Goal: Information Seeking & Learning: Check status

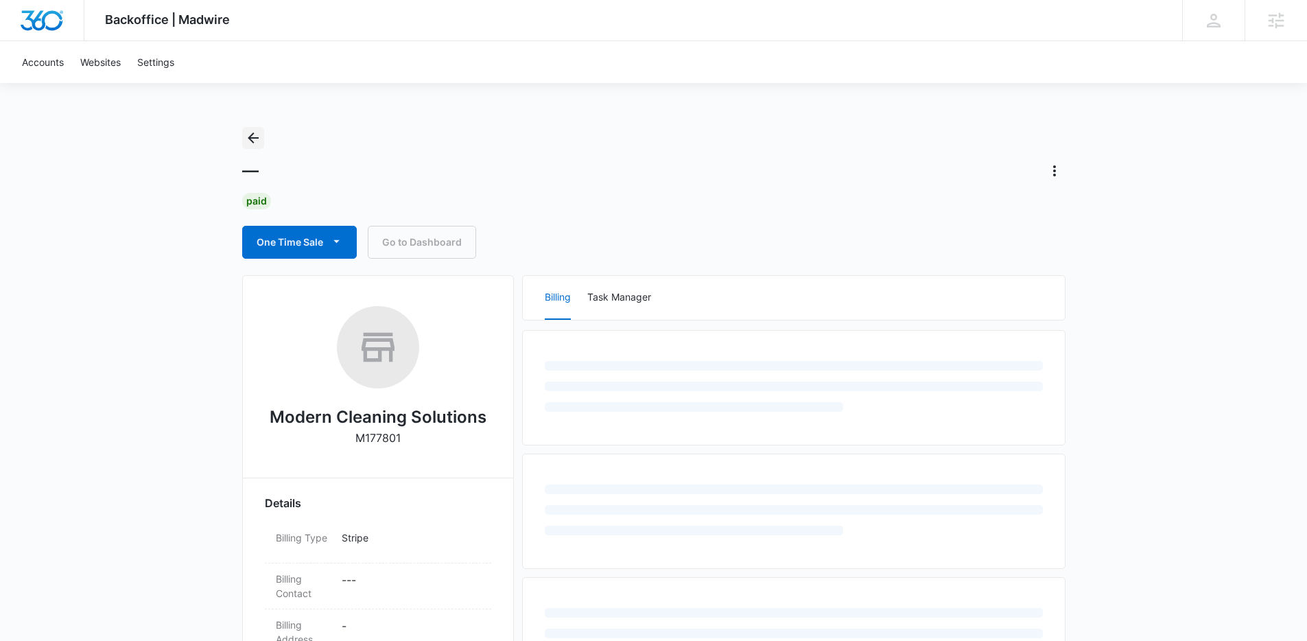
click at [257, 139] on icon "Back" at bounding box center [253, 138] width 16 height 16
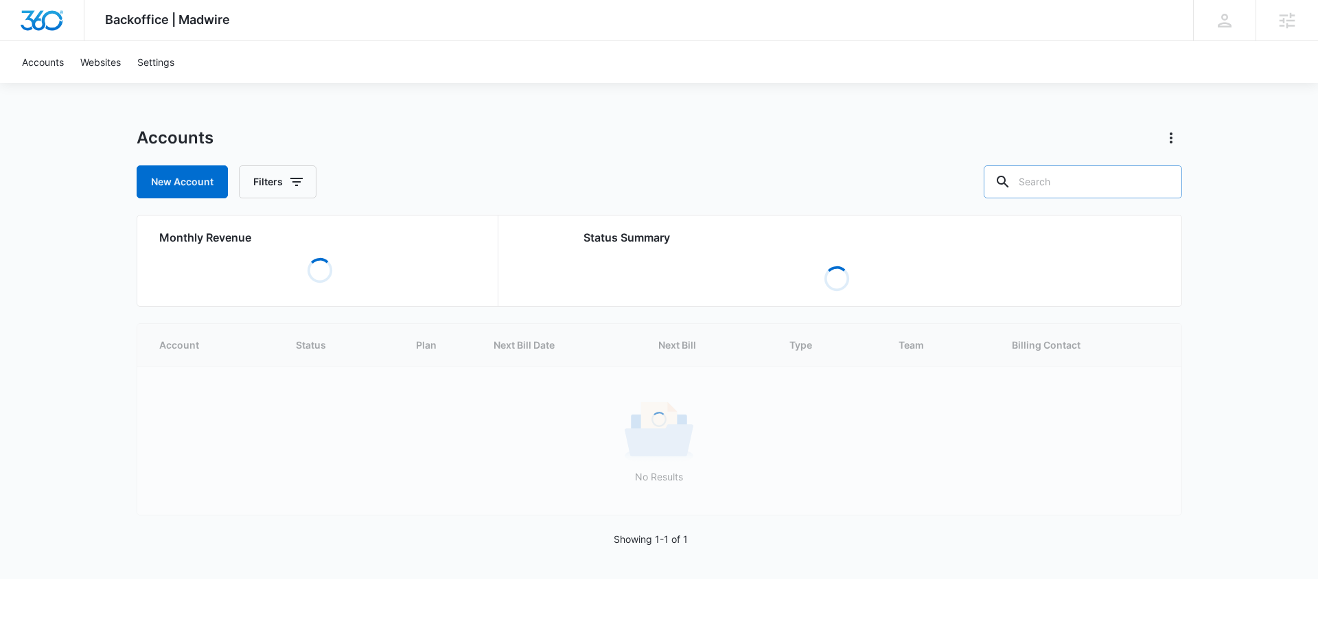
click at [1071, 191] on input "text" at bounding box center [1082, 181] width 198 height 33
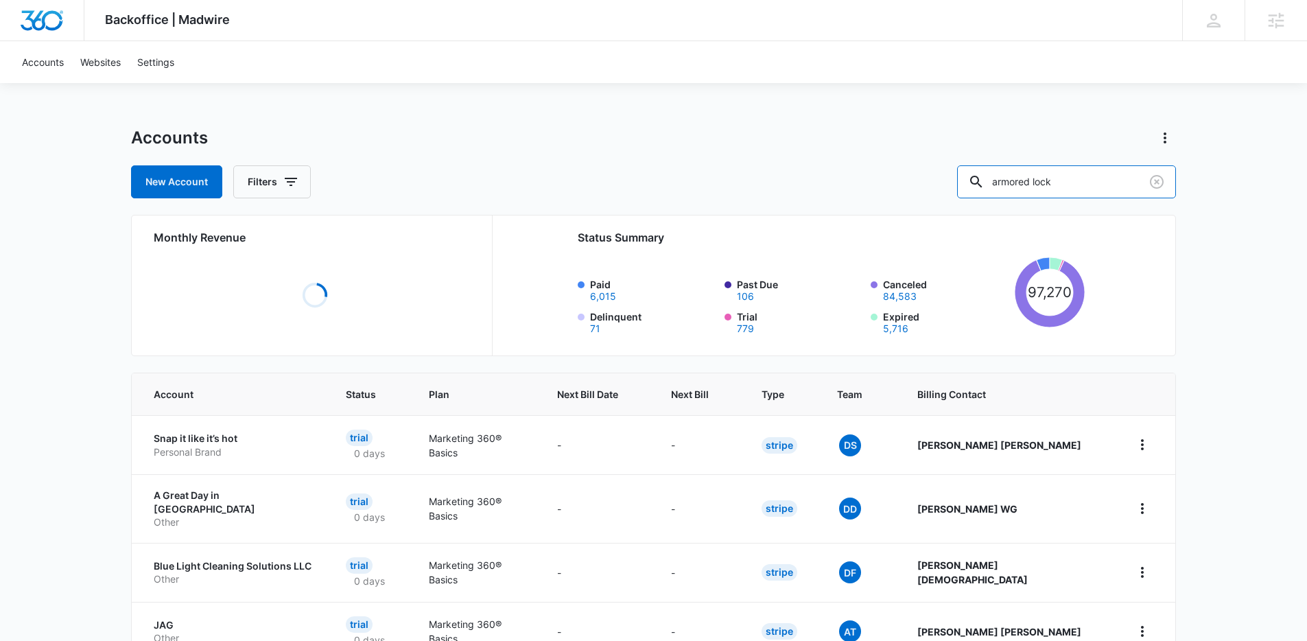
type input "armored lock"
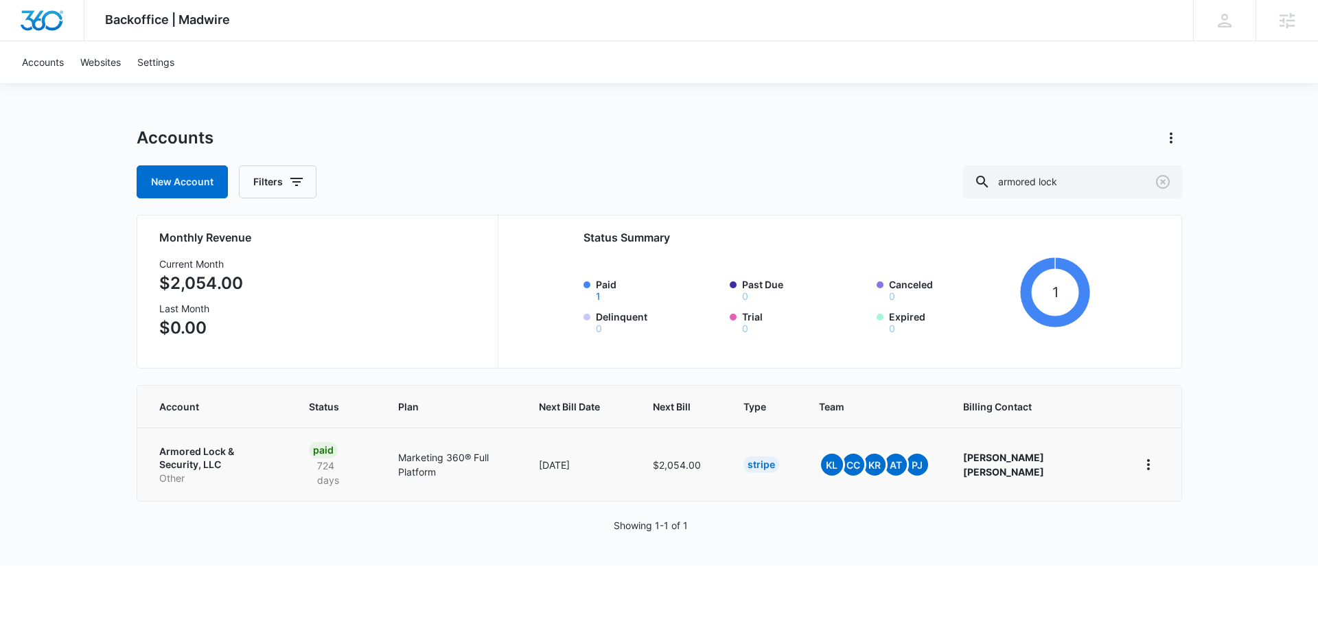
click at [257, 454] on p "Armored Lock & Security, LLC" at bounding box center [217, 458] width 117 height 27
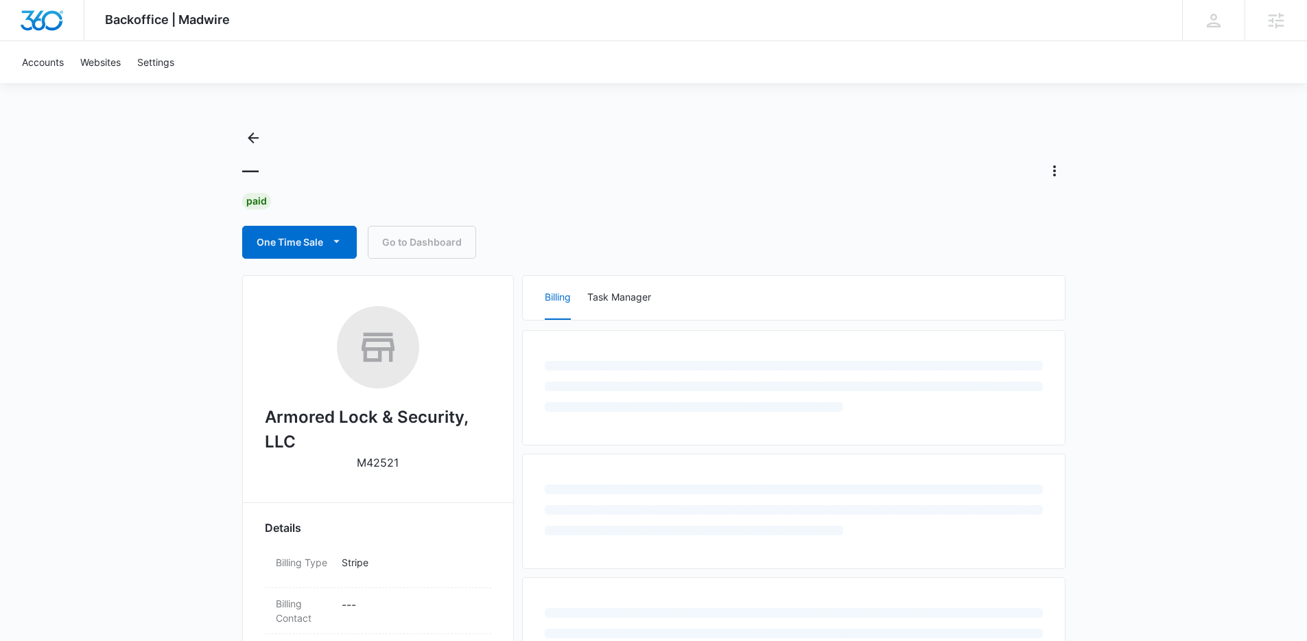
click at [96, 443] on div "Backoffice | Madwire Apps Settings Kenzie Ryan kenzie.ryan@madwire.com My Profi…" at bounding box center [653, 584] width 1307 height 1169
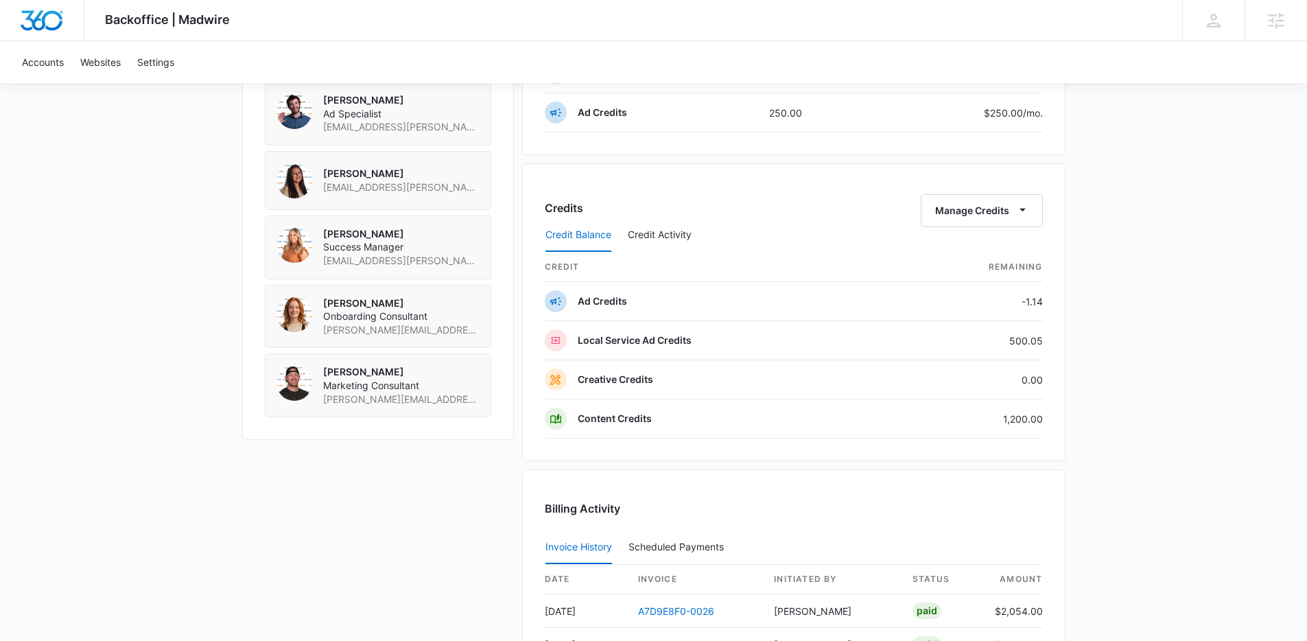
scroll to position [1043, 0]
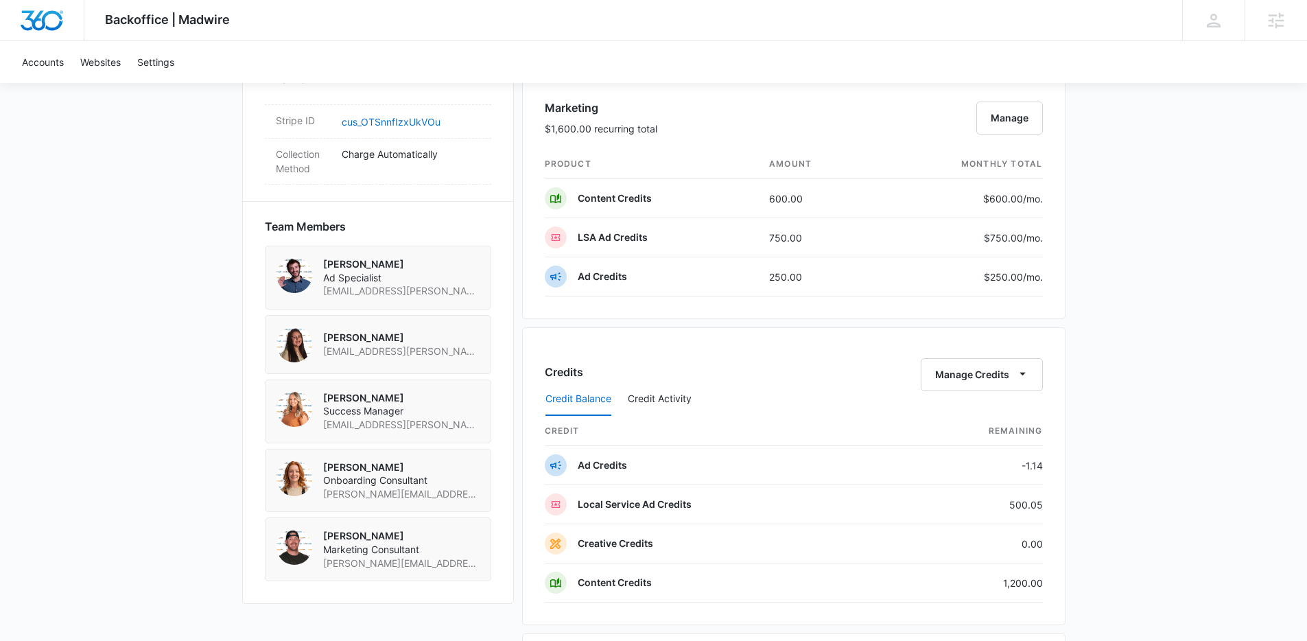
scroll to position [813, 0]
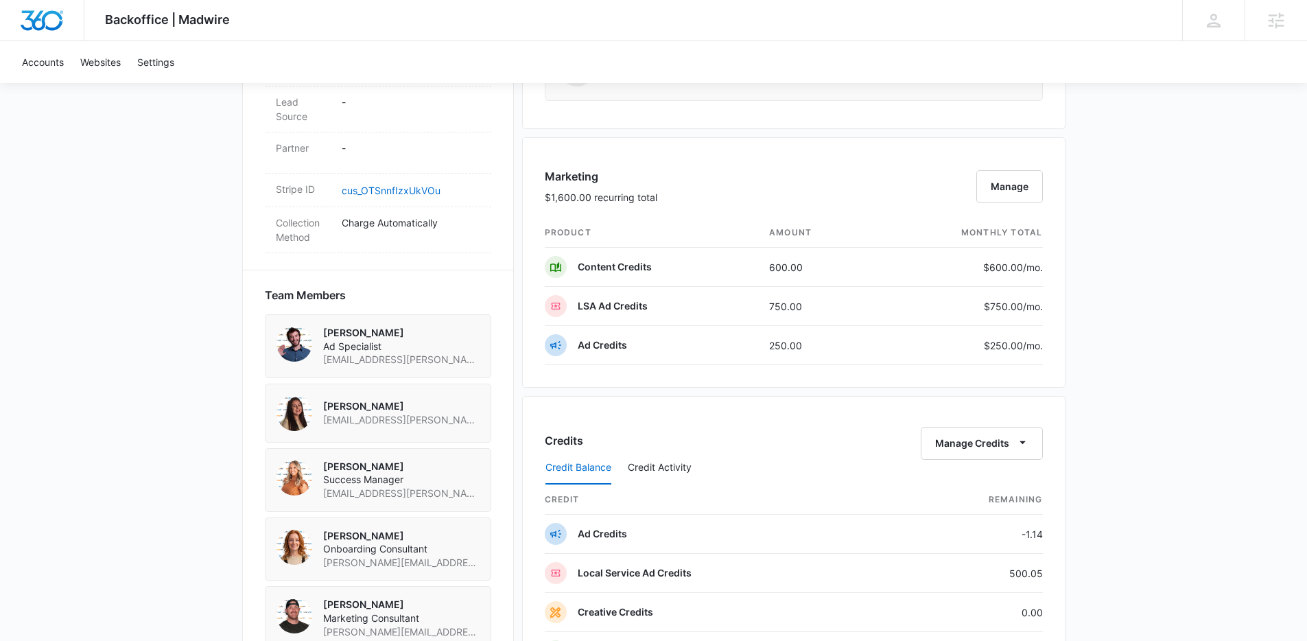
click at [1173, 331] on div "Backoffice | Madwire Apps Settings Kenzie Ryan kenzie.ryan@madwire.com My Profi…" at bounding box center [653, 186] width 1307 height 1998
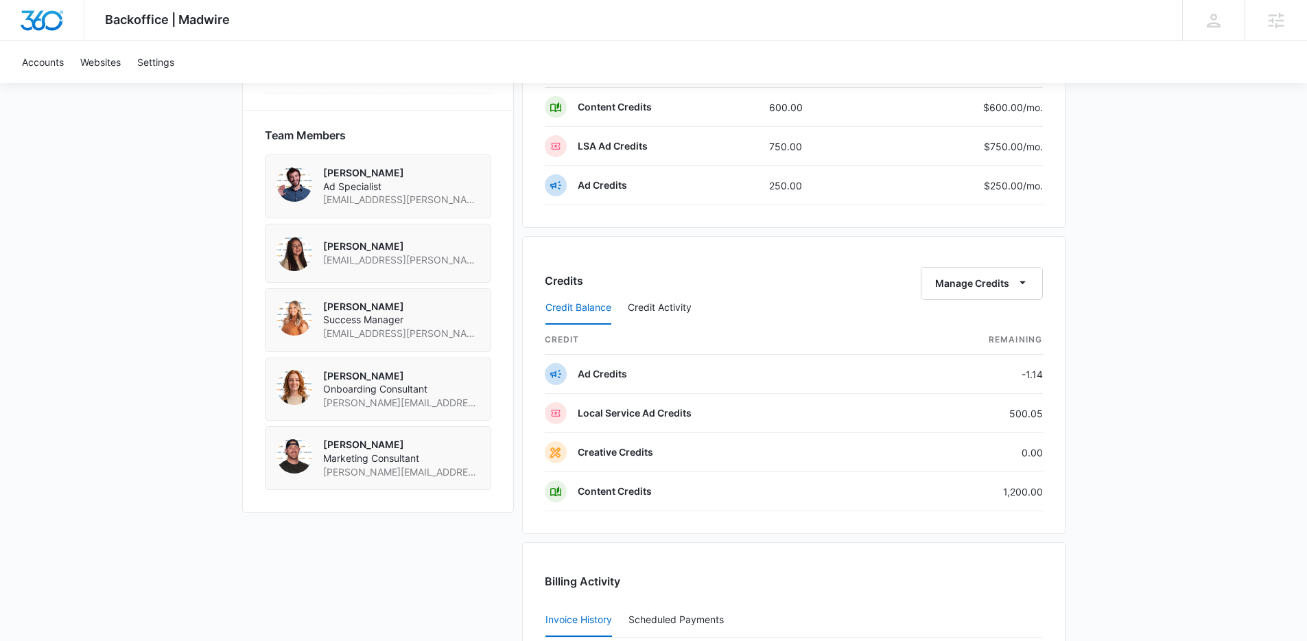
scroll to position [983, 0]
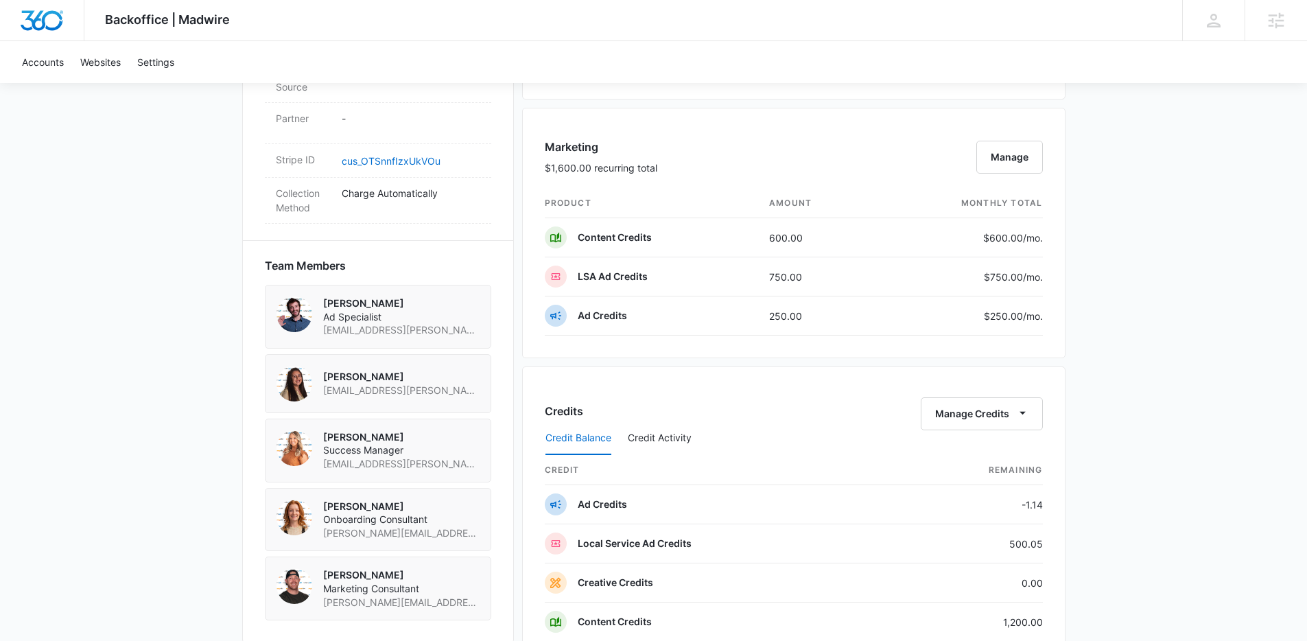
click at [1141, 344] on div "Backoffice | Madwire Apps Settings Kenzie Ryan kenzie.ryan@madwire.com My Profi…" at bounding box center [653, 156] width 1307 height 1998
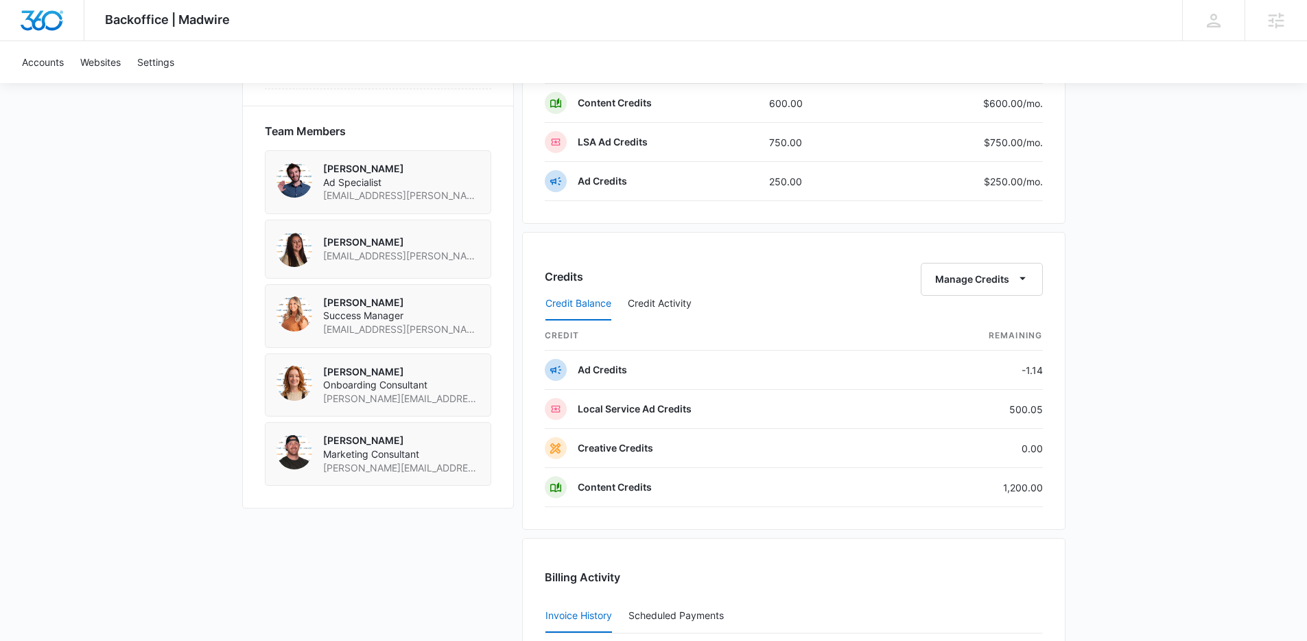
click at [1141, 344] on div "Backoffice | Madwire Apps Settings Kenzie Ryan kenzie.ryan@madwire.com My Profi…" at bounding box center [653, 22] width 1307 height 1998
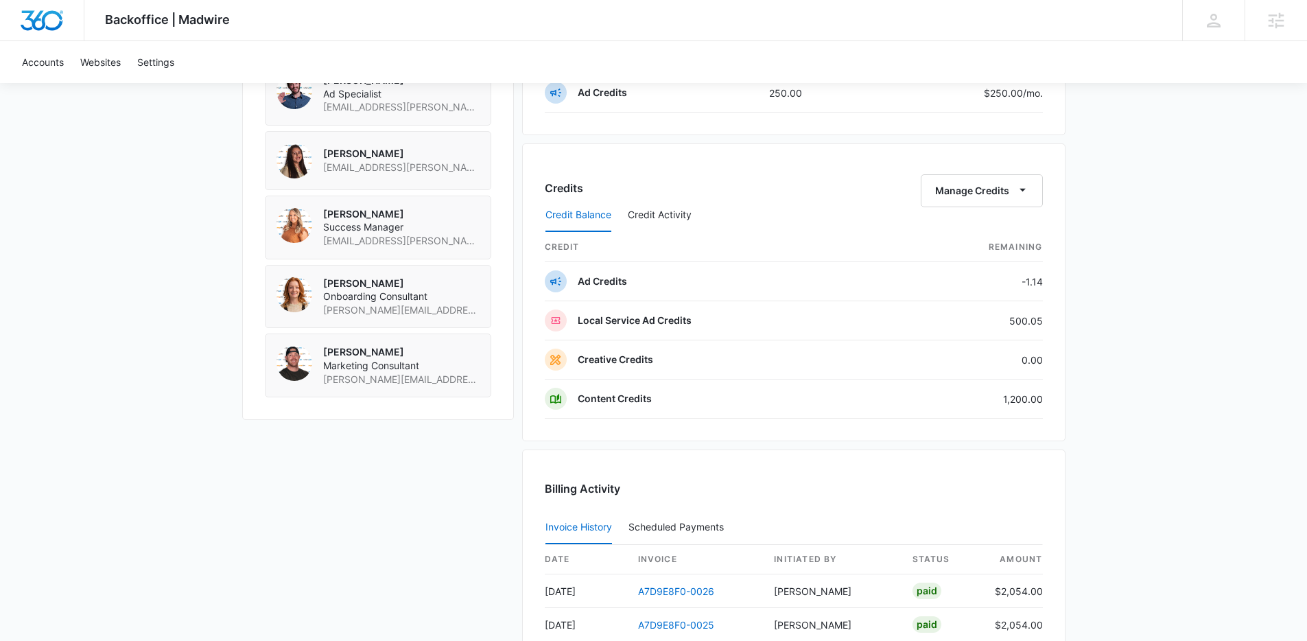
scroll to position [1056, 0]
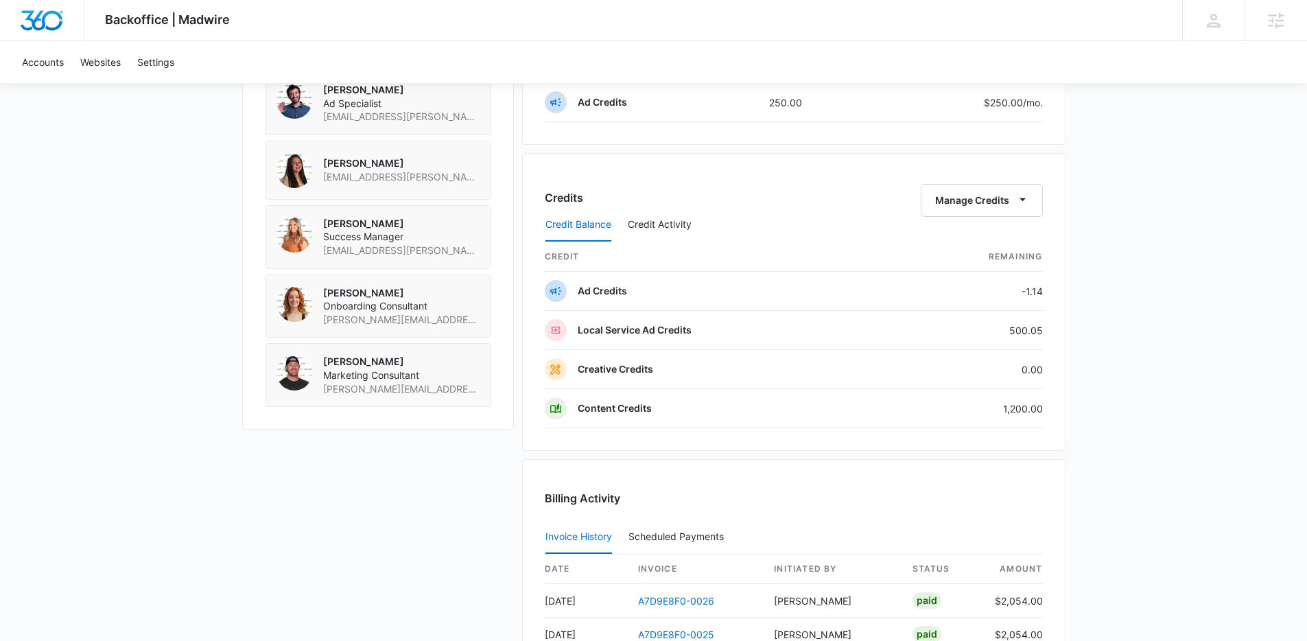
click at [1007, 198] on button "Manage Credits" at bounding box center [982, 200] width 122 height 33
click at [981, 239] on div "Transfer Credits" at bounding box center [974, 244] width 72 height 10
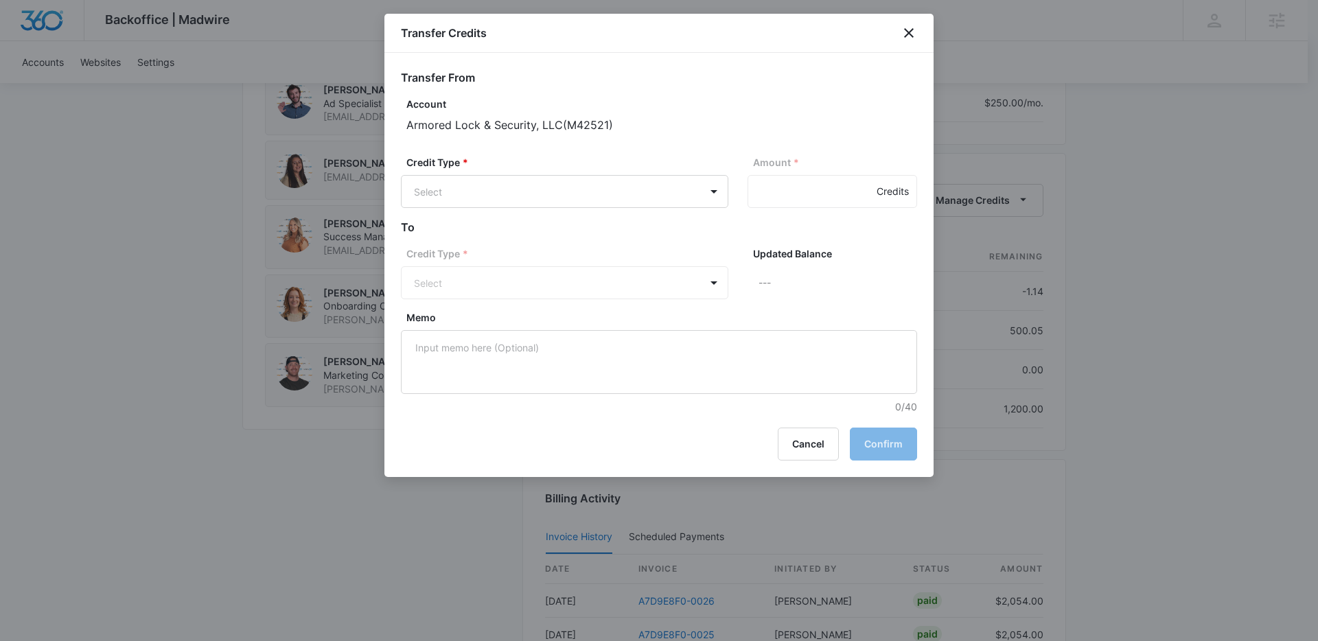
click at [443, 174] on div "Credit Type * Select" at bounding box center [564, 181] width 327 height 53
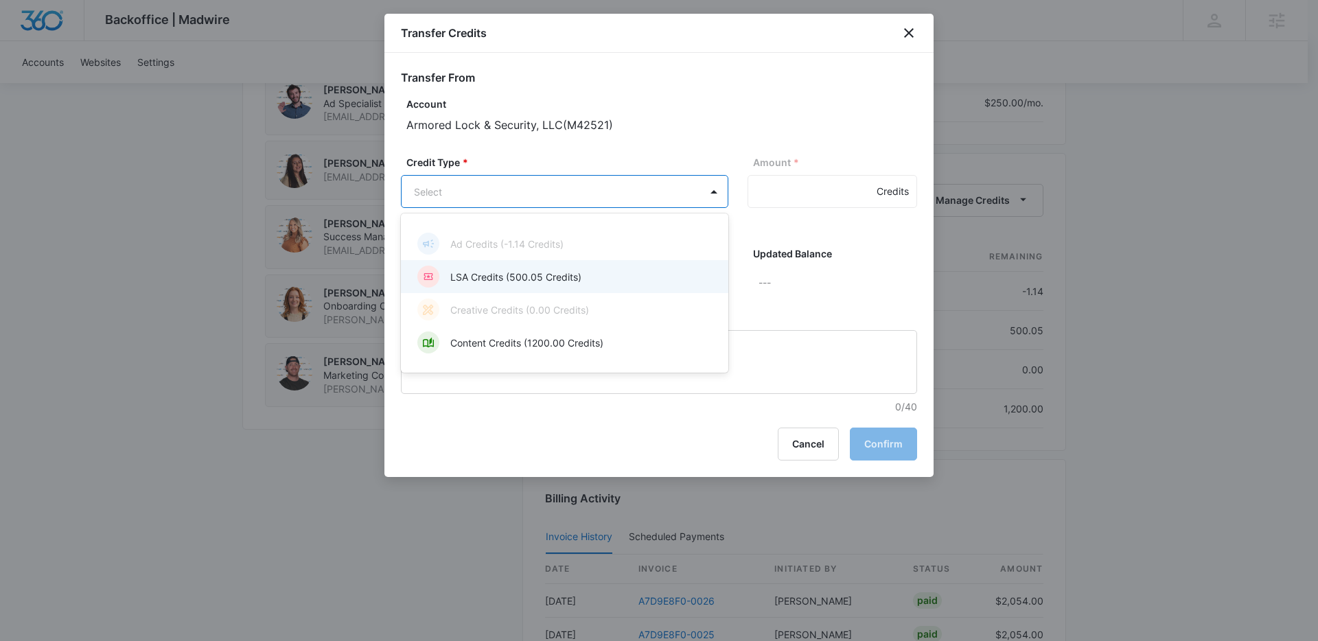
click at [515, 277] on p "LSA Credits (500.05 Credits)" at bounding box center [515, 277] width 131 height 14
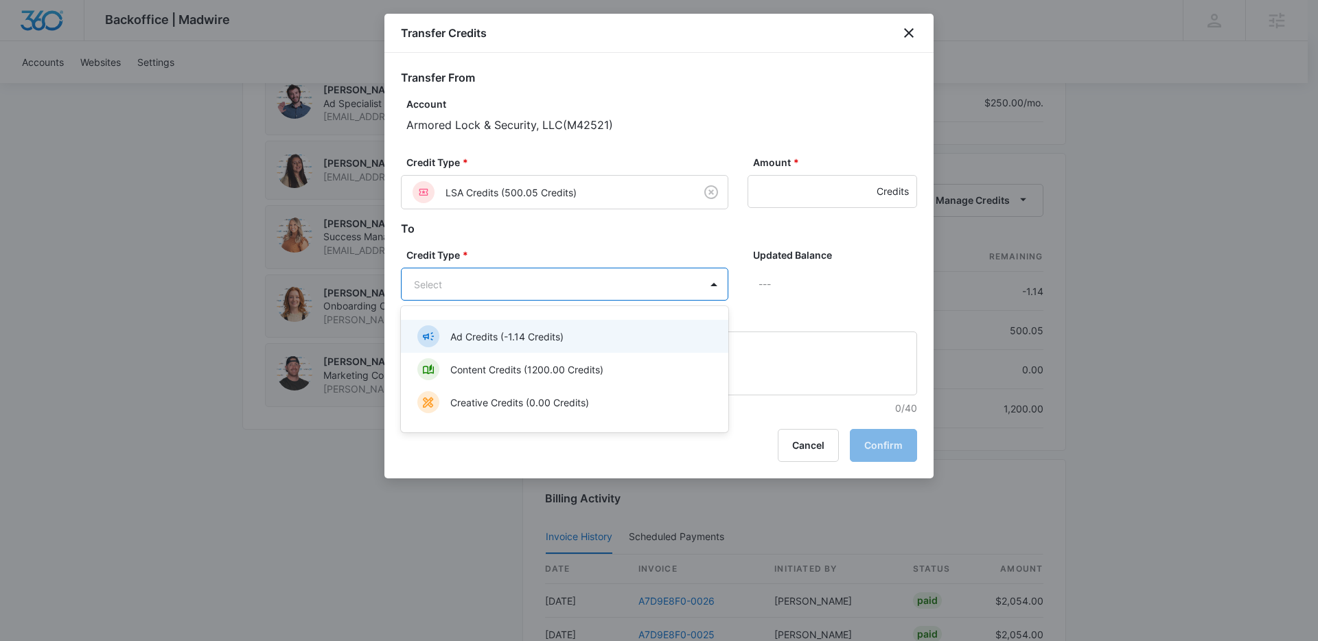
click at [503, 344] on div "Ad Credits (-1.14 Credits)" at bounding box center [563, 336] width 292 height 22
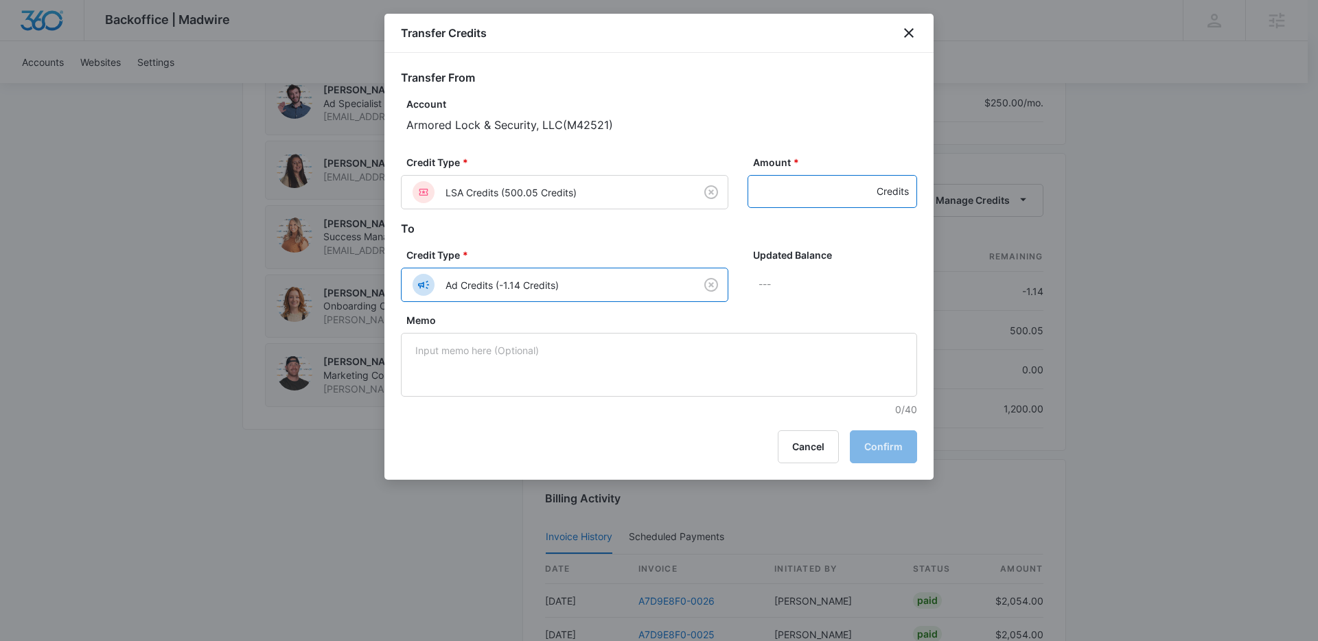
click at [802, 189] on input "Amount *" at bounding box center [832, 191] width 170 height 33
type input "500"
click at [901, 39] on icon "close" at bounding box center [908, 33] width 16 height 16
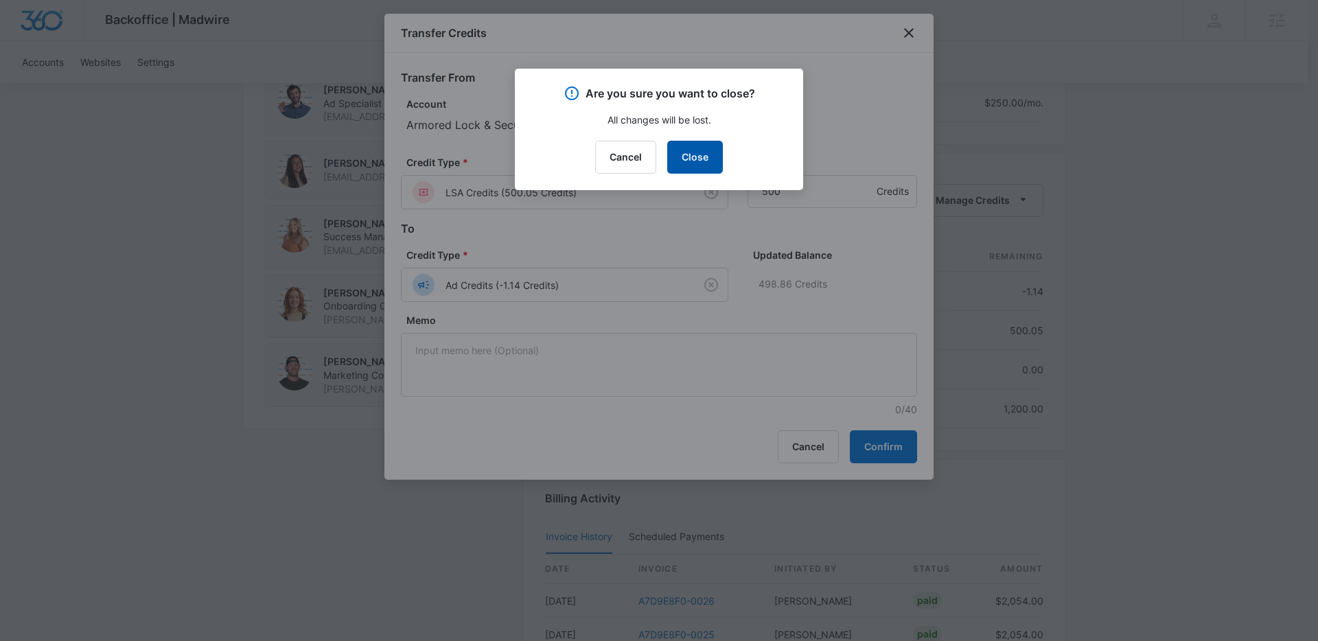
click at [709, 145] on button "Close" at bounding box center [695, 157] width 56 height 33
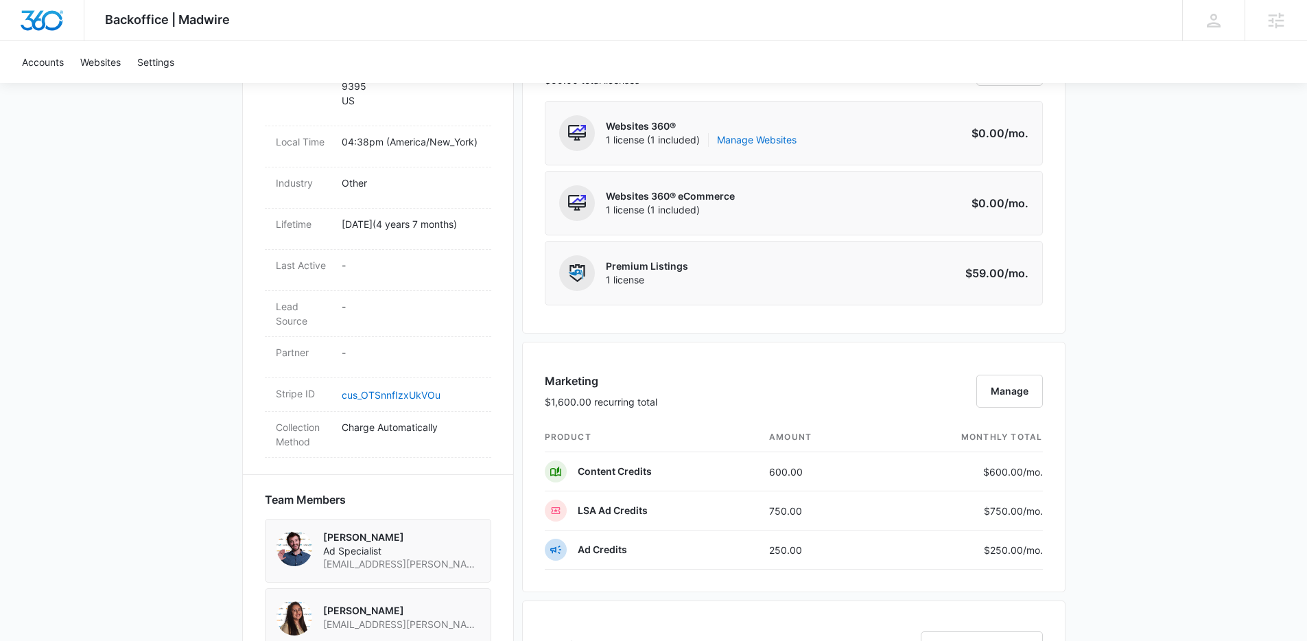
scroll to position [735, 0]
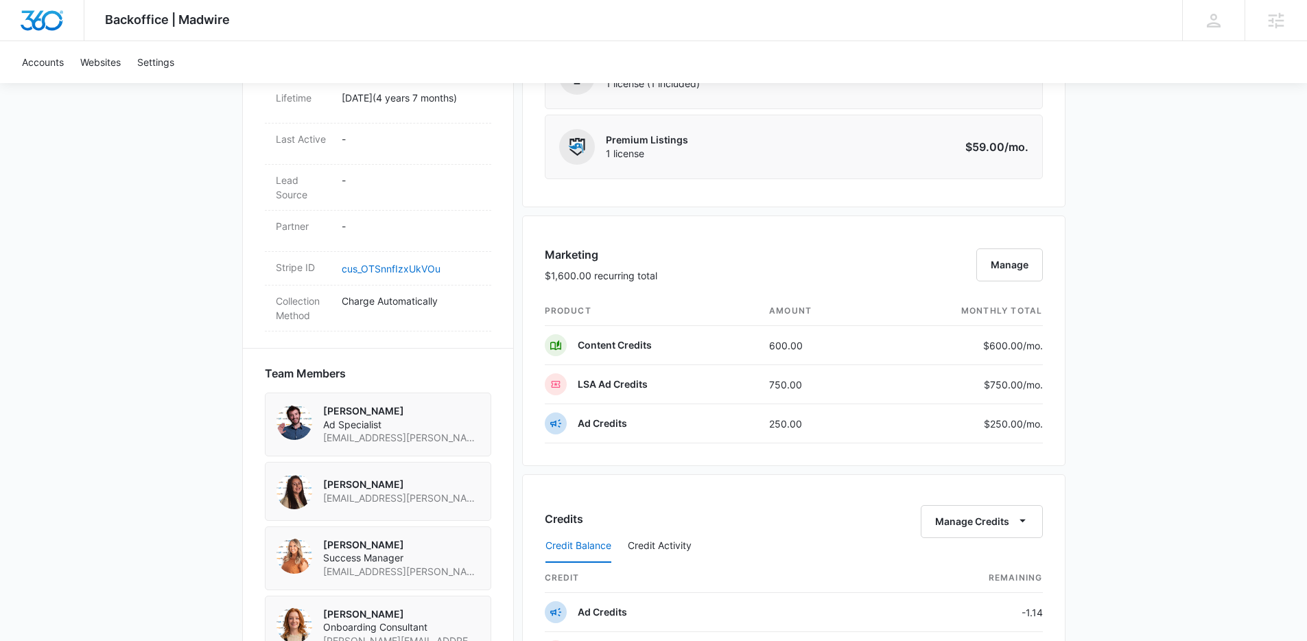
click at [1207, 435] on div "Backoffice | Madwire Apps Settings Kenzie Ryan kenzie.ryan@madwire.com My Profi…" at bounding box center [653, 264] width 1307 height 1998
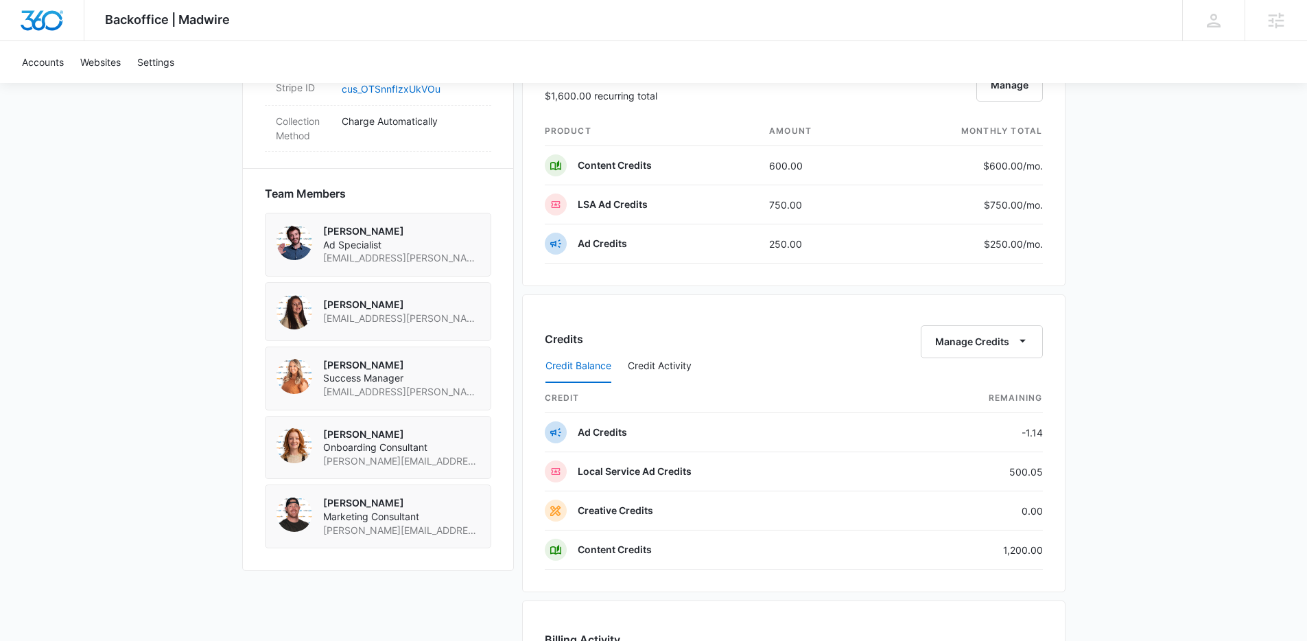
scroll to position [923, 0]
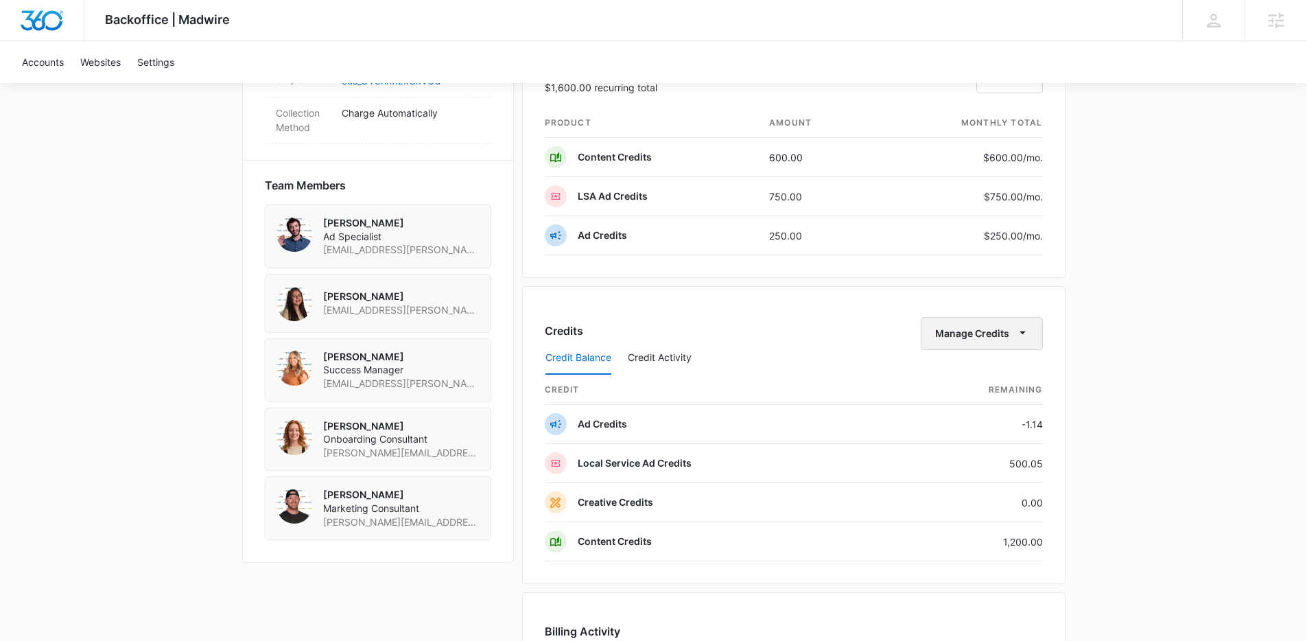
click at [1003, 327] on button "Manage Credits" at bounding box center [982, 333] width 122 height 33
click at [982, 377] on div "Transfer Credits" at bounding box center [974, 378] width 72 height 10
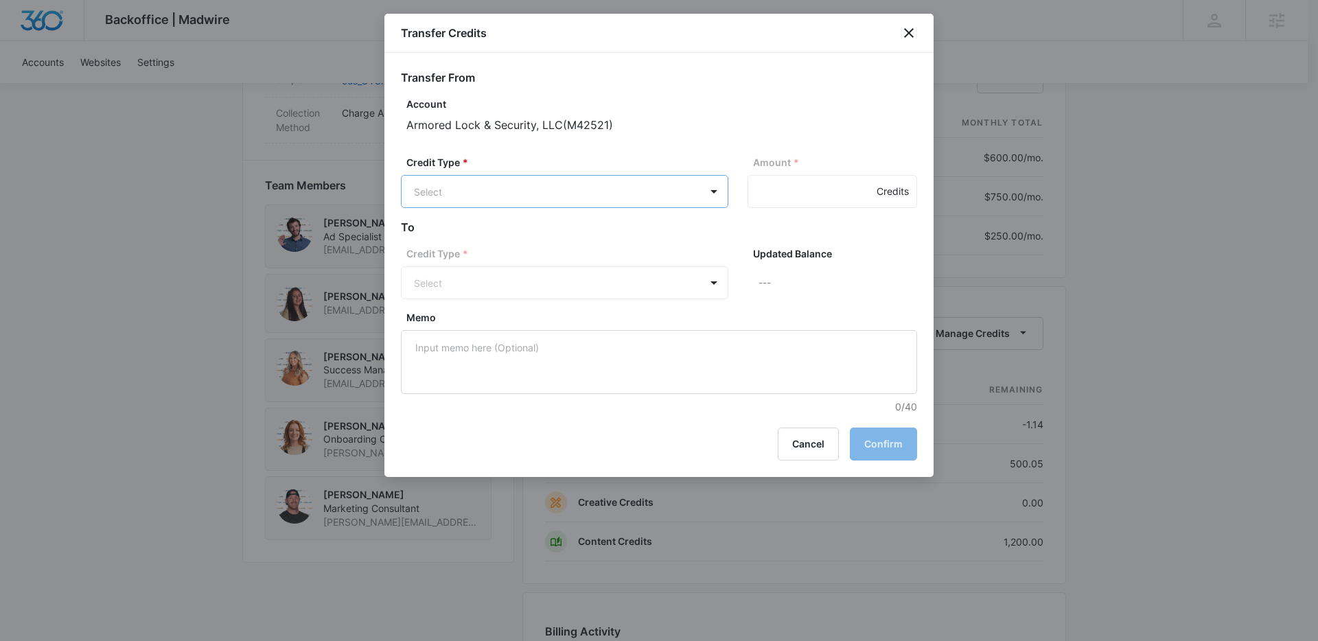
click at [600, 189] on body "Backoffice | Madwire Apps Settings Kenzie Ryan kenzie.ryan@madwire.com My Profi…" at bounding box center [659, 76] width 1318 height 1998
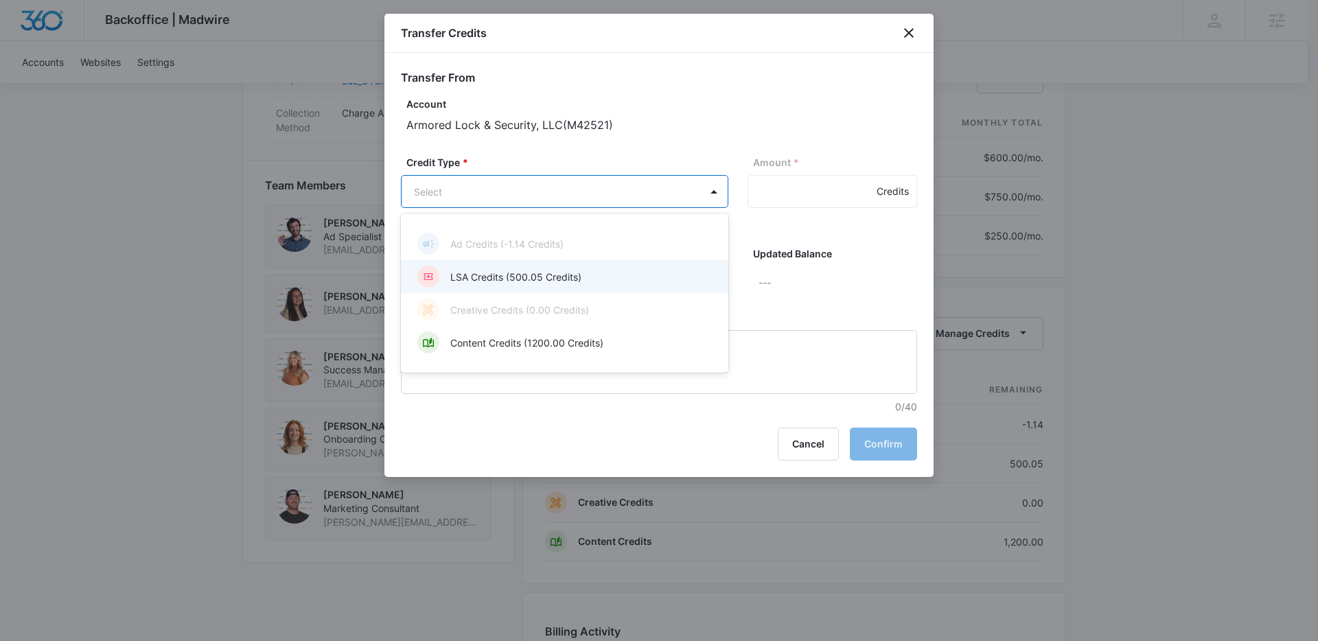
click at [511, 279] on p "LSA Credits (500.05 Credits)" at bounding box center [515, 277] width 131 height 14
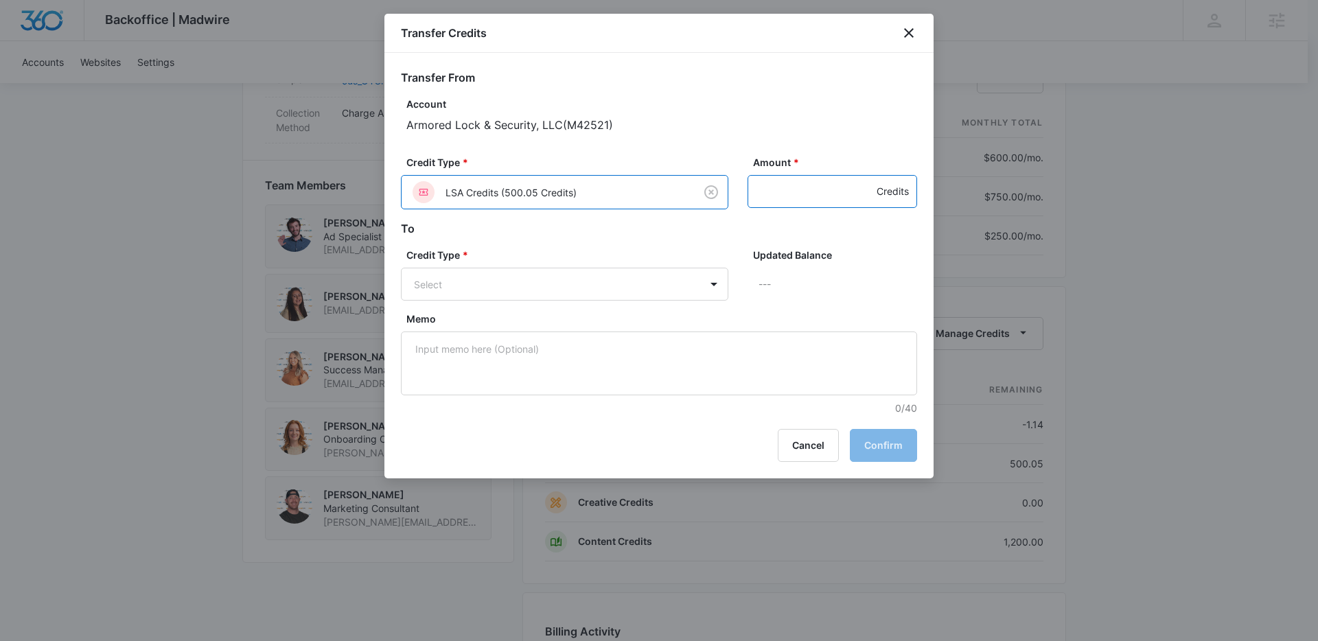
click at [817, 202] on input "Amount *" at bounding box center [832, 191] width 170 height 33
type input "500"
click at [666, 279] on body "Backoffice | Madwire Apps Settings Kenzie Ryan kenzie.ryan@madwire.com My Profi…" at bounding box center [659, 76] width 1318 height 1998
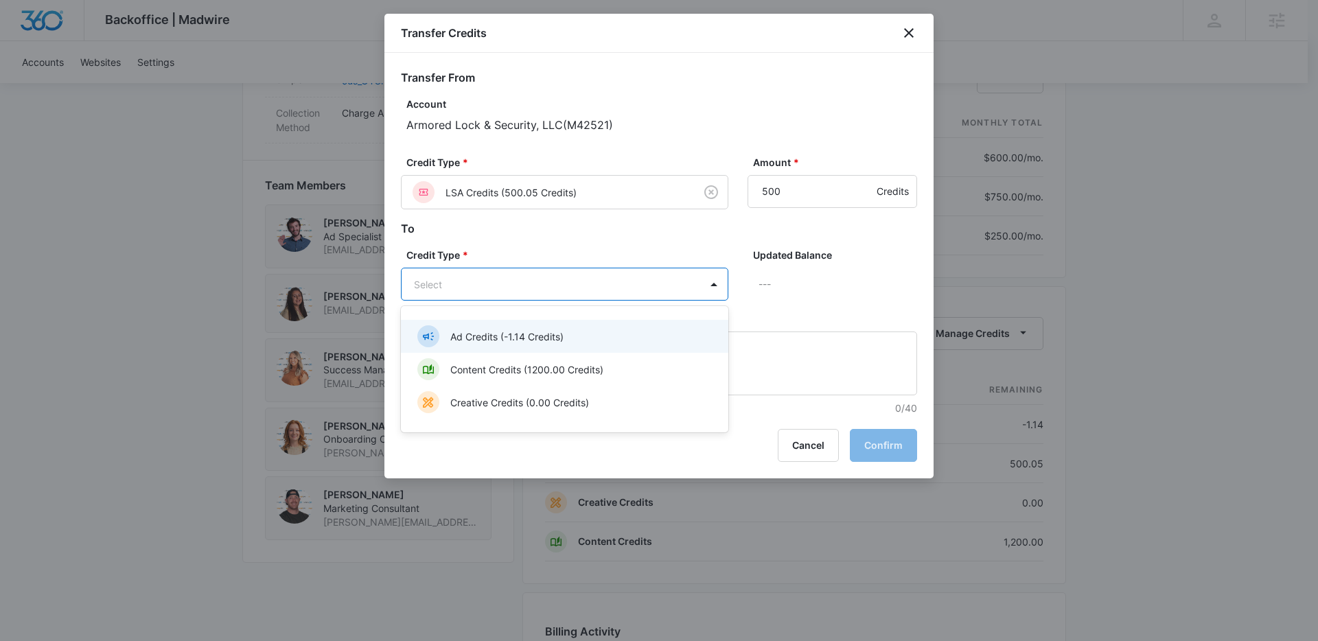
click at [535, 339] on p "Ad Credits (-1.14 Credits)" at bounding box center [506, 336] width 113 height 14
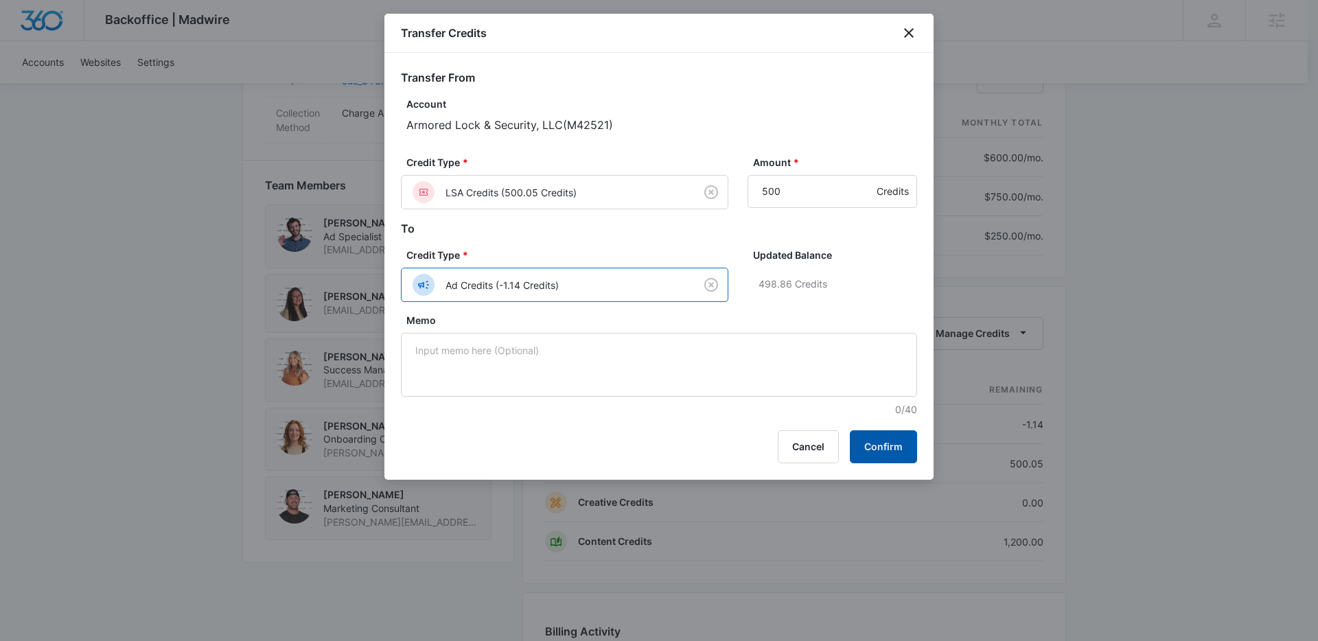
click at [885, 449] on button "Confirm" at bounding box center [883, 446] width 67 height 33
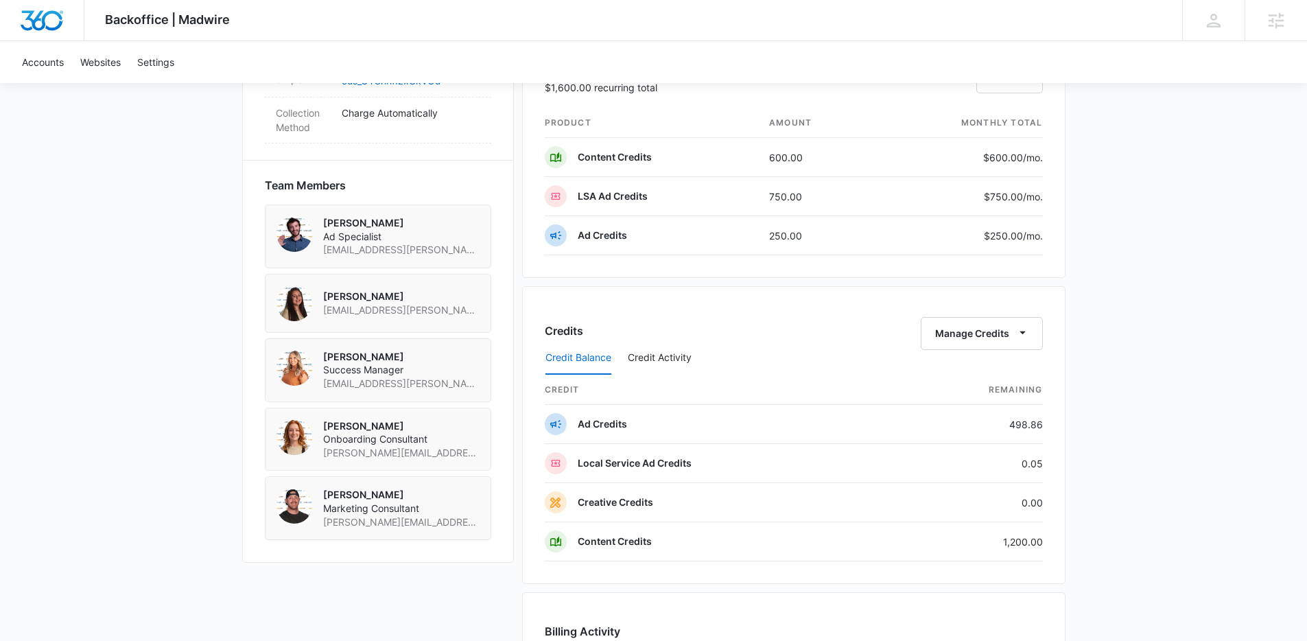
click at [1252, 300] on div "Backoffice | Madwire Apps Settings Kenzie Ryan kenzie.ryan@madwire.com My Profi…" at bounding box center [653, 76] width 1307 height 1998
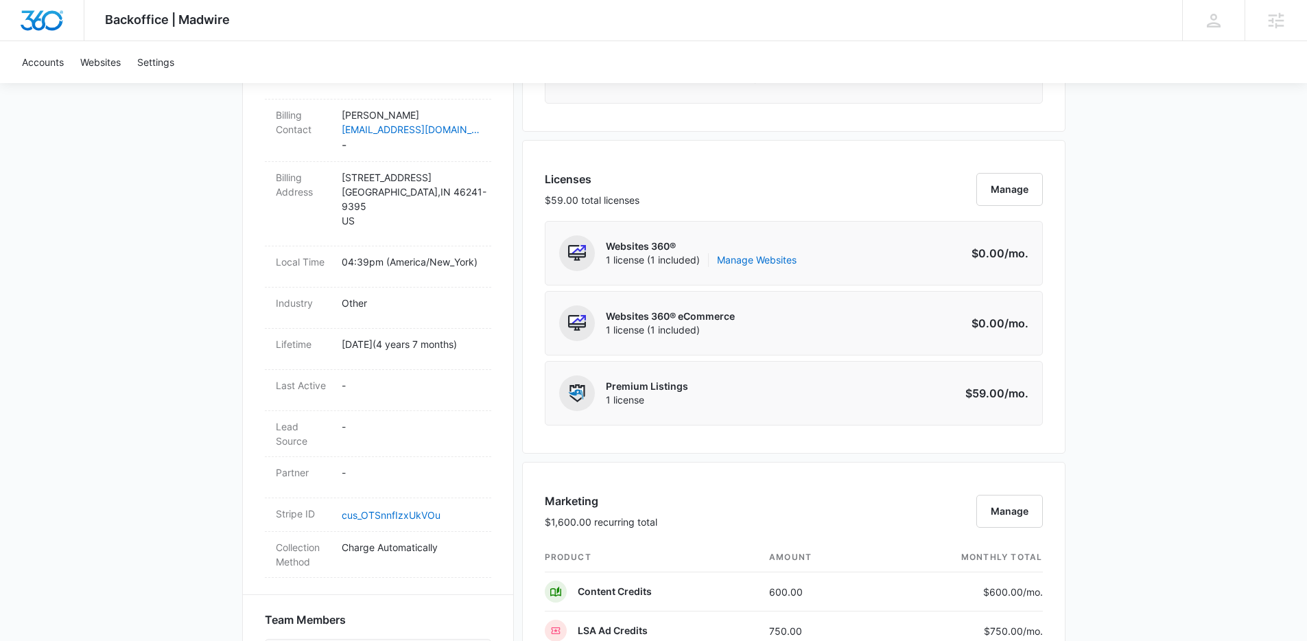
scroll to position [260, 0]
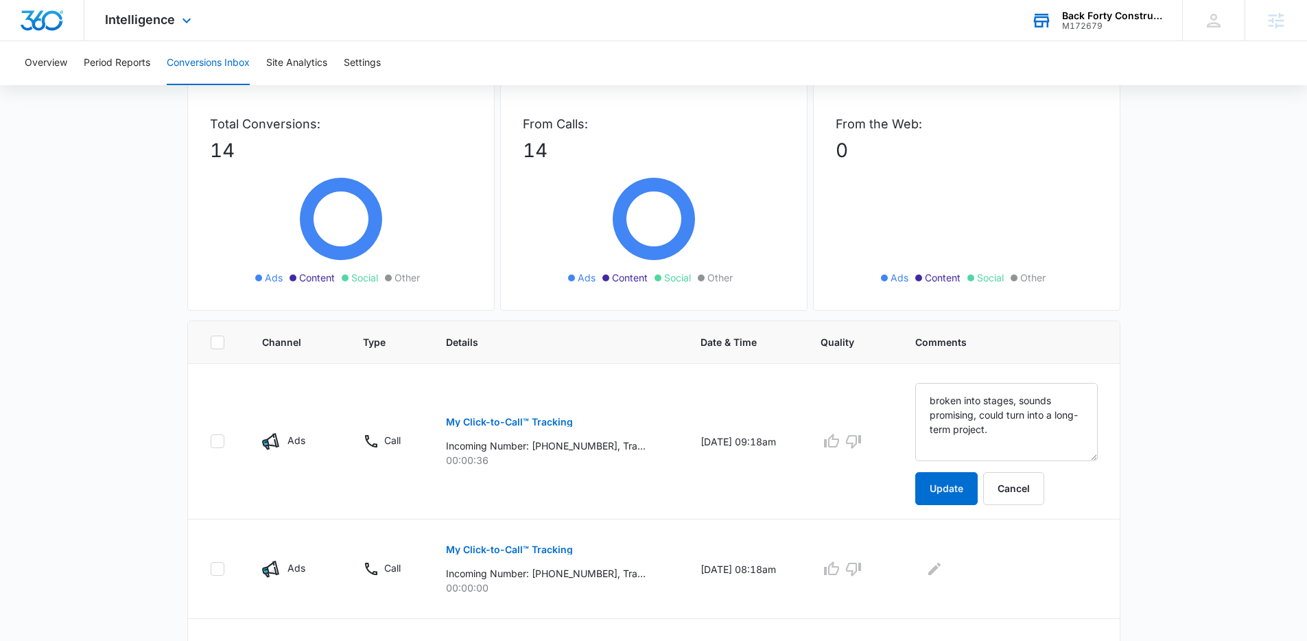
click at [1138, 26] on div "M172679" at bounding box center [1112, 26] width 100 height 10
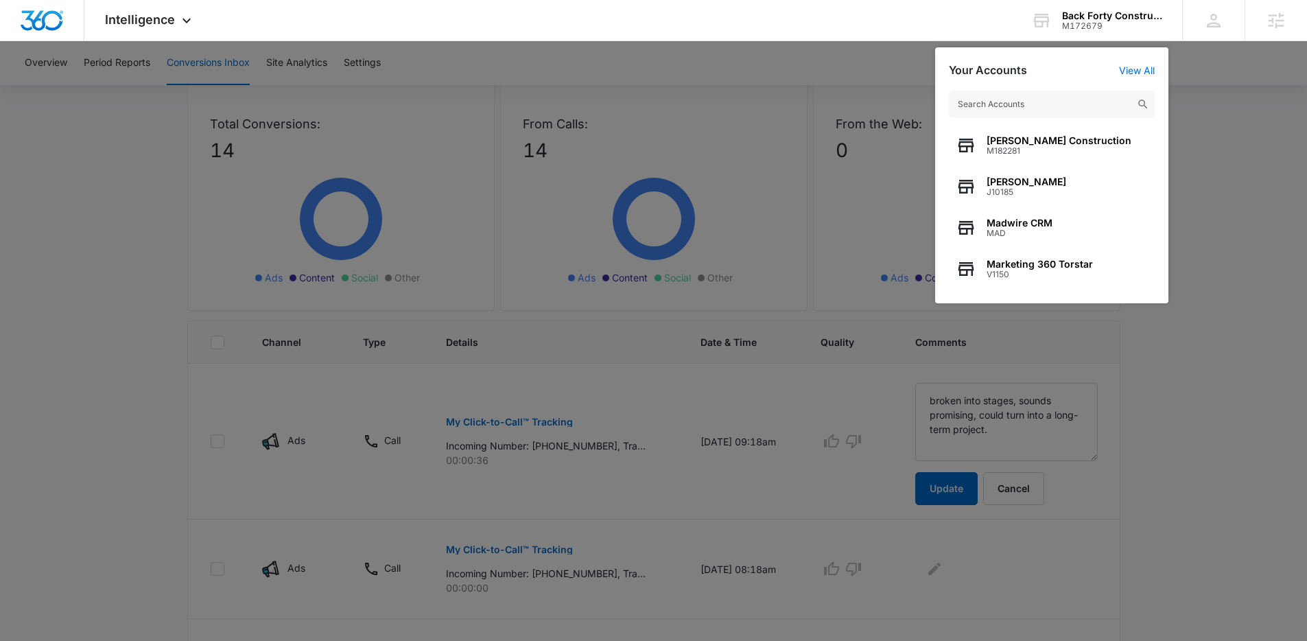
click at [1233, 167] on div at bounding box center [653, 320] width 1307 height 641
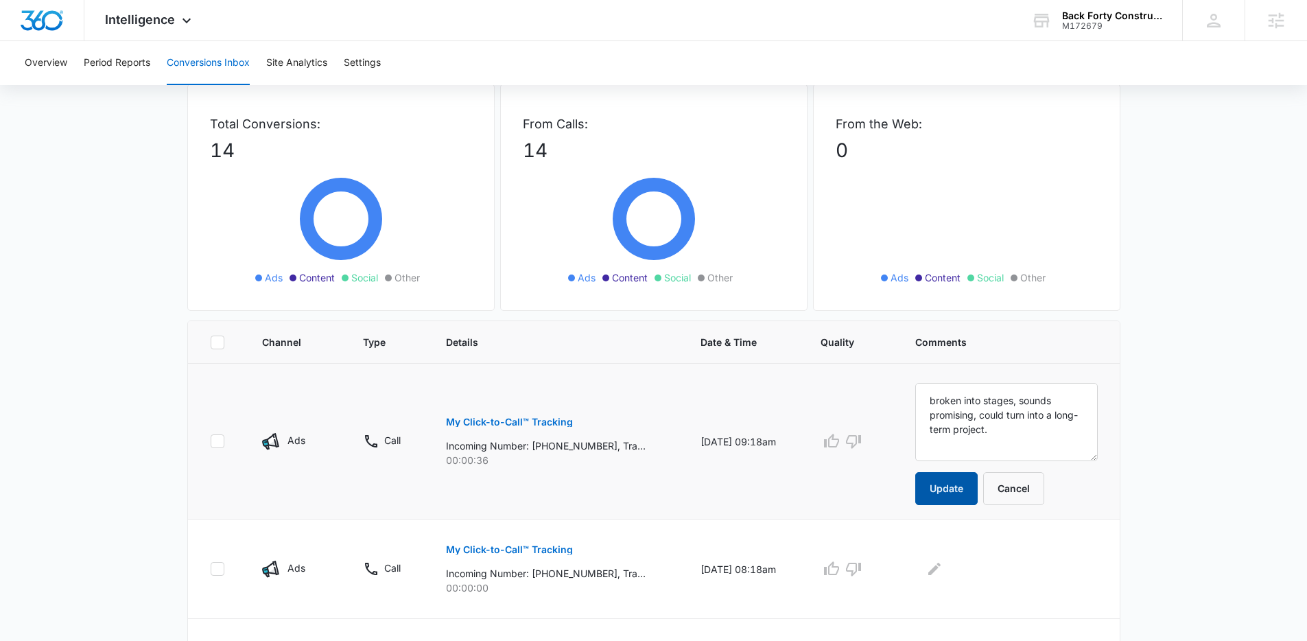
click at [955, 491] on button "Update" at bounding box center [946, 488] width 62 height 33
click at [969, 485] on button "Update" at bounding box center [946, 488] width 62 height 33
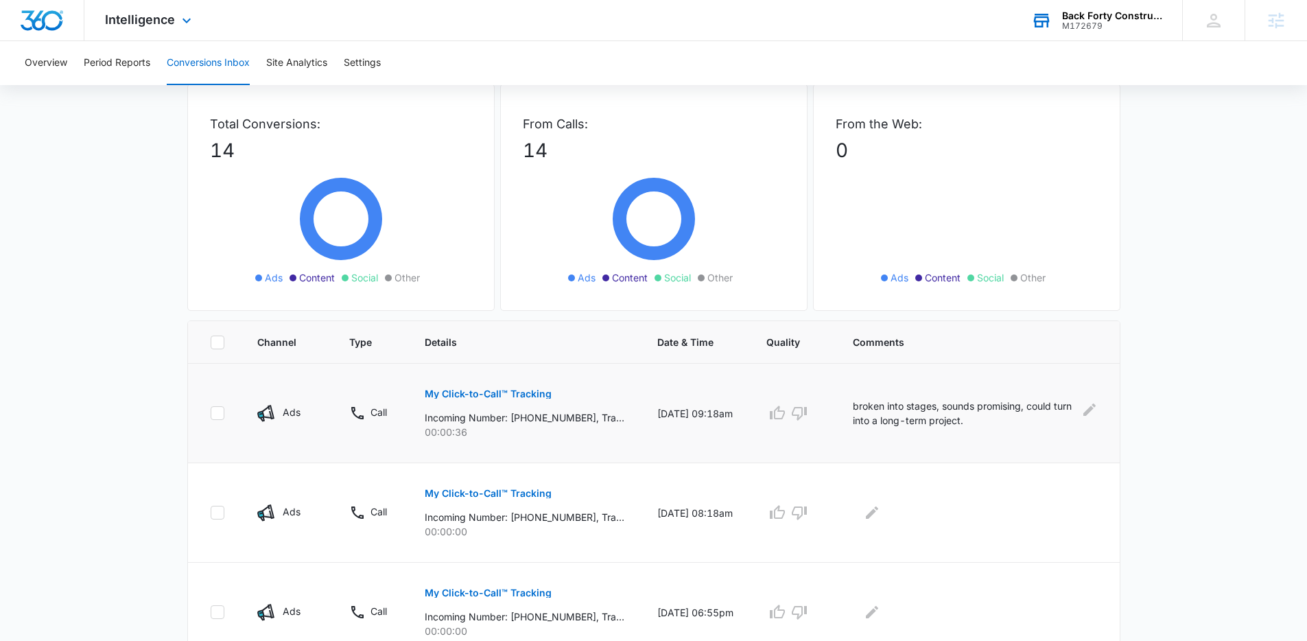
click at [1071, 31] on div "Back Forty Construction M172679 Your Accounts View All" at bounding box center [1097, 20] width 172 height 40
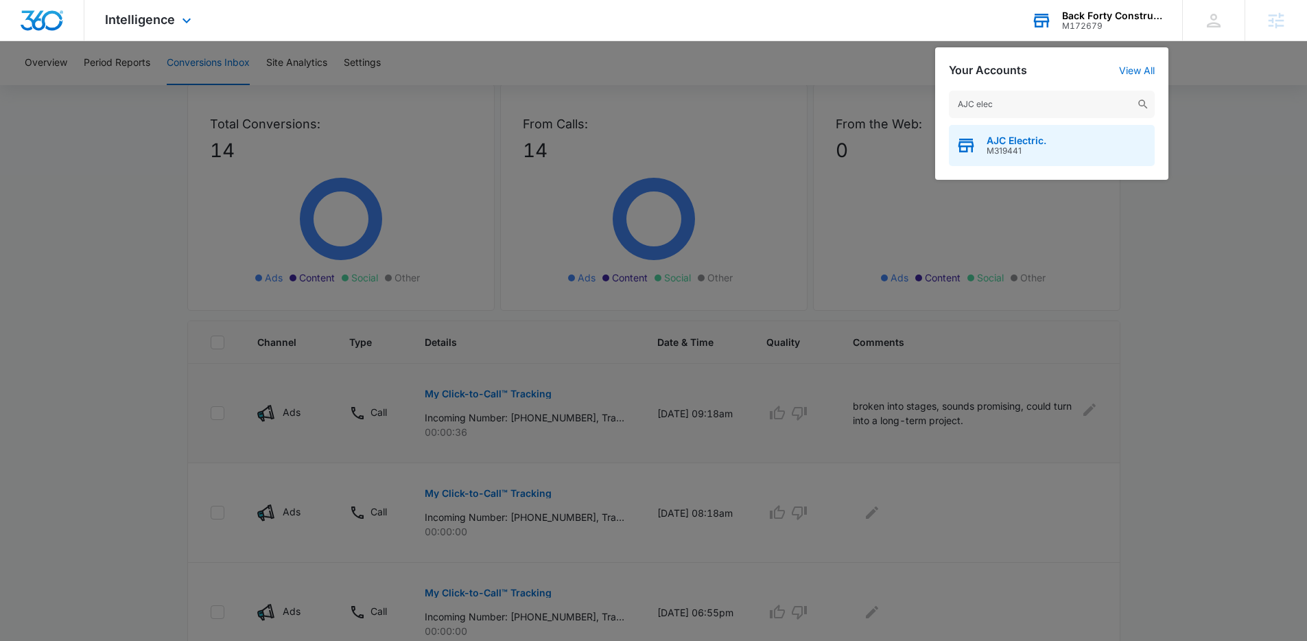
type input "AJC elec"
click at [1006, 148] on span "M319441" at bounding box center [1017, 151] width 60 height 10
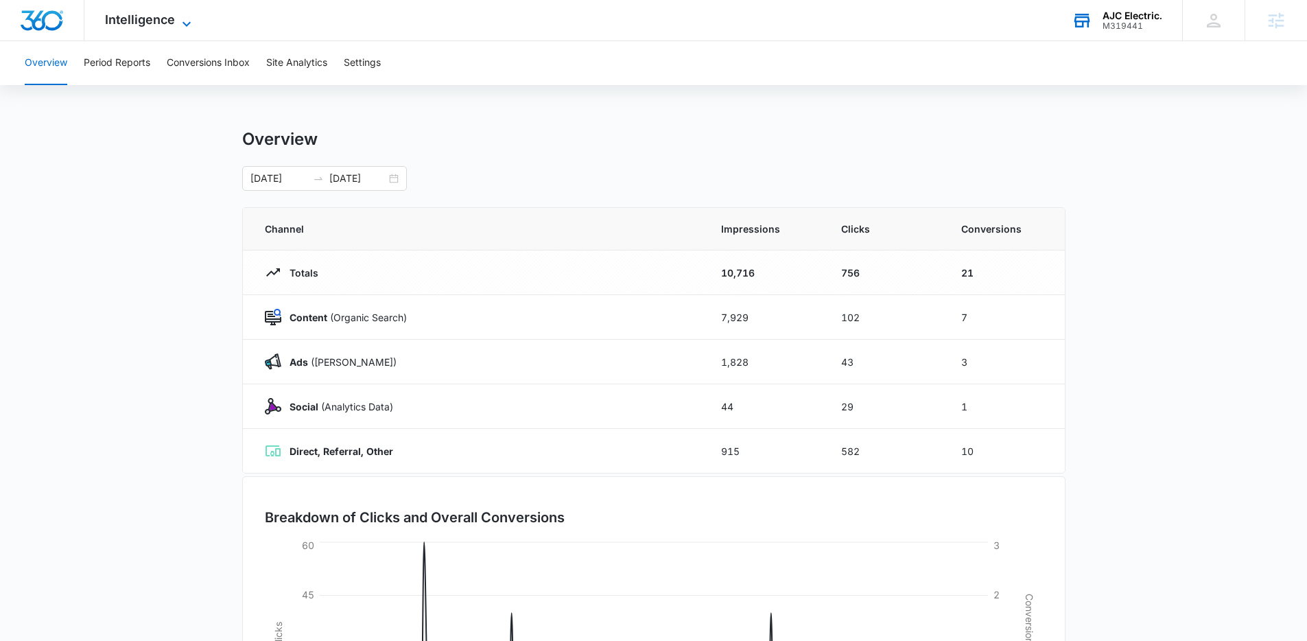
click at [161, 19] on span "Intelligence" at bounding box center [140, 19] width 70 height 14
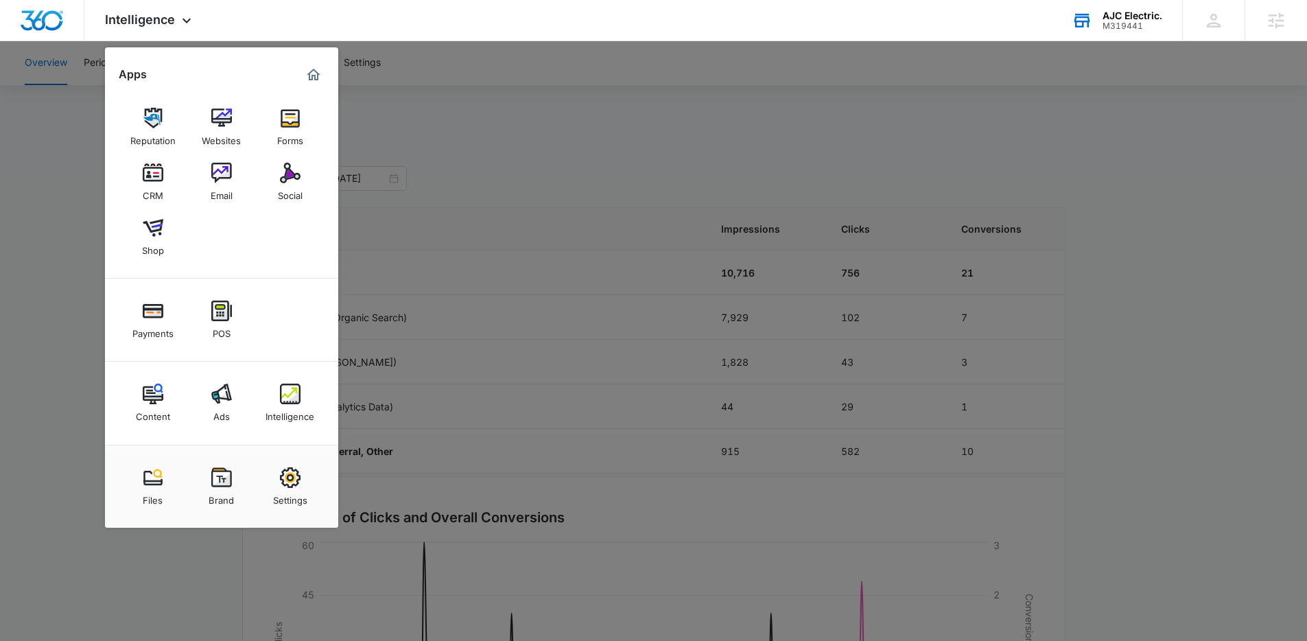
click at [229, 384] on link "Ads" at bounding box center [222, 403] width 52 height 52
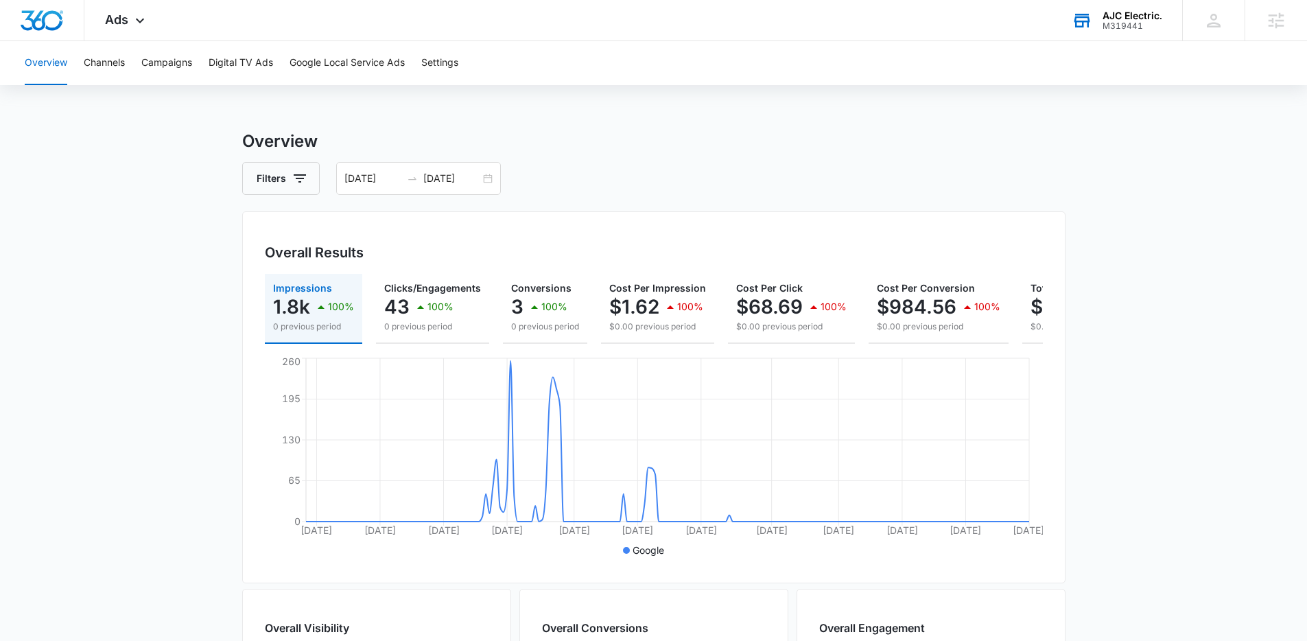
click at [171, 213] on main "Overview Filters 01/01/2025 07/25/2025 Overall Results Impressions 1.8k 100% 0 …" at bounding box center [653, 621] width 1307 height 985
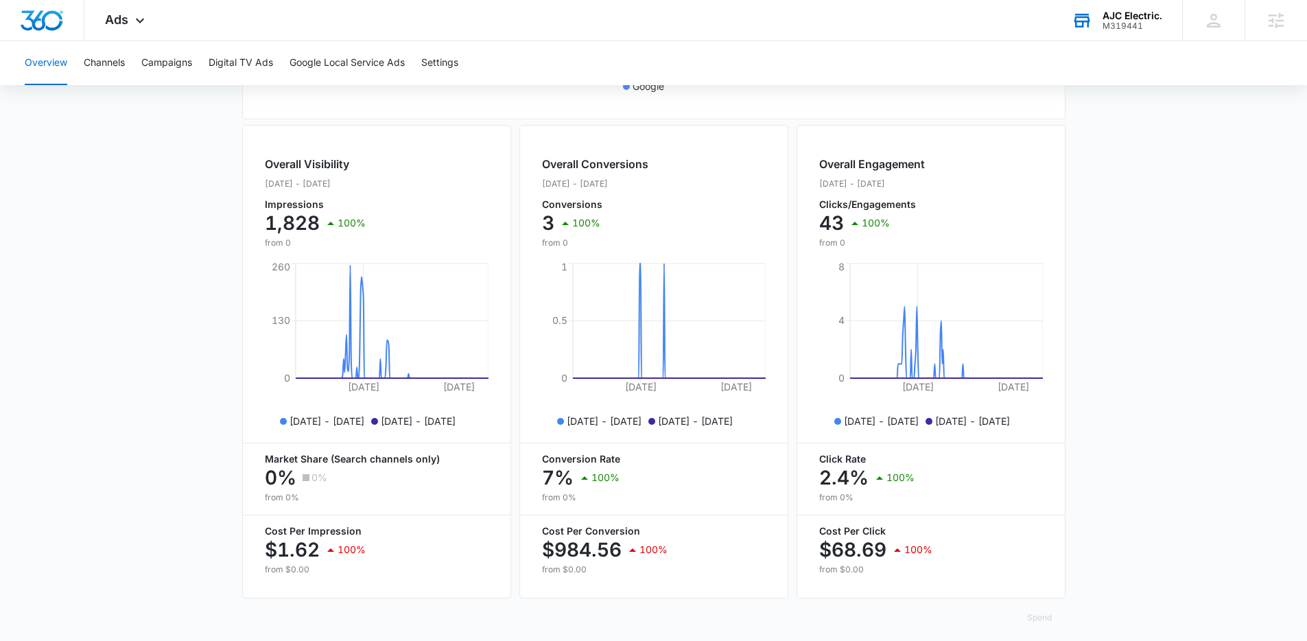
scroll to position [454, 0]
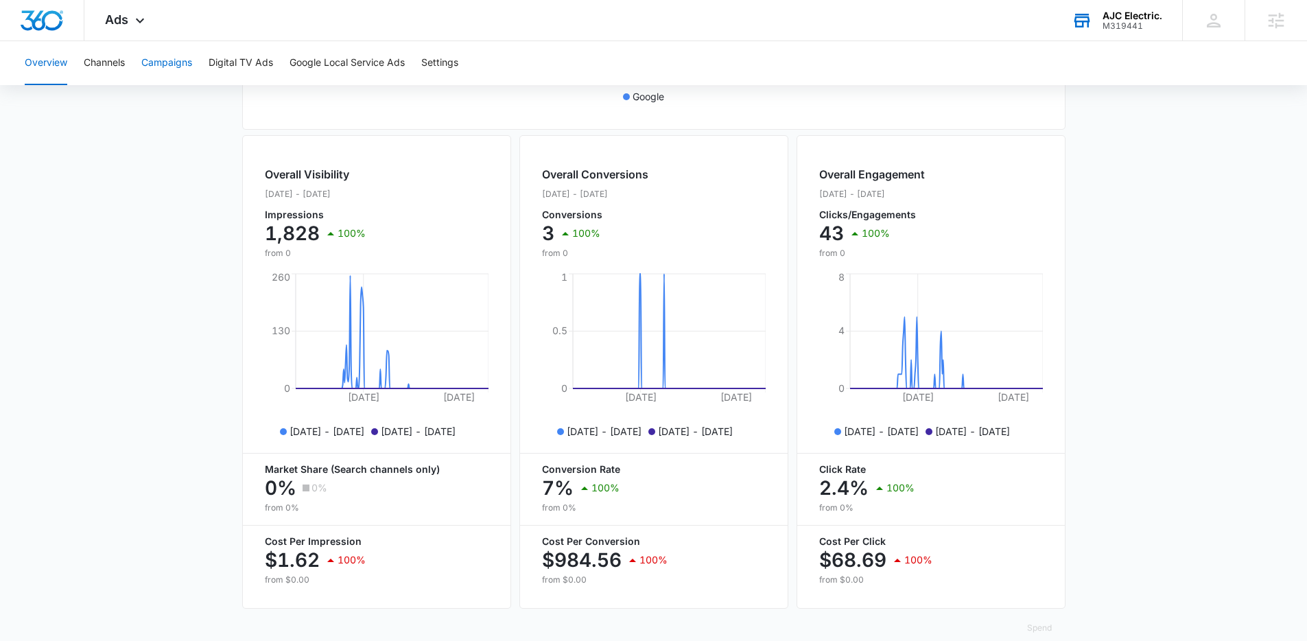
click at [163, 51] on button "Campaigns" at bounding box center [166, 63] width 51 height 44
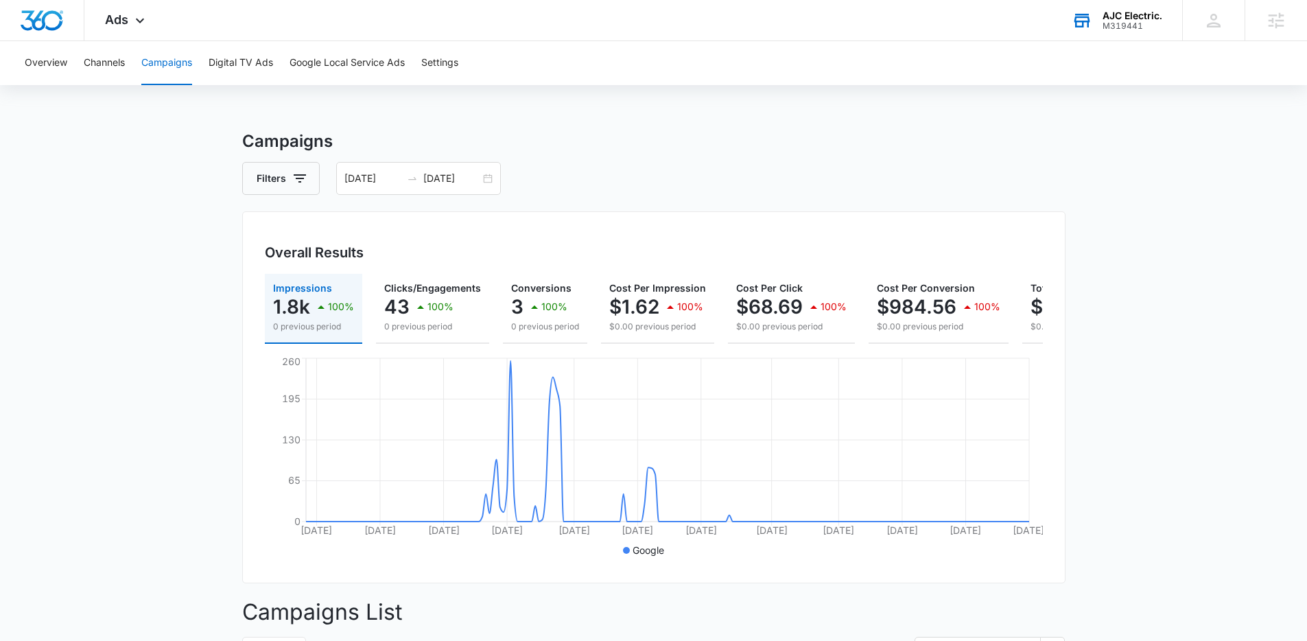
drag, startPoint x: 153, startPoint y: 266, endPoint x: 202, endPoint y: 267, distance: 49.4
click at [153, 266] on main "Campaigns Filters 01/01/2025 07/25/2025 Overall Results Impressions 1.8k 100% 0…" at bounding box center [653, 589] width 1307 height 921
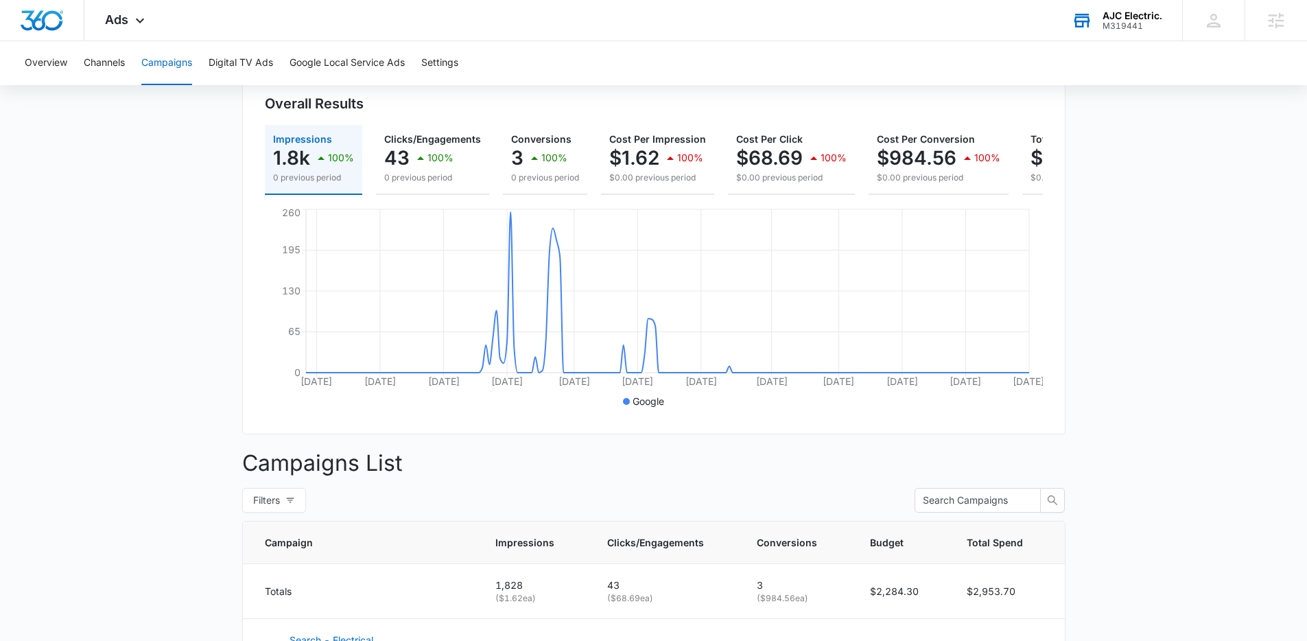
scroll to position [303, 0]
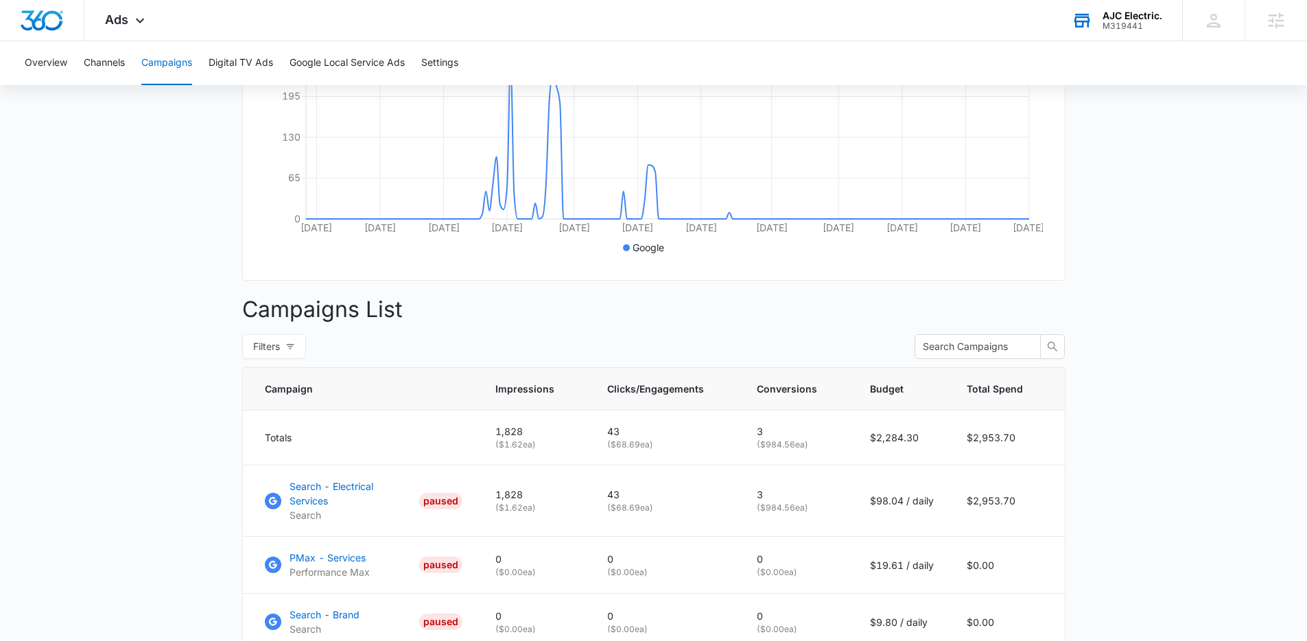
click at [1149, 329] on main "Campaigns Filters 01/01/2025 07/25/2025 Overall Results Impressions 1.8k 100% 0…" at bounding box center [653, 286] width 1307 height 921
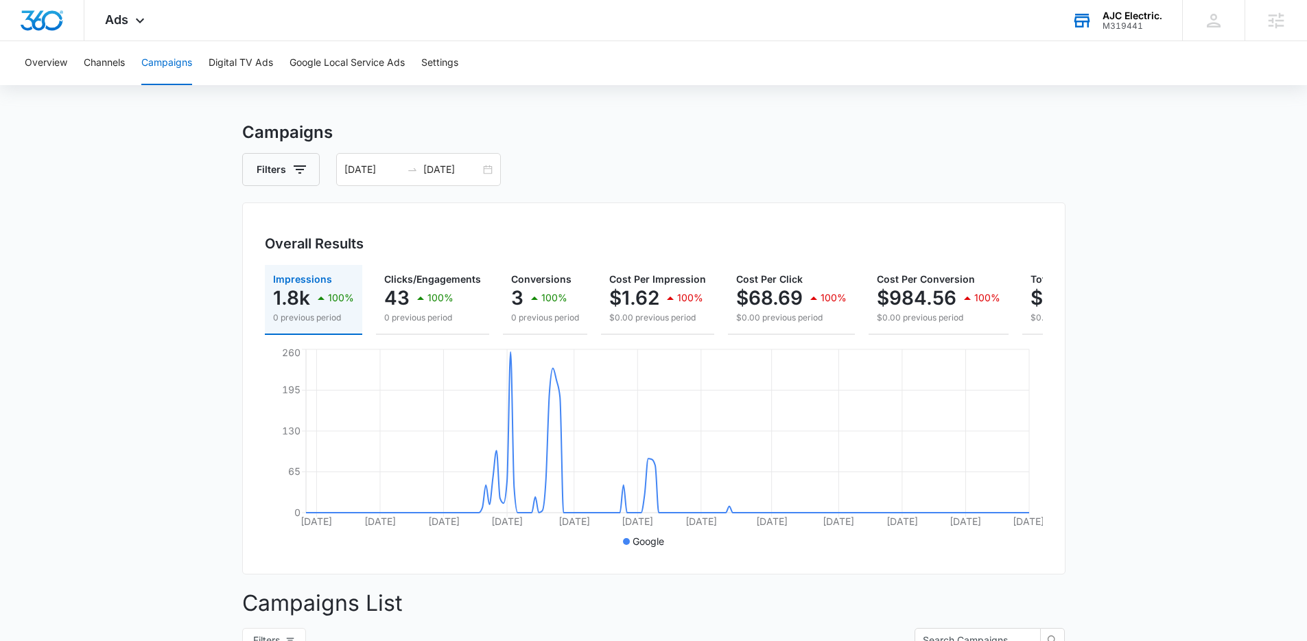
scroll to position [0, 0]
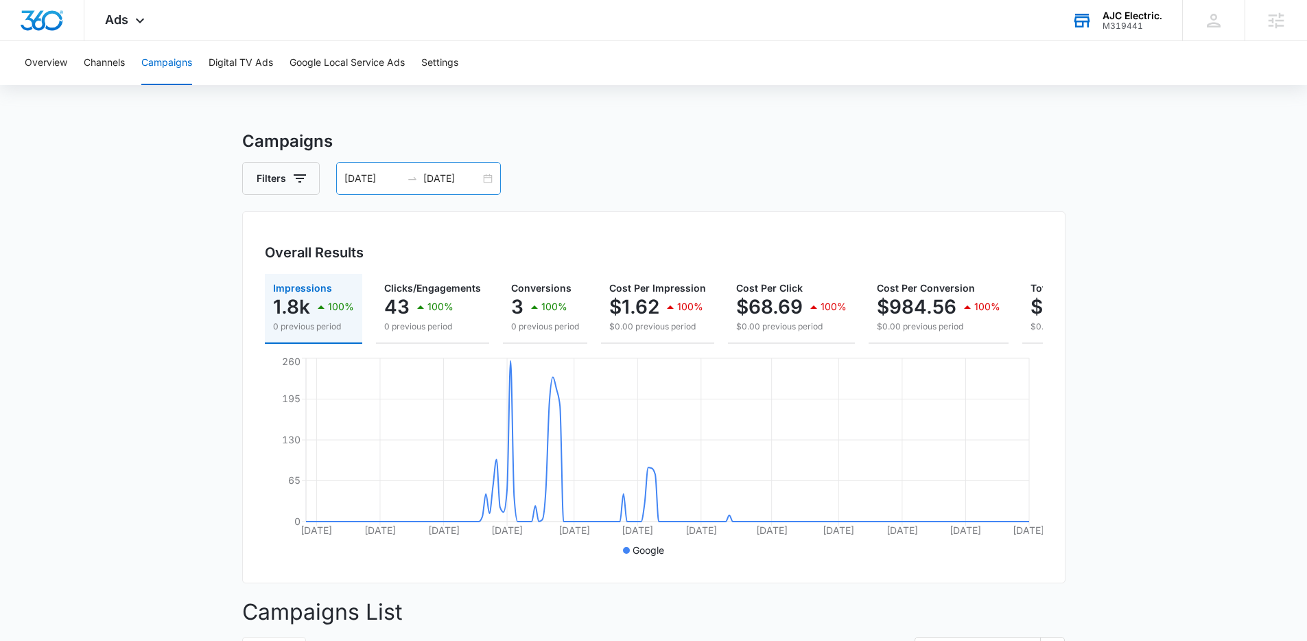
click at [445, 182] on input "07/25/2025" at bounding box center [451, 178] width 57 height 15
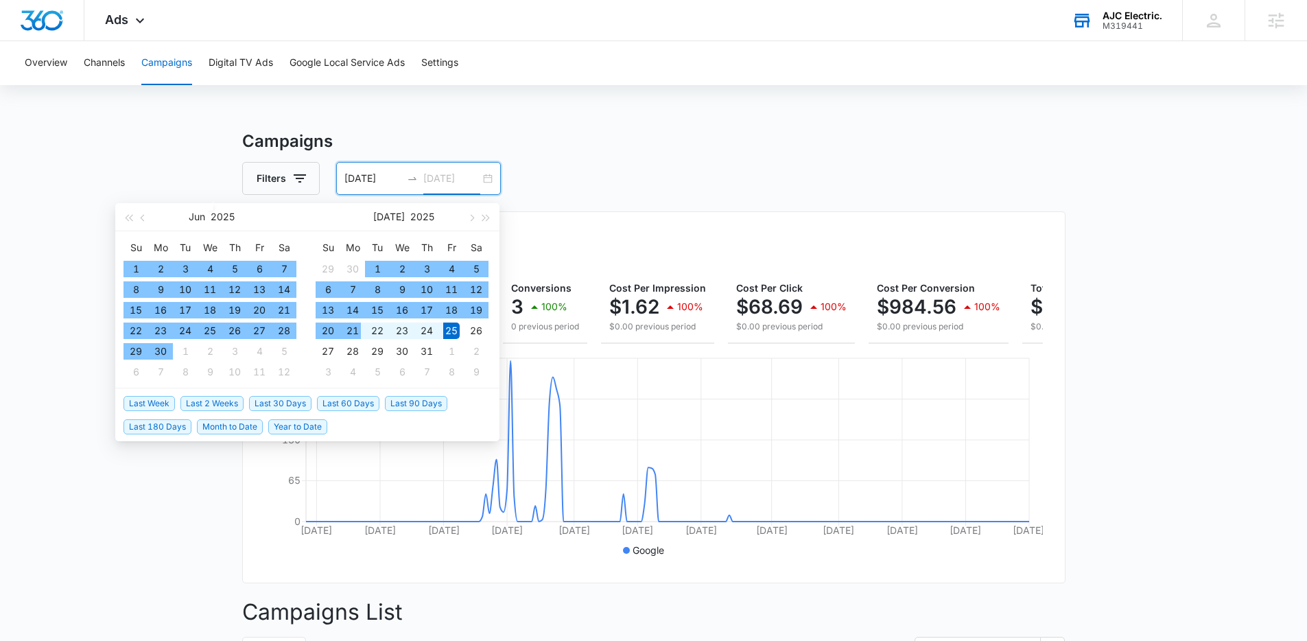
type input "07/25/2025"
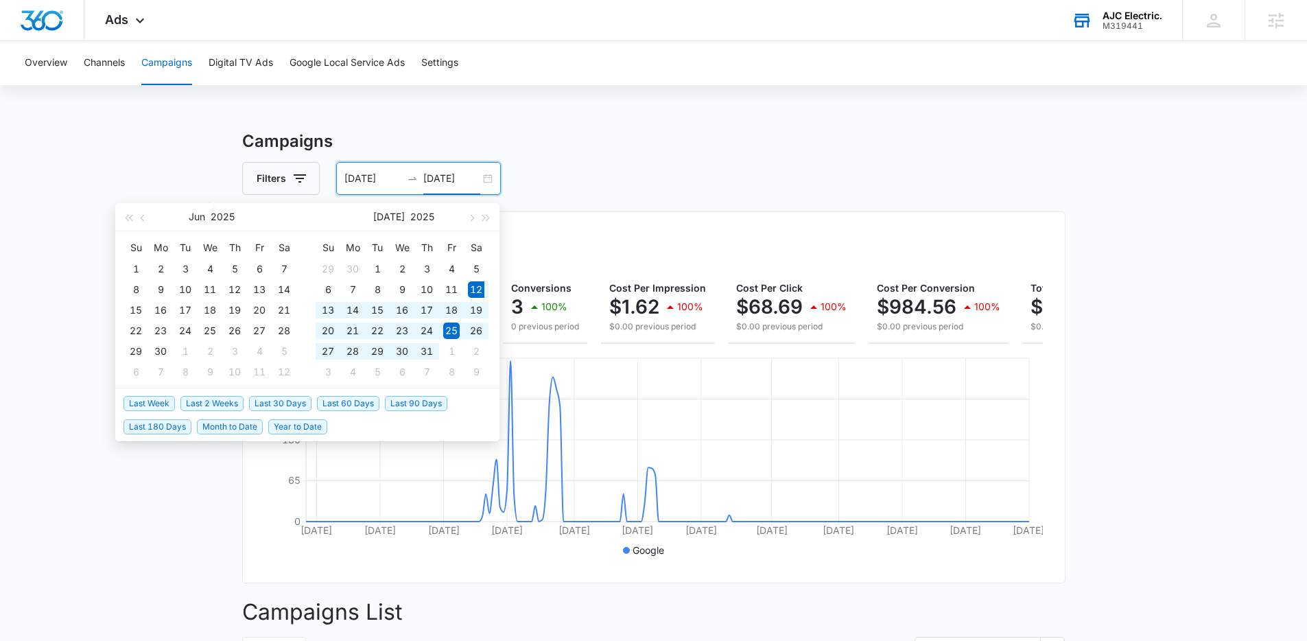
click at [282, 404] on span "Last 30 Days" at bounding box center [280, 403] width 62 height 15
type input "07/12/2025"
type input "08/11/2025"
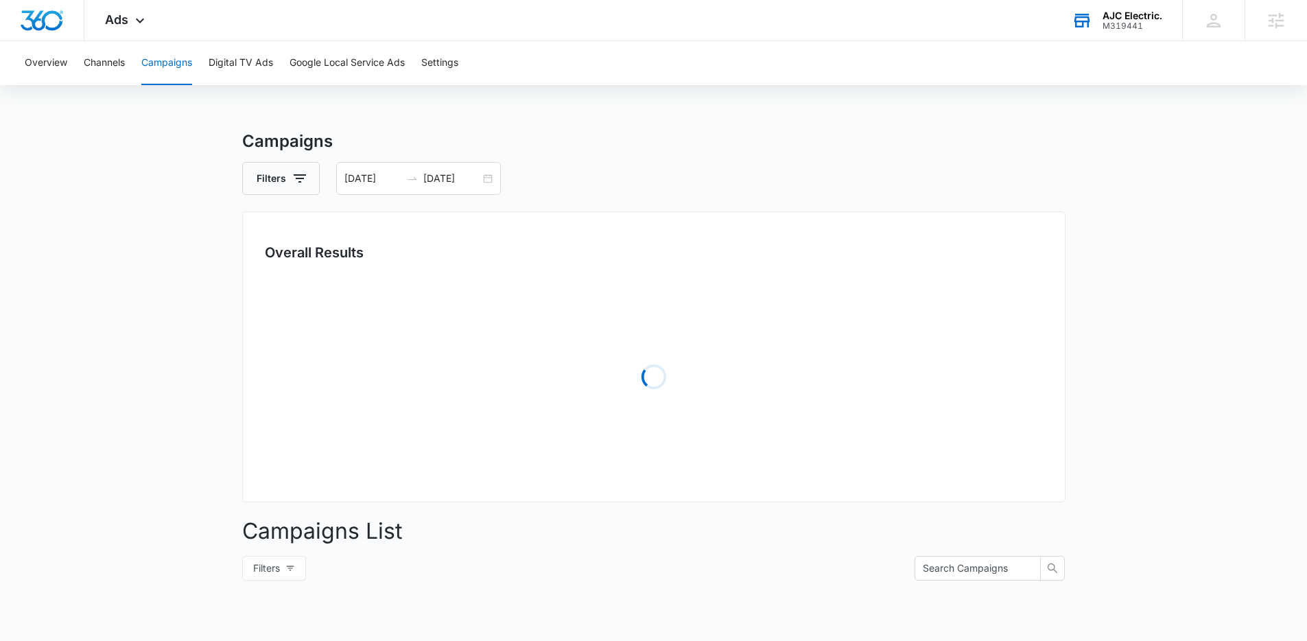
click at [111, 157] on main "Campaigns Filters 07/12/2025 08/11/2025 Overall Results Loading Campaigns List …" at bounding box center [653, 486] width 1307 height 715
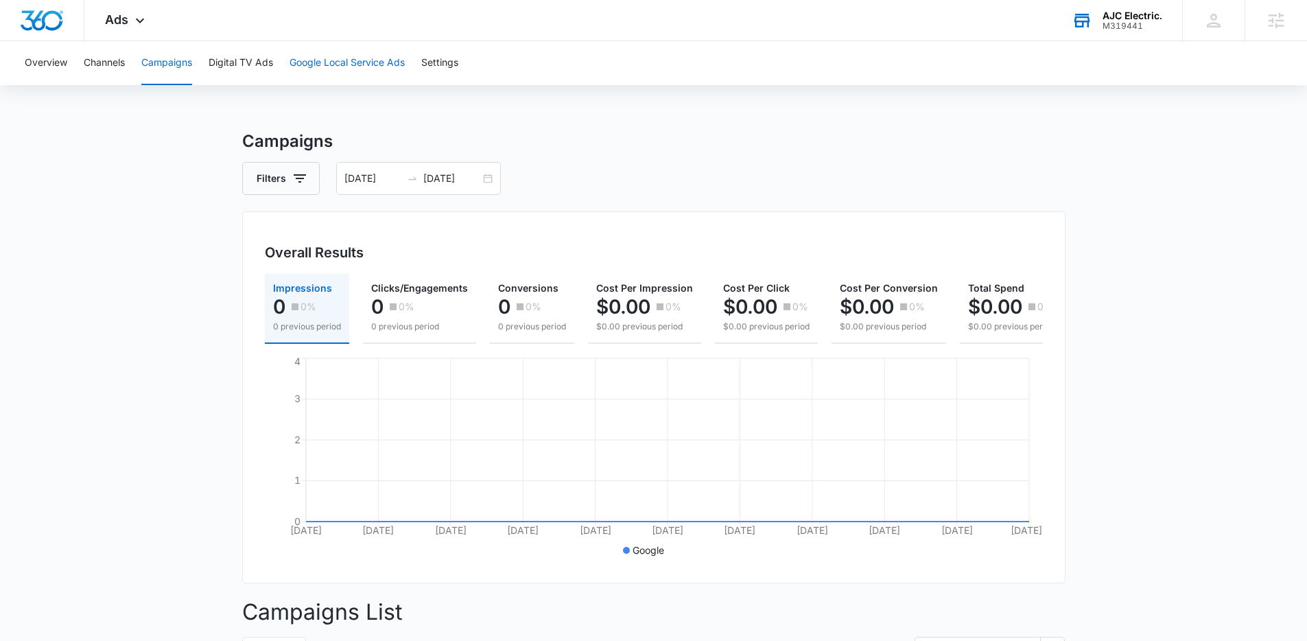
click at [360, 67] on button "Google Local Service Ads" at bounding box center [347, 63] width 115 height 44
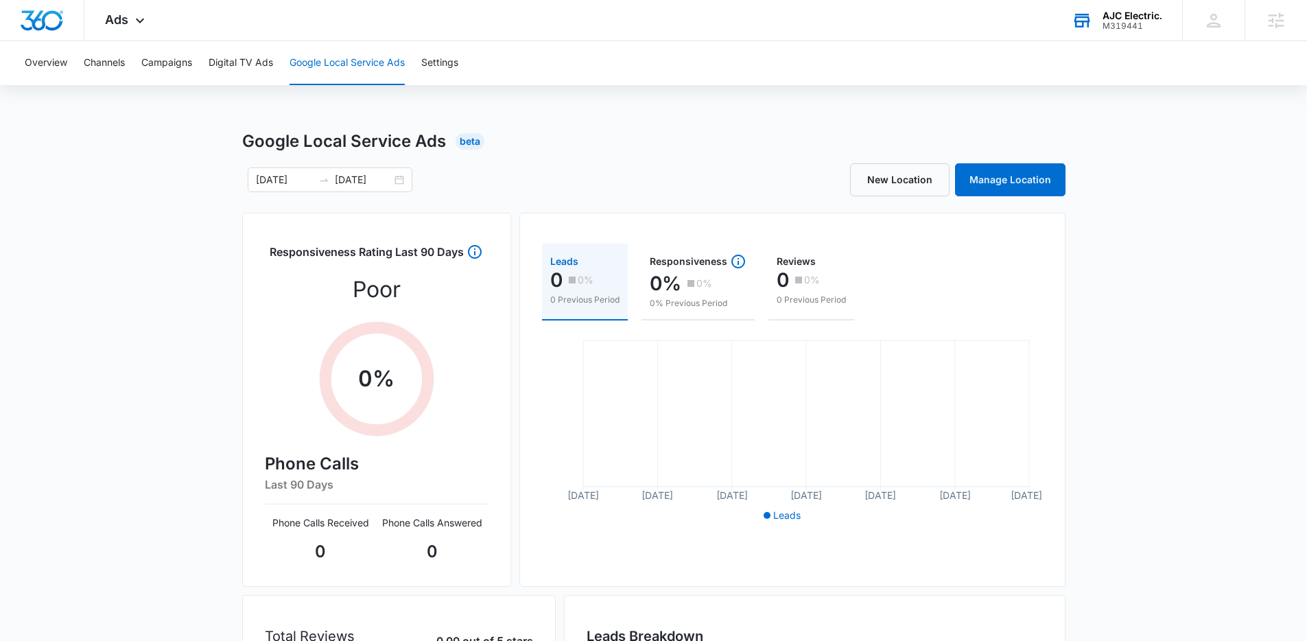
click at [1143, 32] on div "AJC Electric. M319441 Your Accounts View All" at bounding box center [1116, 20] width 131 height 40
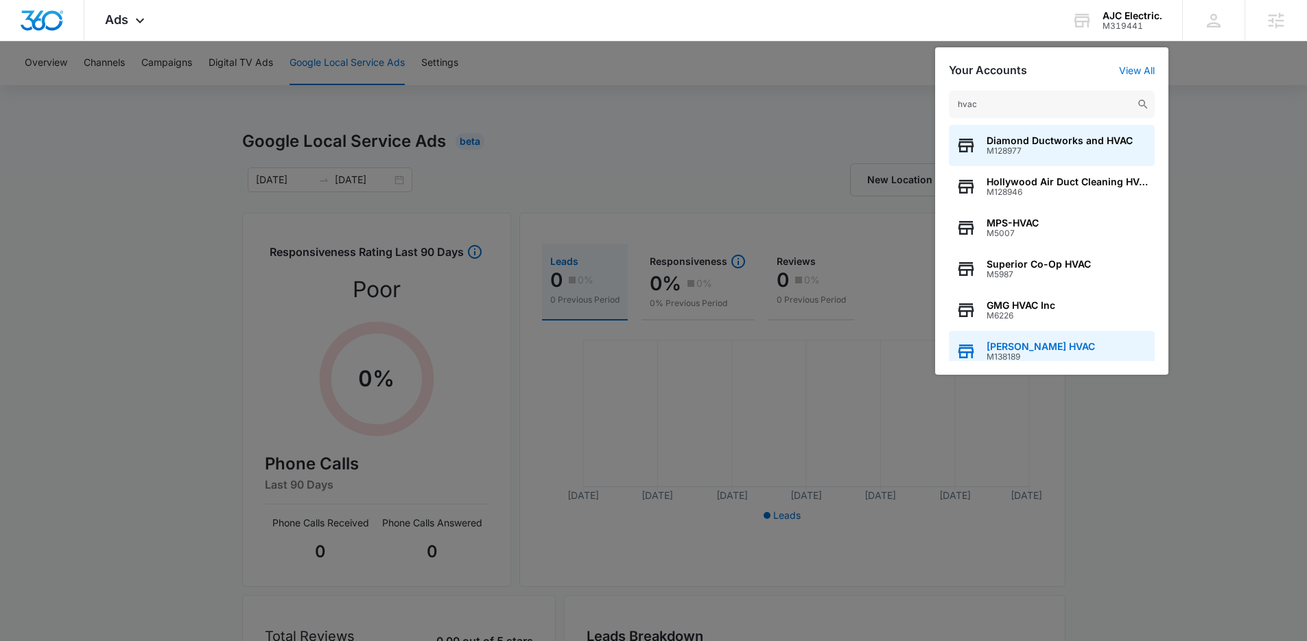
type input "hvac"
click at [1044, 343] on span "David L Hall HVAC" at bounding box center [1041, 346] width 108 height 11
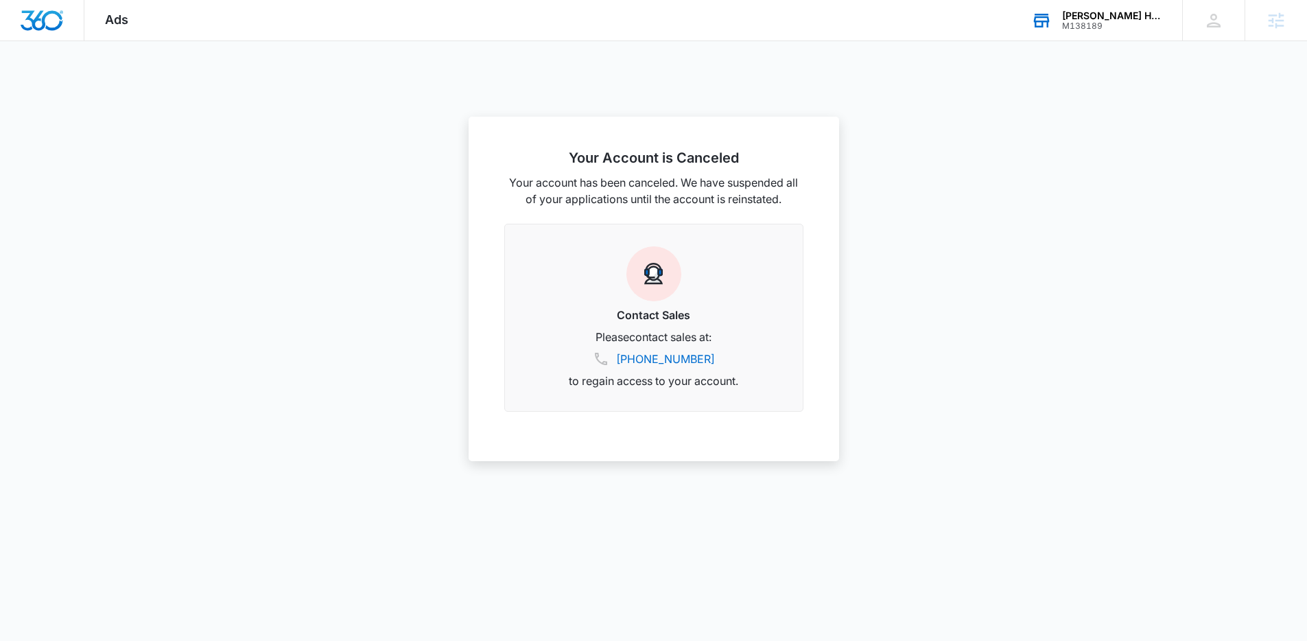
click at [1141, 27] on div "M138189" at bounding box center [1112, 26] width 100 height 10
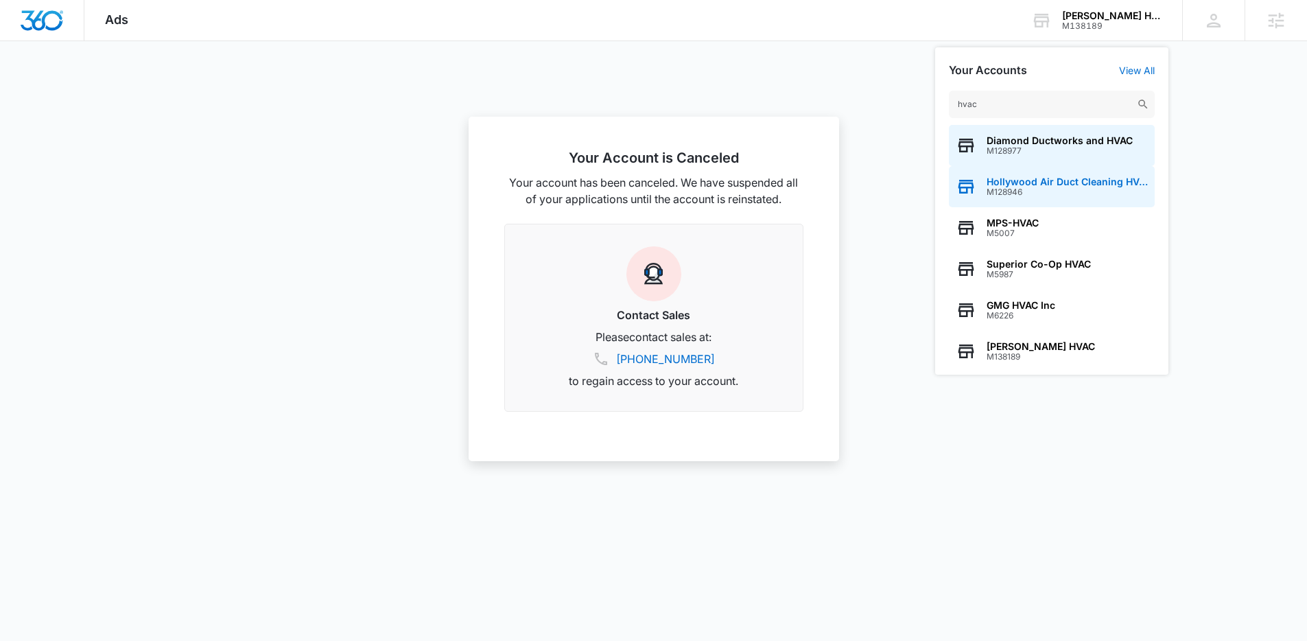
type input "hvac"
click at [1022, 190] on span "M128946" at bounding box center [1067, 192] width 161 height 10
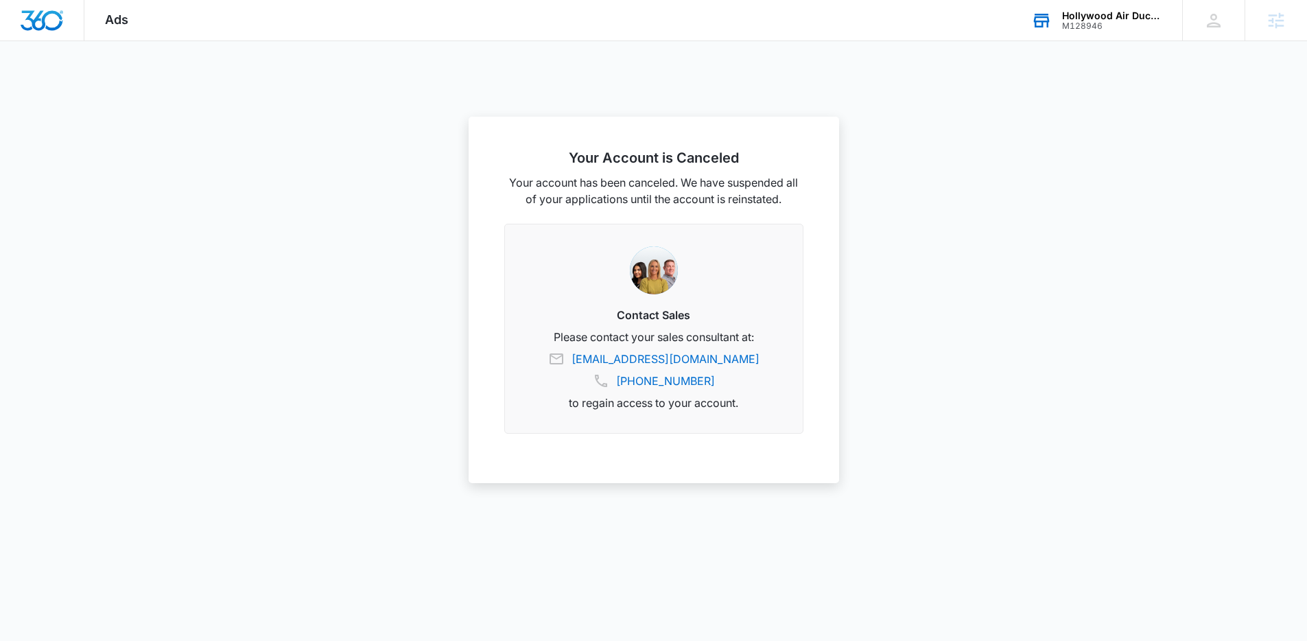
click at [1133, 16] on div "Hollywood Air Duct Cleaning HVAC" at bounding box center [1112, 15] width 100 height 11
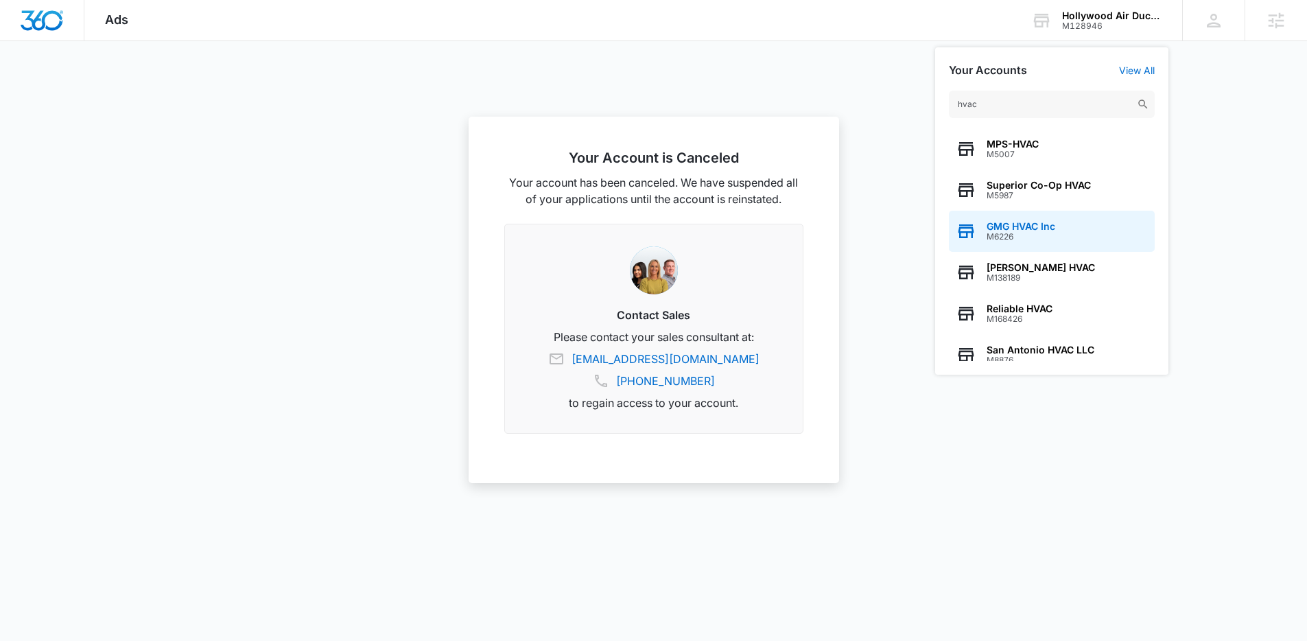
scroll to position [176, 0]
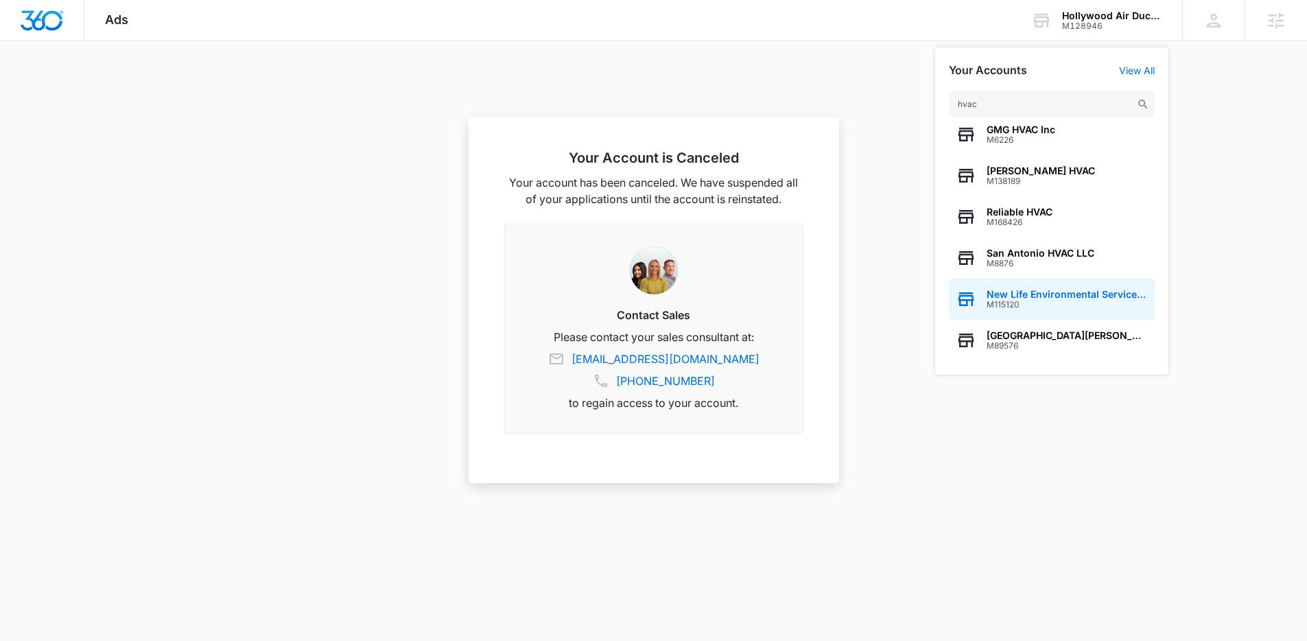
type input "hvac"
click at [1062, 305] on span "M115120" at bounding box center [1067, 305] width 161 height 10
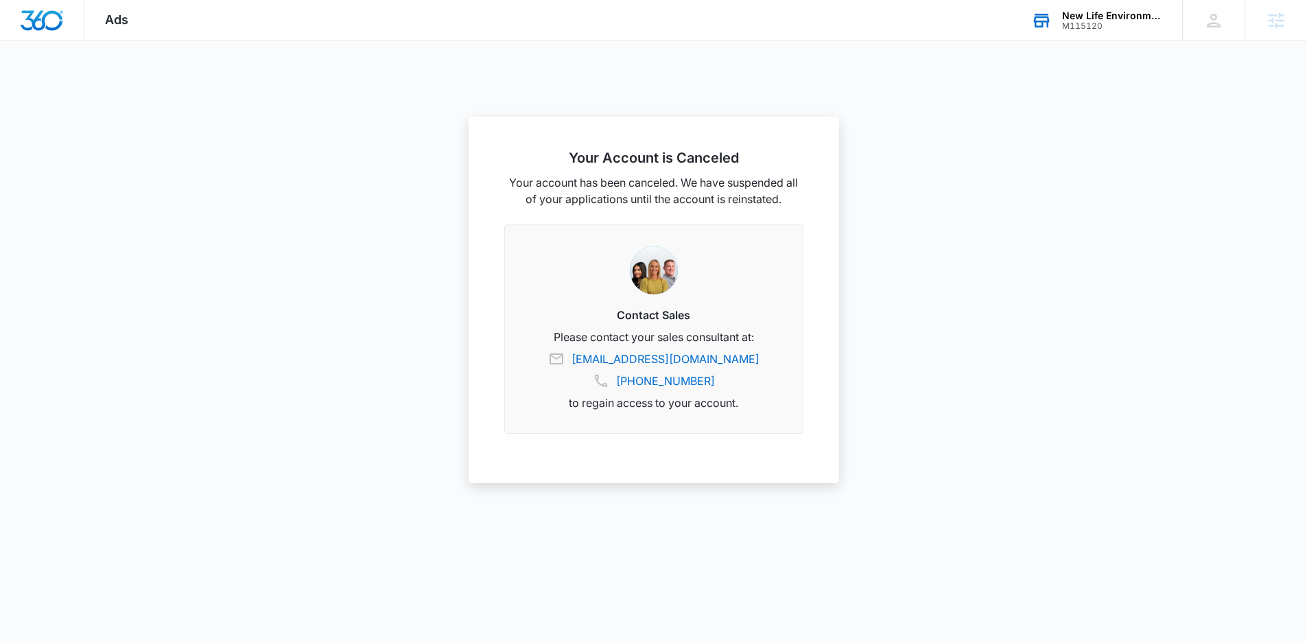
click at [1073, 26] on div "M115120" at bounding box center [1112, 26] width 100 height 10
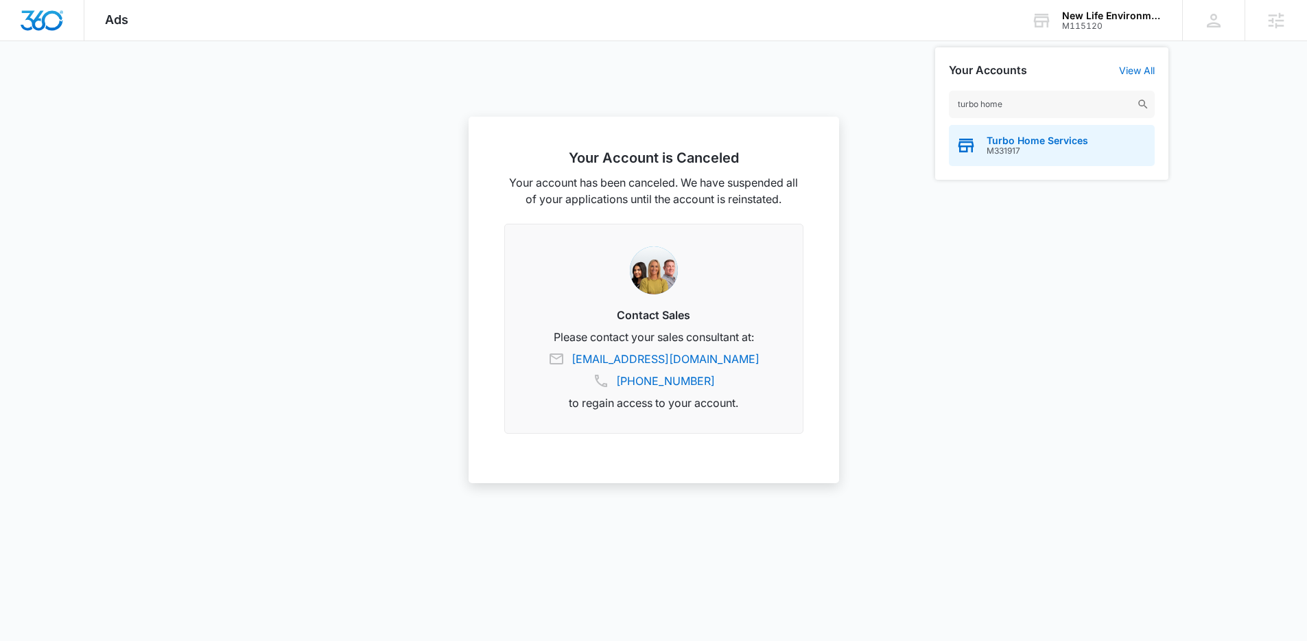
type input "turbo home"
click at [1013, 146] on span "M331917" at bounding box center [1038, 151] width 102 height 10
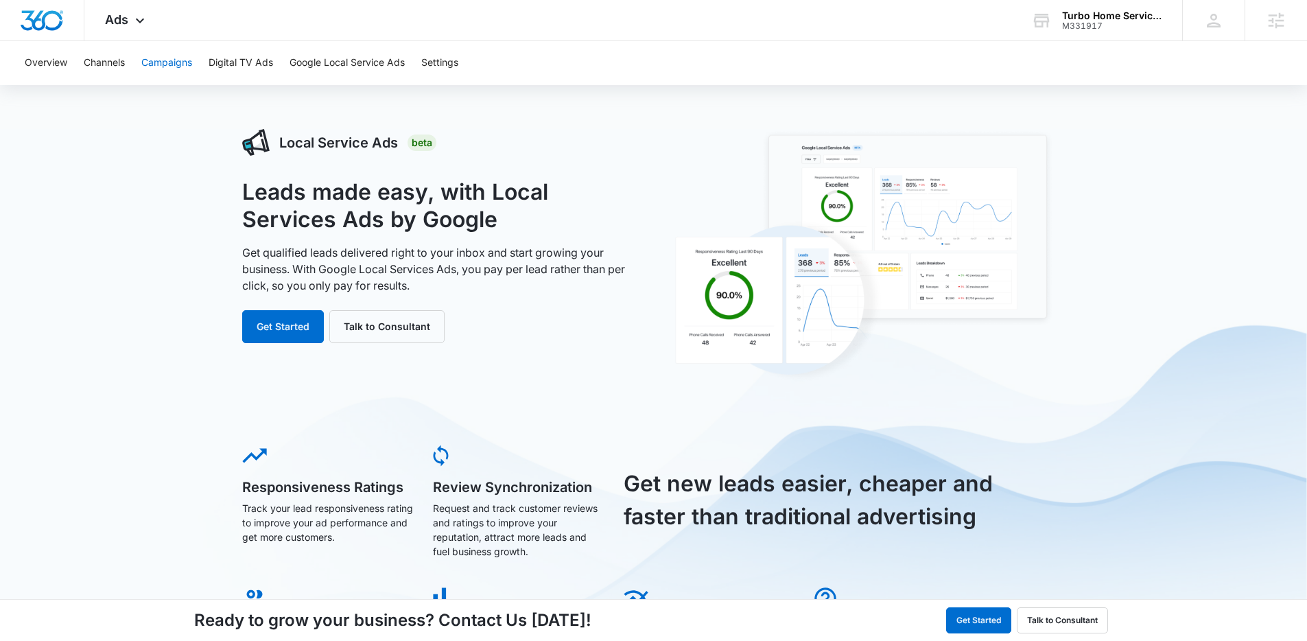
click at [159, 58] on button "Campaigns" at bounding box center [166, 63] width 51 height 44
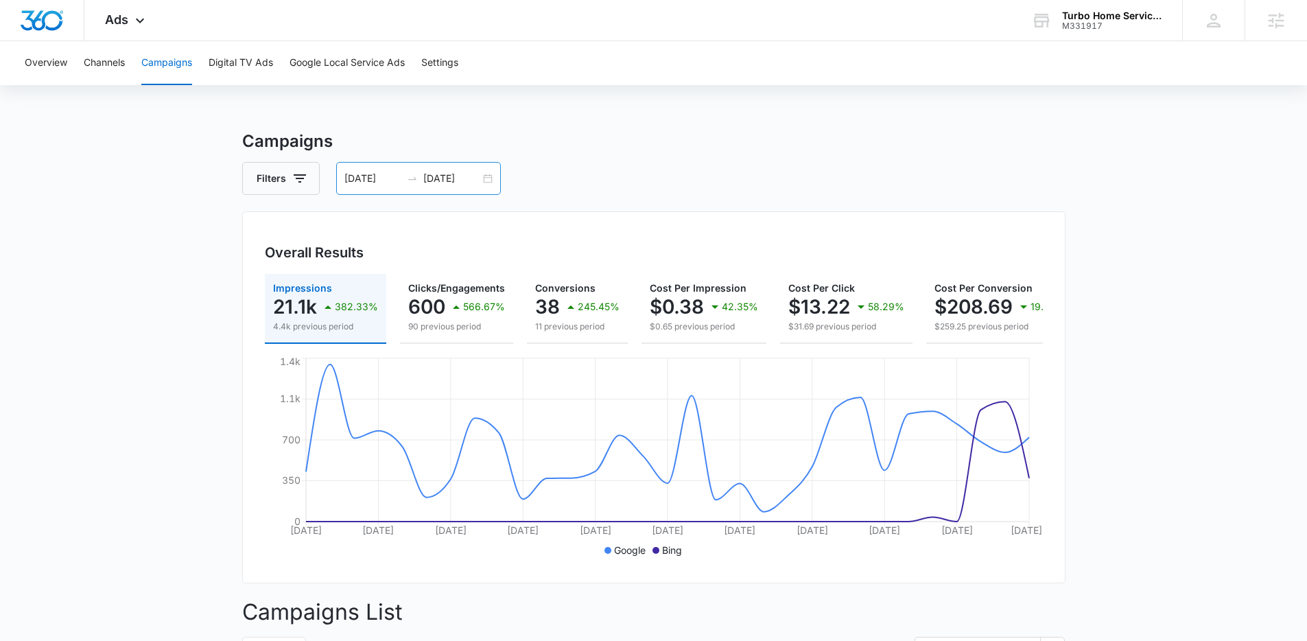
click at [401, 183] on div at bounding box center [412, 178] width 22 height 11
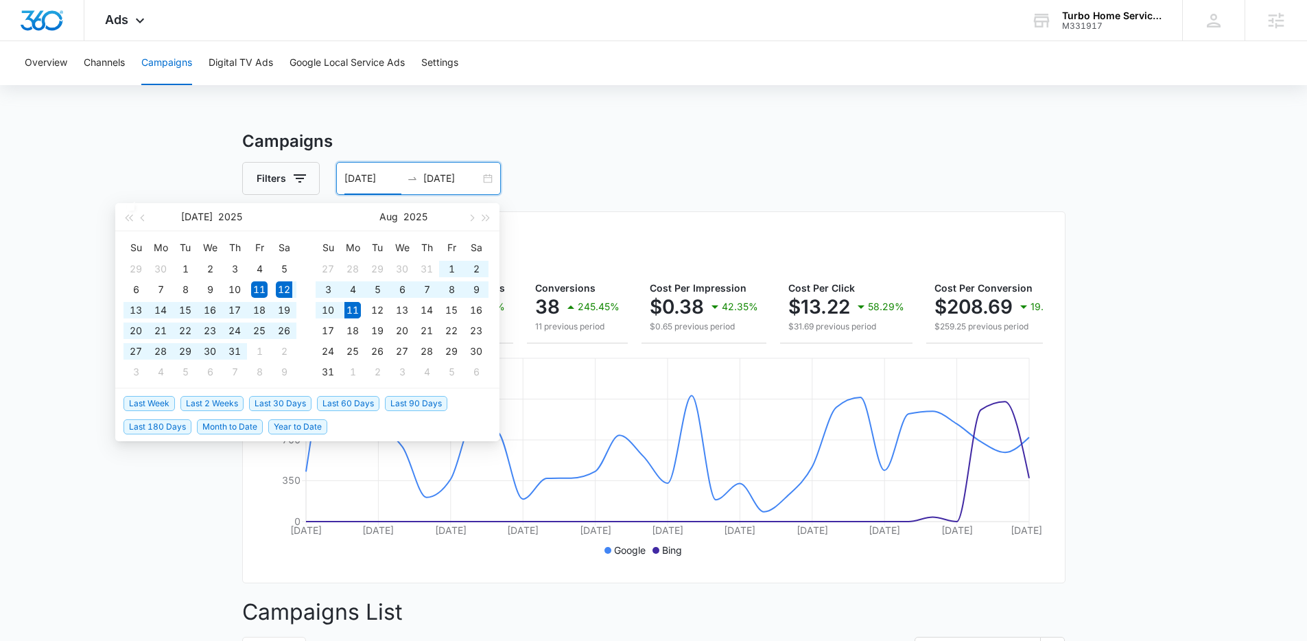
click at [290, 405] on span "Last 30 Days" at bounding box center [280, 403] width 62 height 15
type input "07/12/2025"
type input "08/11/2025"
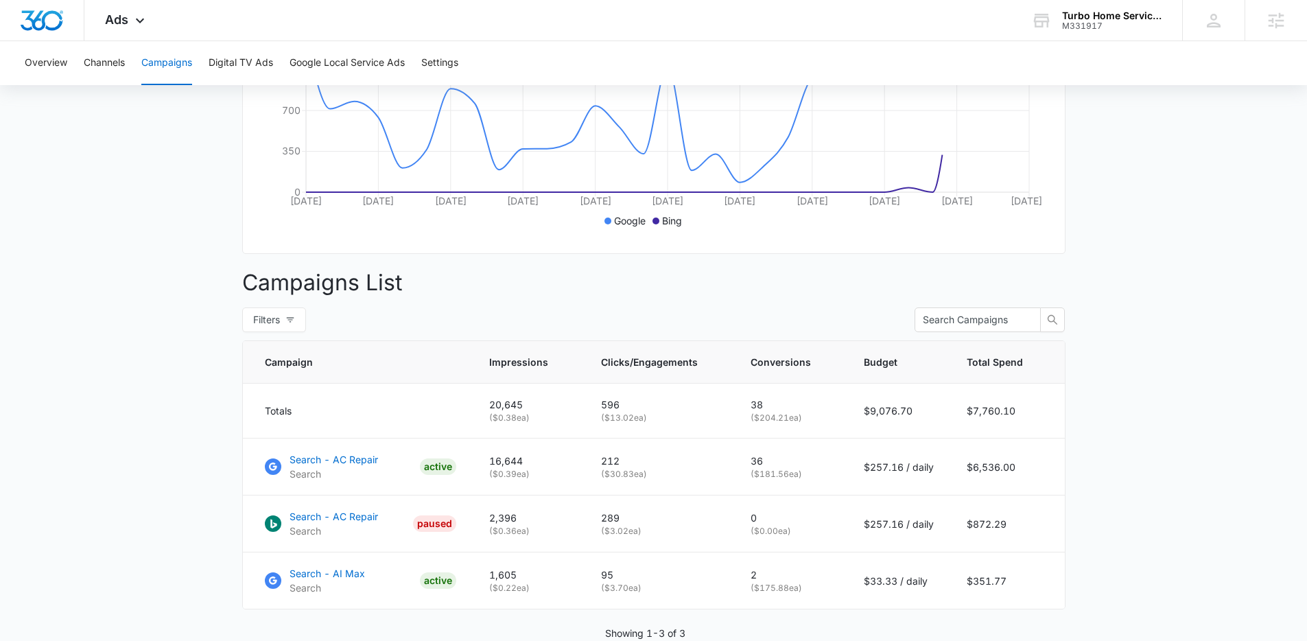
scroll to position [405, 0]
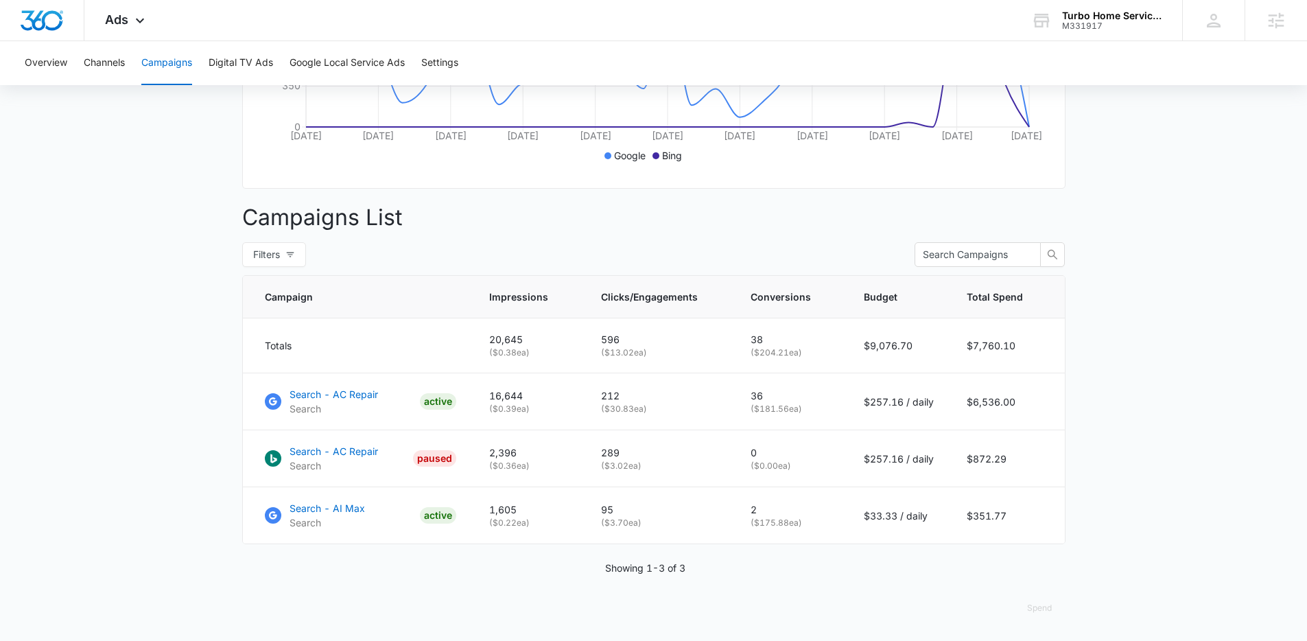
click at [104, 324] on main "Campaigns Filters 07/12/2025 08/11/2025 Overall Results Impressions 20.6k 330.3…" at bounding box center [653, 187] width 1307 height 907
click at [294, 392] on p "Search - AC Repair" at bounding box center [334, 394] width 89 height 14
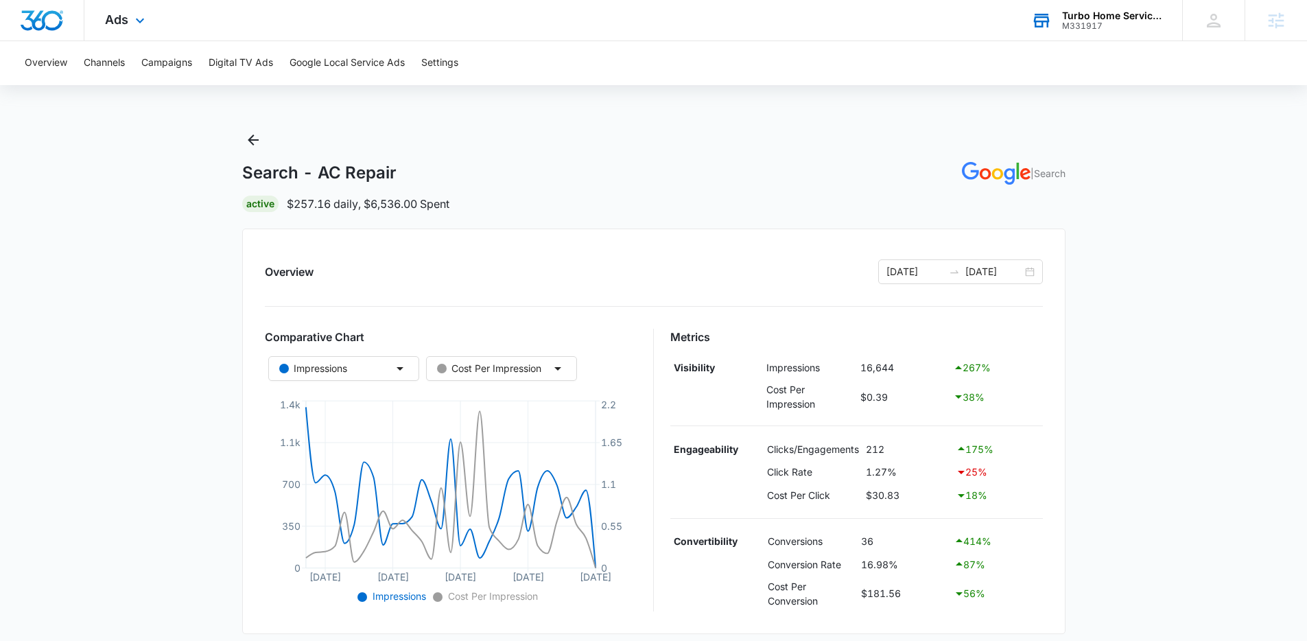
click at [1084, 9] on div "Turbo Home Services M331917 Your Accounts View All" at bounding box center [1097, 20] width 172 height 40
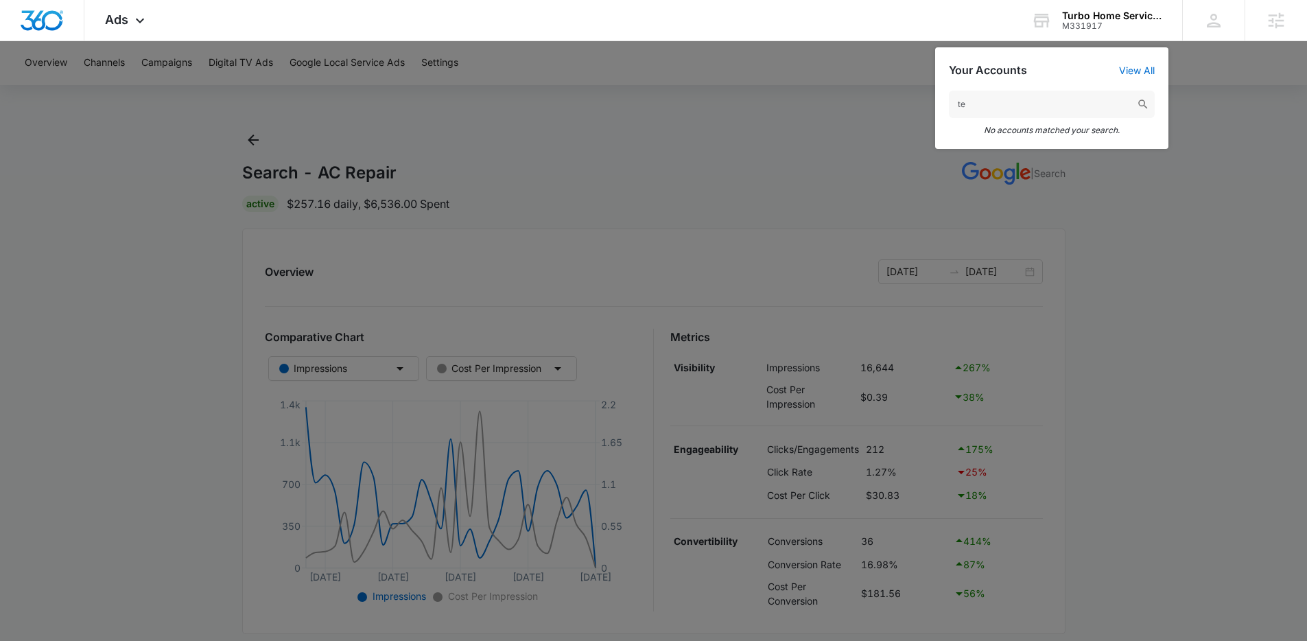
type input "t"
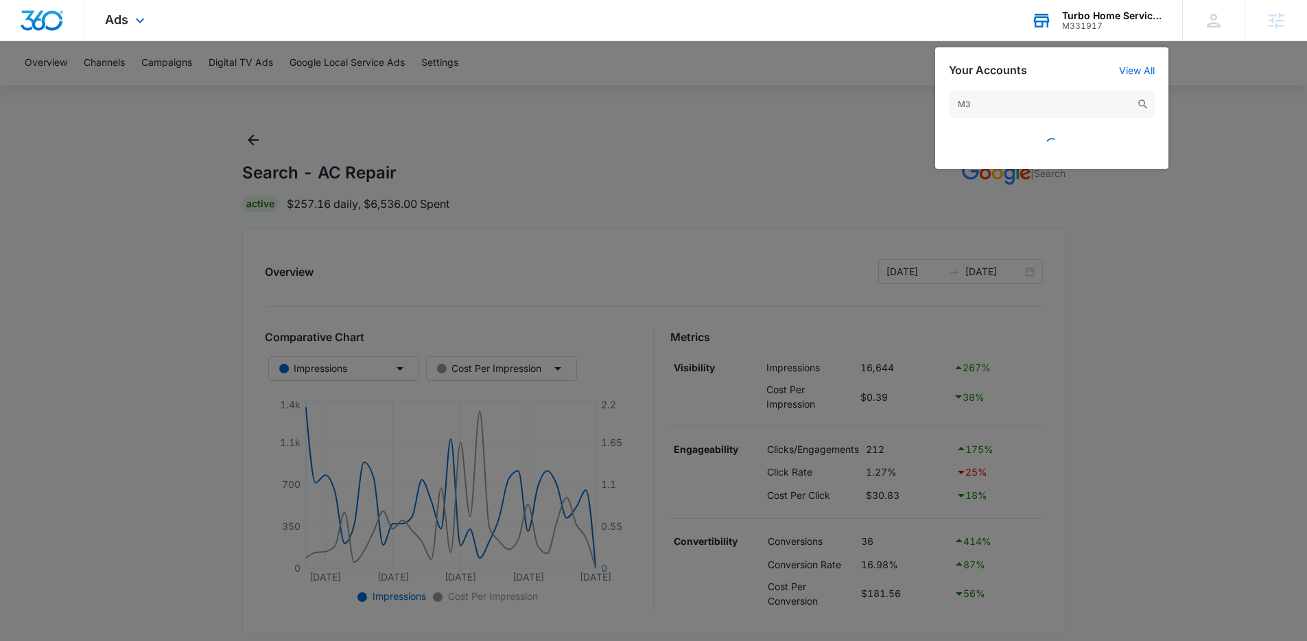
type input "M"
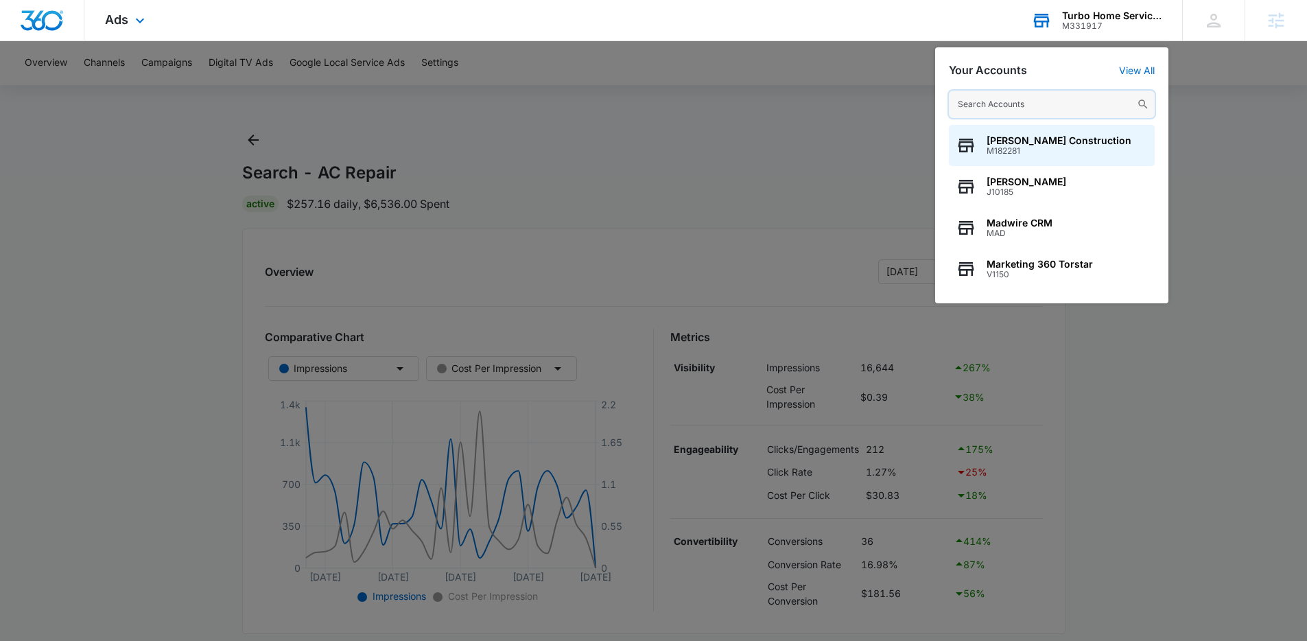
click at [1068, 100] on input "text" at bounding box center [1052, 104] width 206 height 27
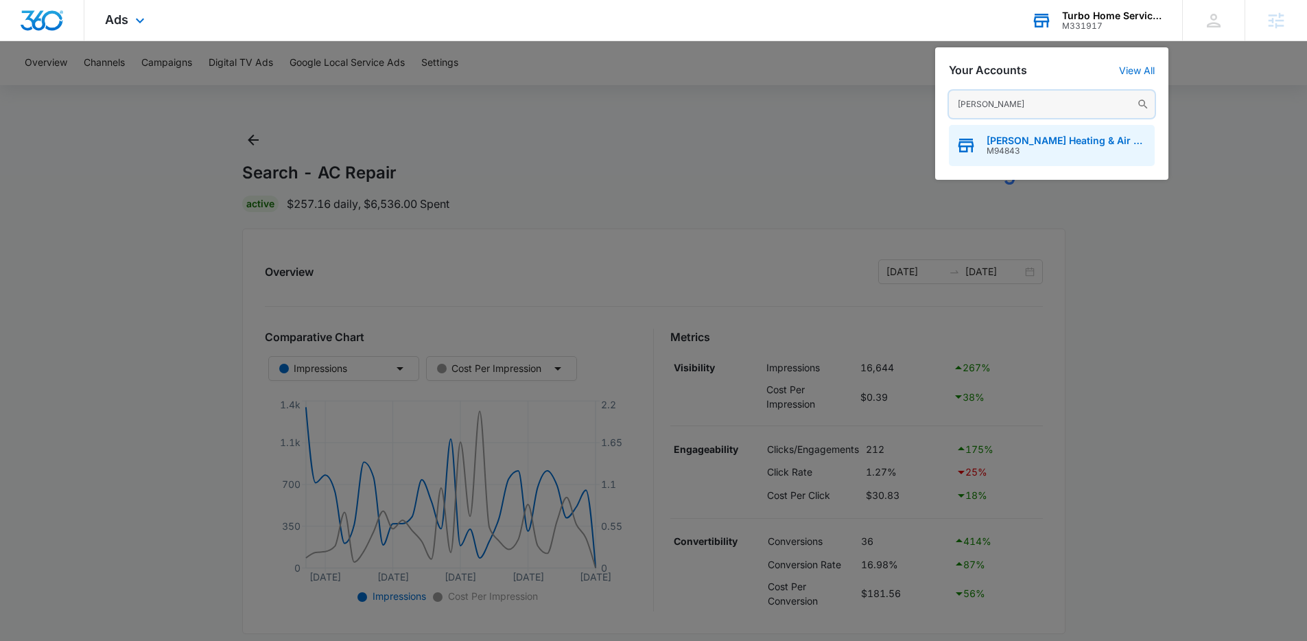
type input "survant"
click at [1047, 147] on span "M94843" at bounding box center [1067, 151] width 161 height 10
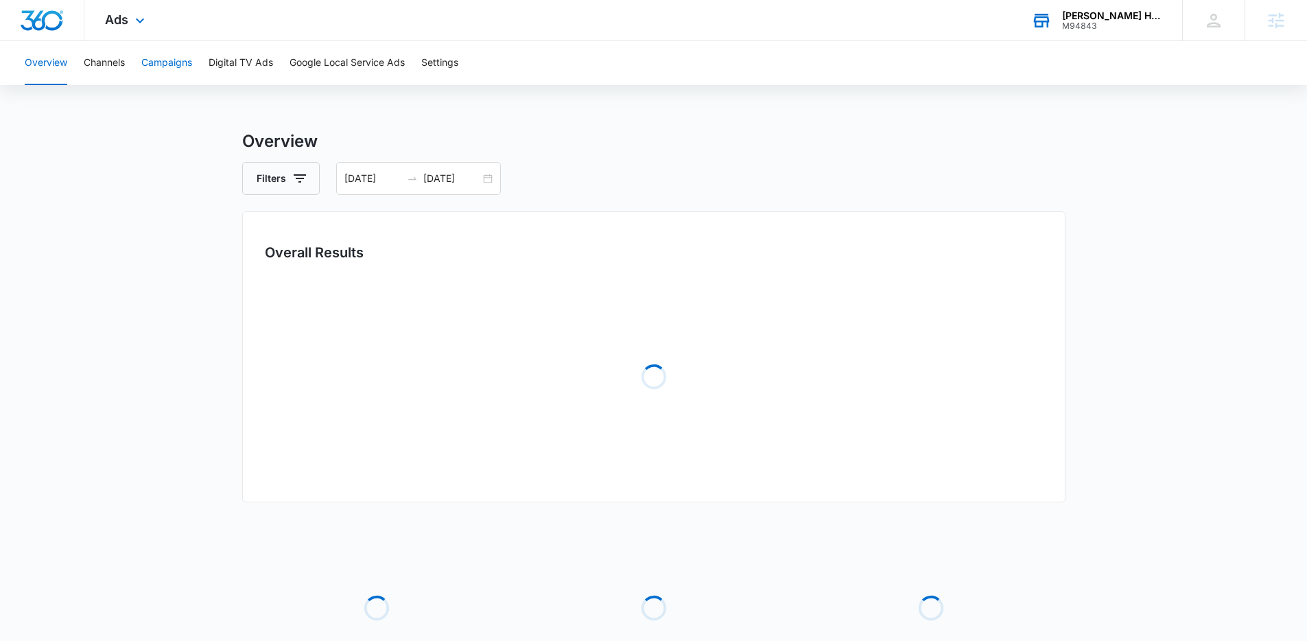
click at [185, 62] on button "Campaigns" at bounding box center [166, 63] width 51 height 44
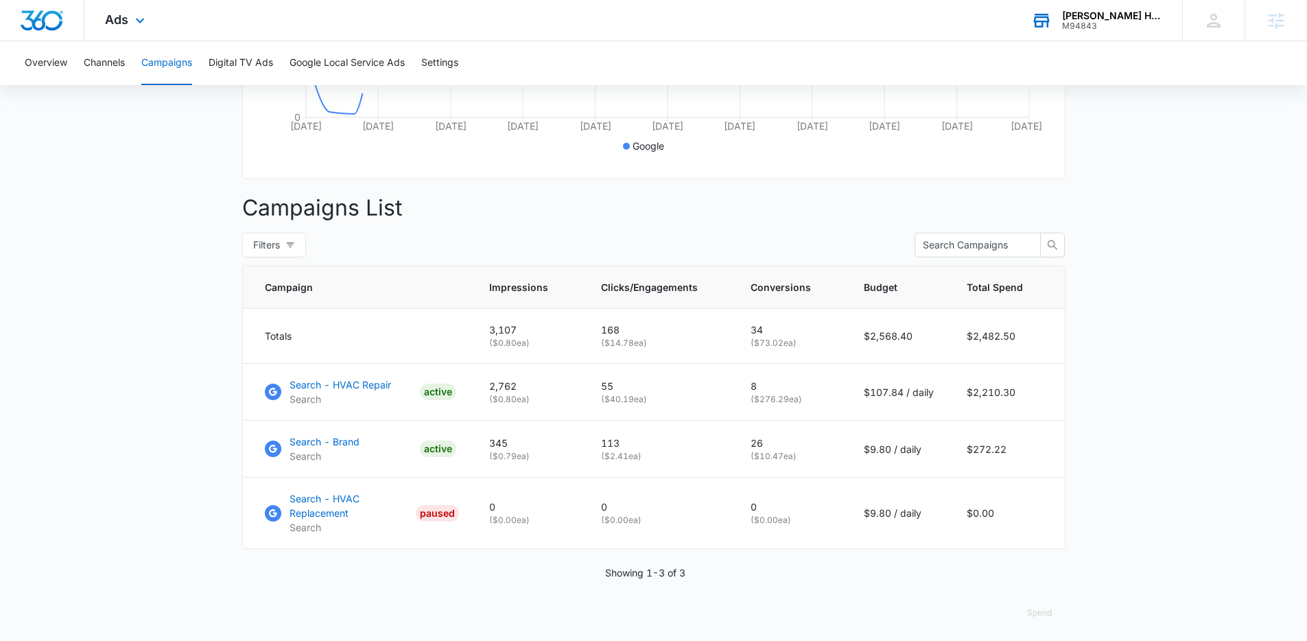
scroll to position [419, 0]
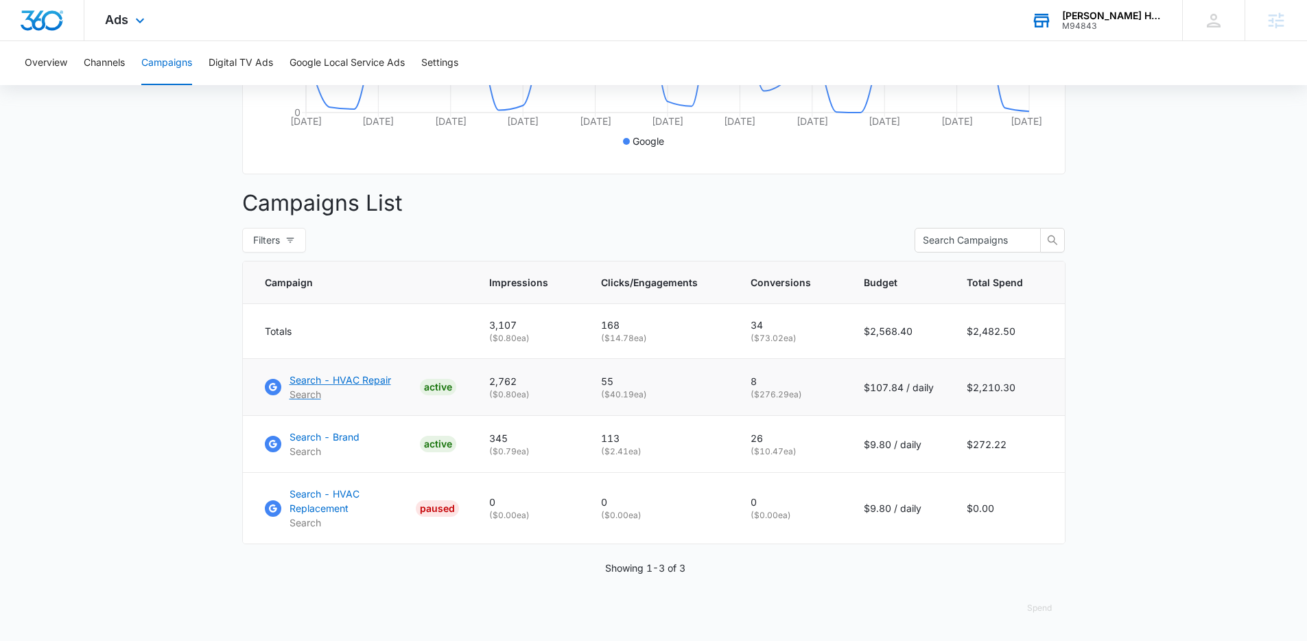
click at [328, 382] on p "Search - HVAC Repair" at bounding box center [341, 380] width 102 height 14
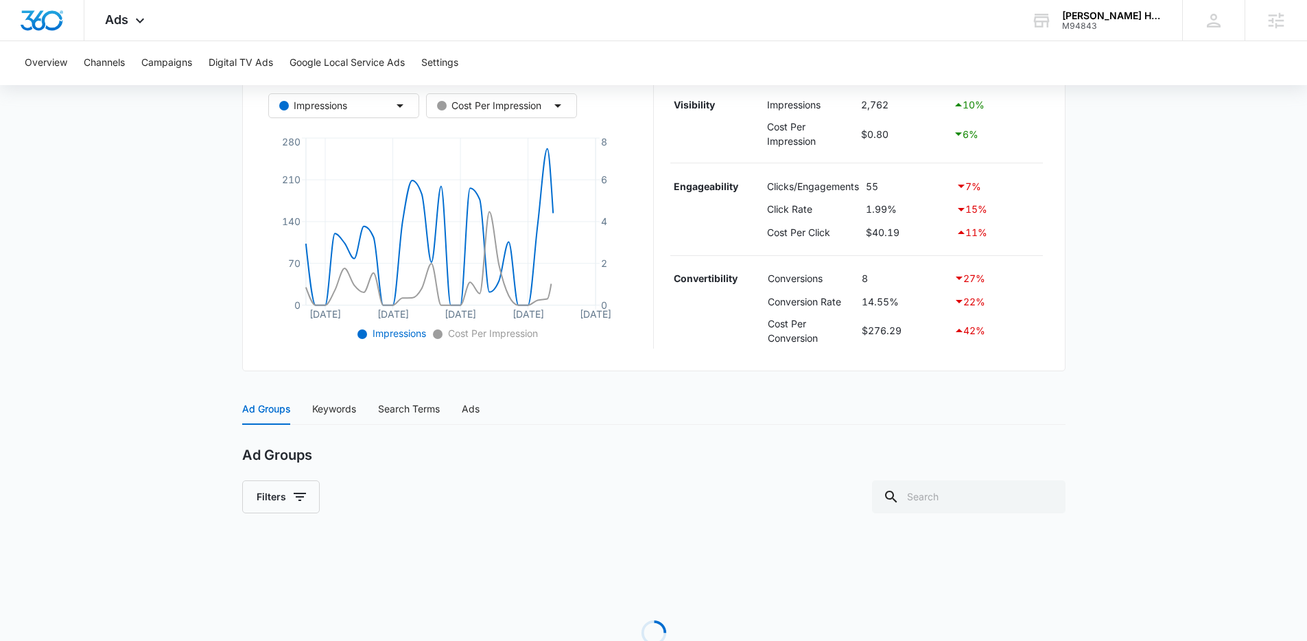
scroll to position [373, 0]
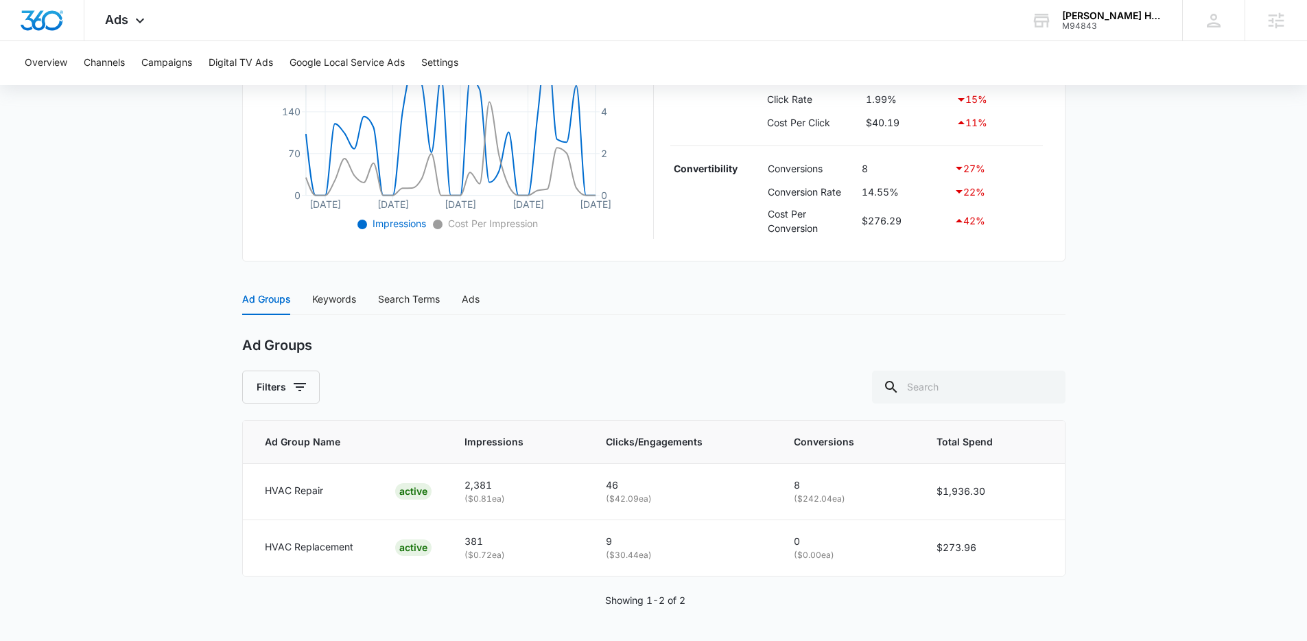
click at [64, 261] on main "Search - HVAC Repair | Search Active $107.84 daily , $2,210.30 Spent Overview […" at bounding box center [653, 198] width 1307 height 885
click at [338, 299] on div "Keywords" at bounding box center [334, 299] width 44 height 15
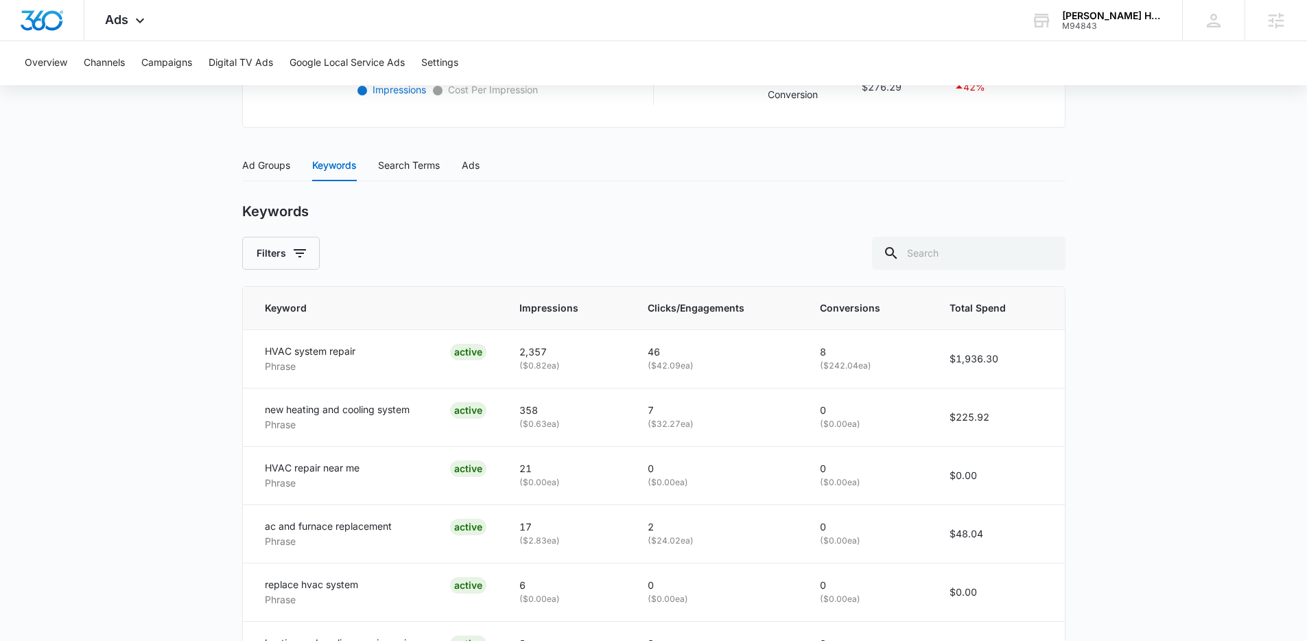
click at [156, 364] on main "Search - HVAC Repair | Search Active $107.84 daily , $2,210.30 Spent Overview […" at bounding box center [653, 184] width 1307 height 1122
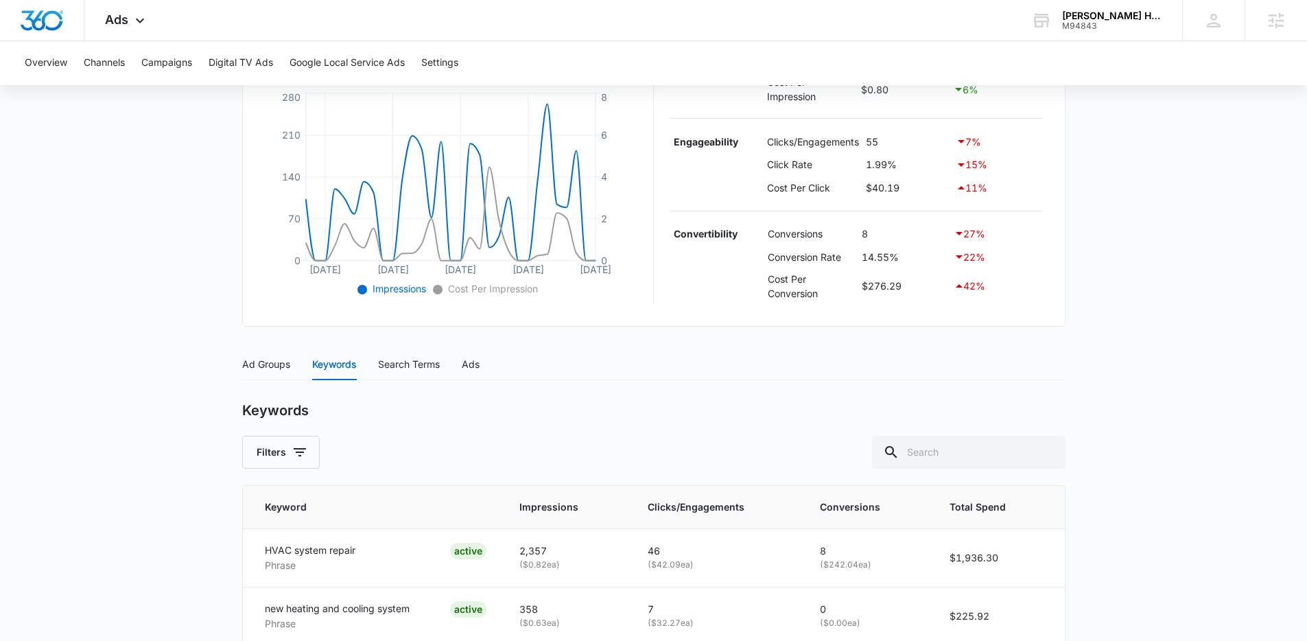
scroll to position [4, 0]
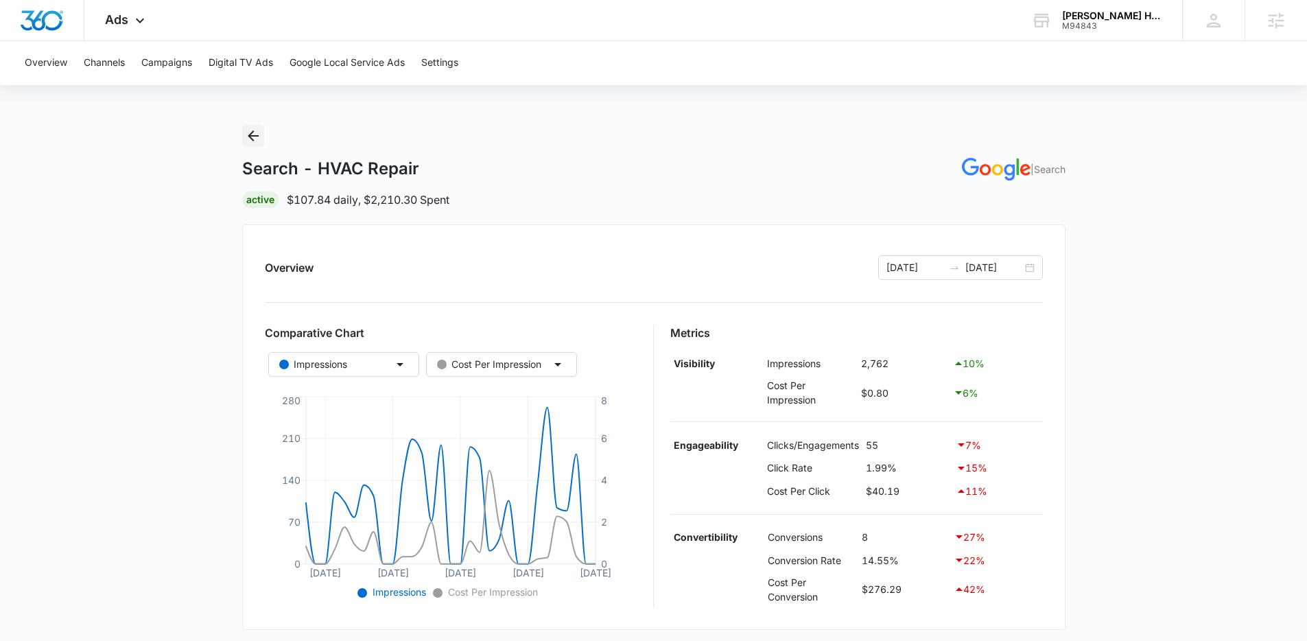
click at [256, 130] on icon "Back" at bounding box center [253, 136] width 16 height 16
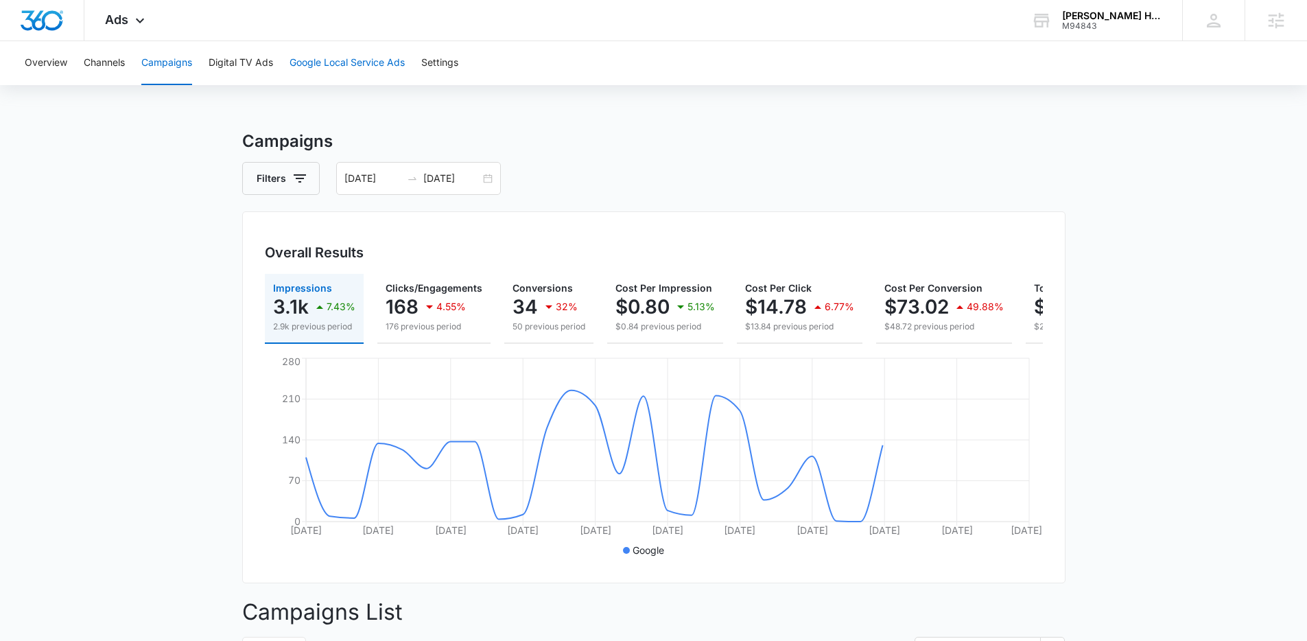
click button "Google Local Service Ads"
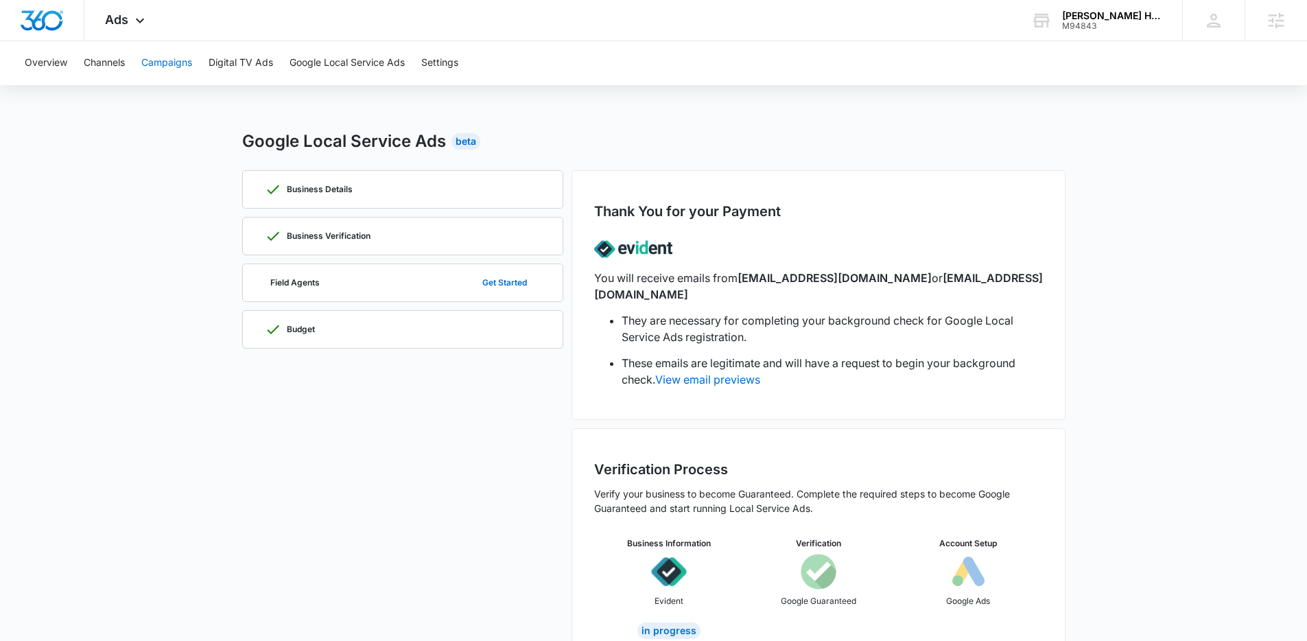
click at [151, 60] on button "Campaigns" at bounding box center [166, 63] width 51 height 44
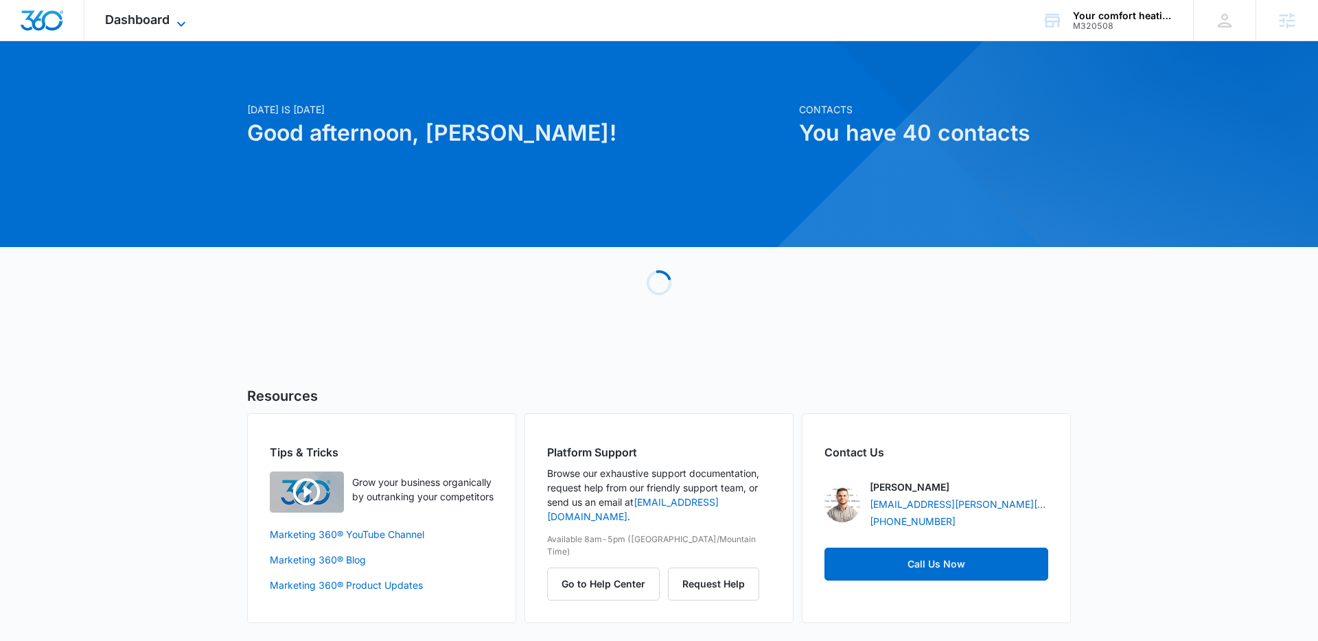
click at [181, 23] on icon at bounding box center [181, 24] width 16 height 16
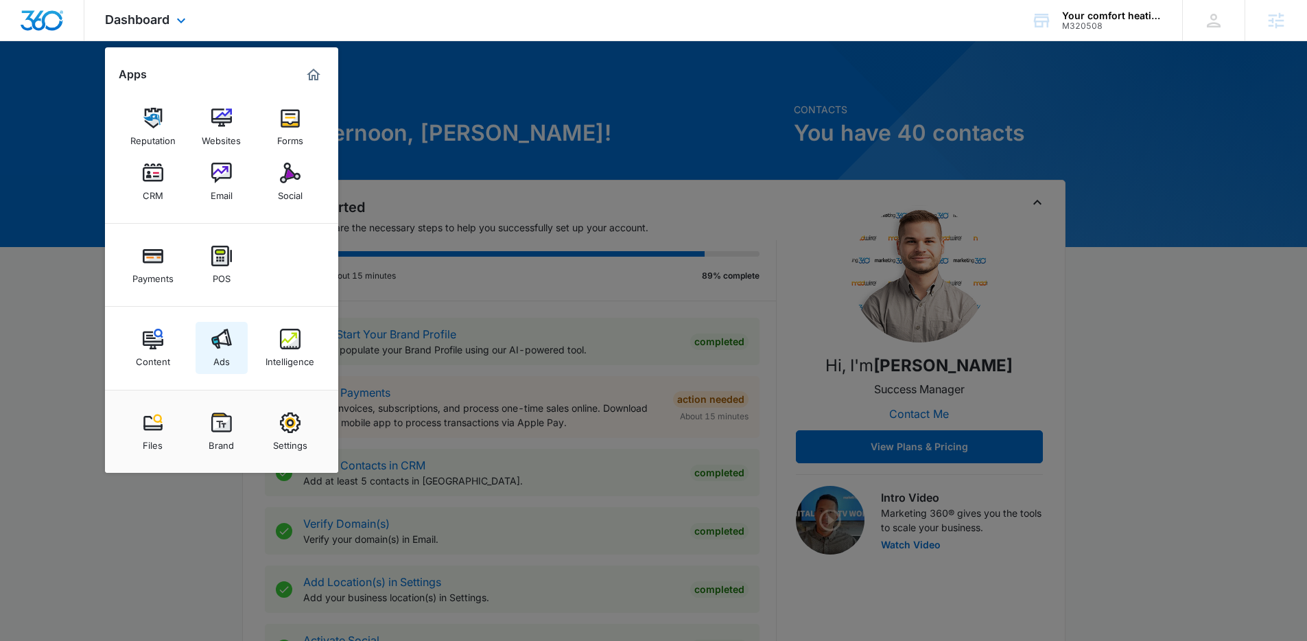
click at [224, 350] on div "Ads" at bounding box center [221, 358] width 16 height 18
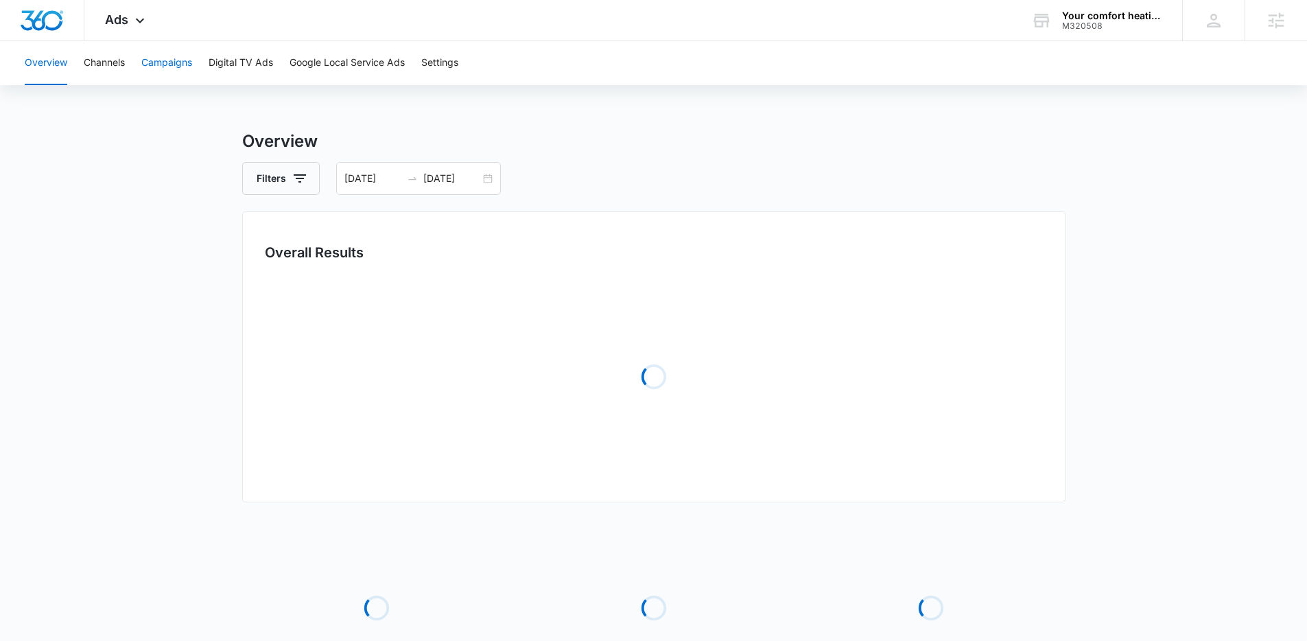
click at [187, 69] on button "Campaigns" at bounding box center [166, 63] width 51 height 44
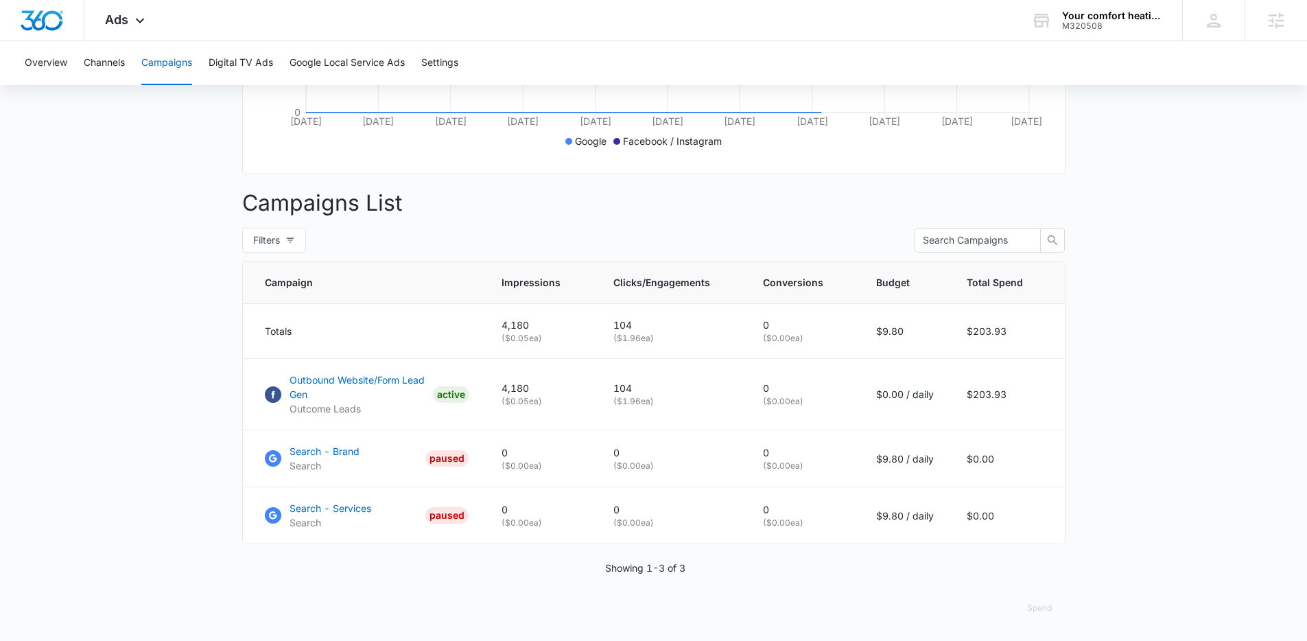
scroll to position [419, 0]
click at [136, 375] on main "Campaigns Filters 07/11/2025 08/10/2025 Overall Results Impressions 4.2k 205.33…" at bounding box center [653, 180] width 1307 height 921
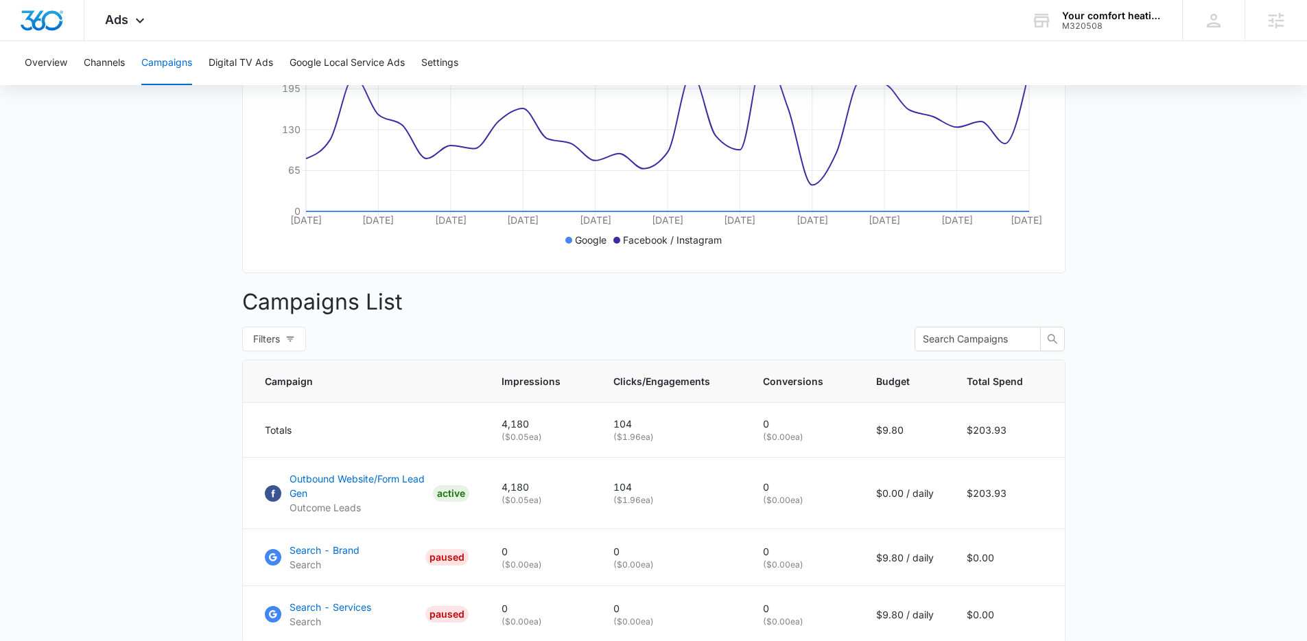
scroll to position [0, 0]
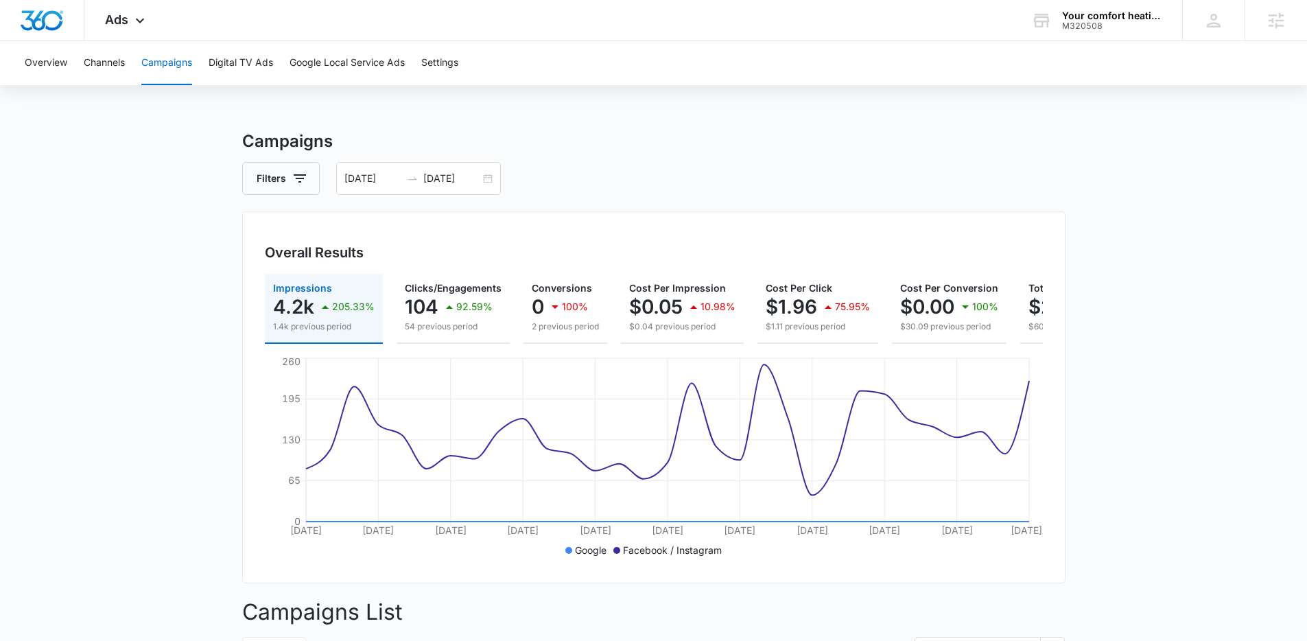
click at [1173, 242] on main "Campaigns Filters 07/11/2025 08/10/2025 Overall Results Impressions 4.2k 205.33…" at bounding box center [653, 589] width 1307 height 921
